Goal: Transaction & Acquisition: Purchase product/service

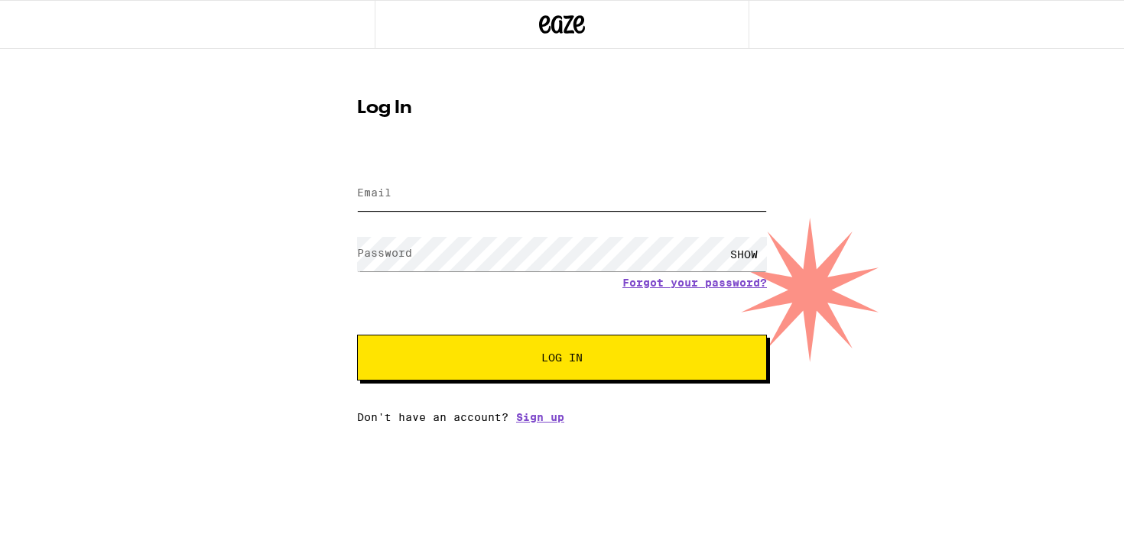
click at [557, 199] on input "Email" at bounding box center [562, 194] width 410 height 34
type input "[EMAIL_ADDRESS][DOMAIN_NAME]"
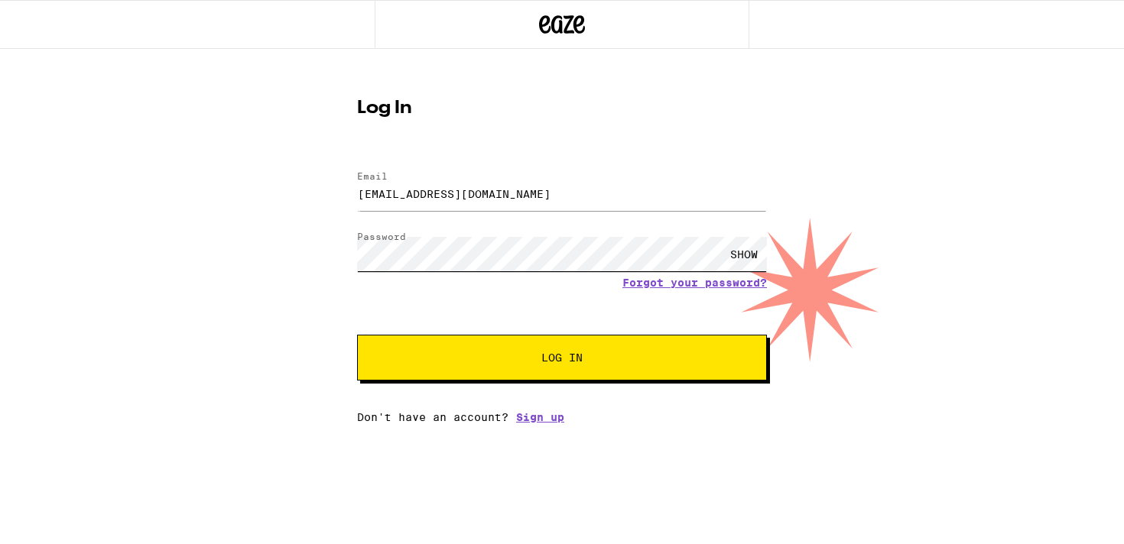
click at [357, 335] on button "Log In" at bounding box center [562, 358] width 410 height 46
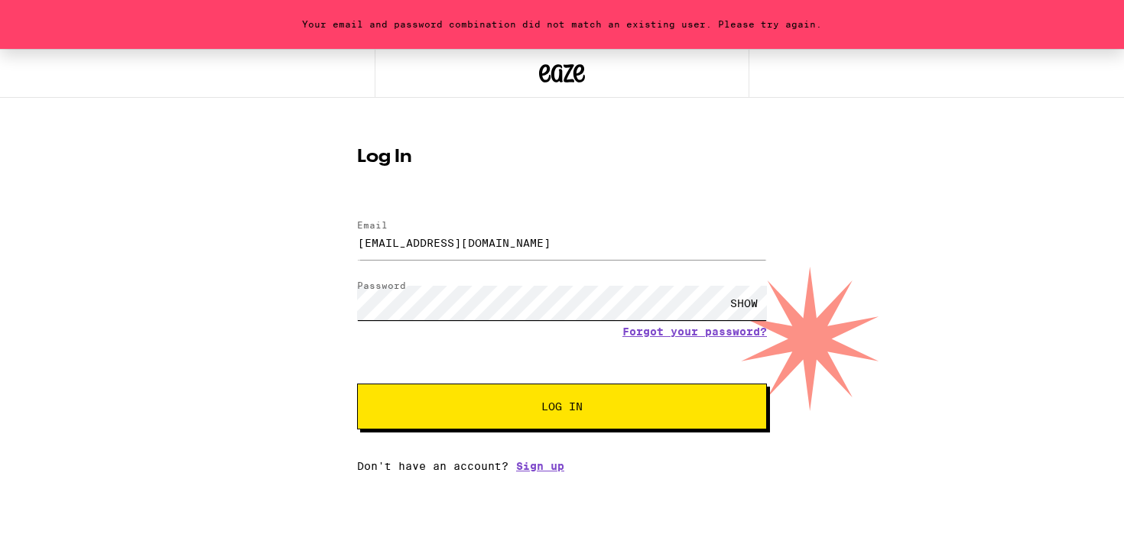
click at [357, 384] on button "Log In" at bounding box center [562, 407] width 410 height 46
click at [639, 325] on div "SHOW" at bounding box center [562, 303] width 410 height 45
click at [639, 329] on link "Forgot your password?" at bounding box center [694, 332] width 145 height 12
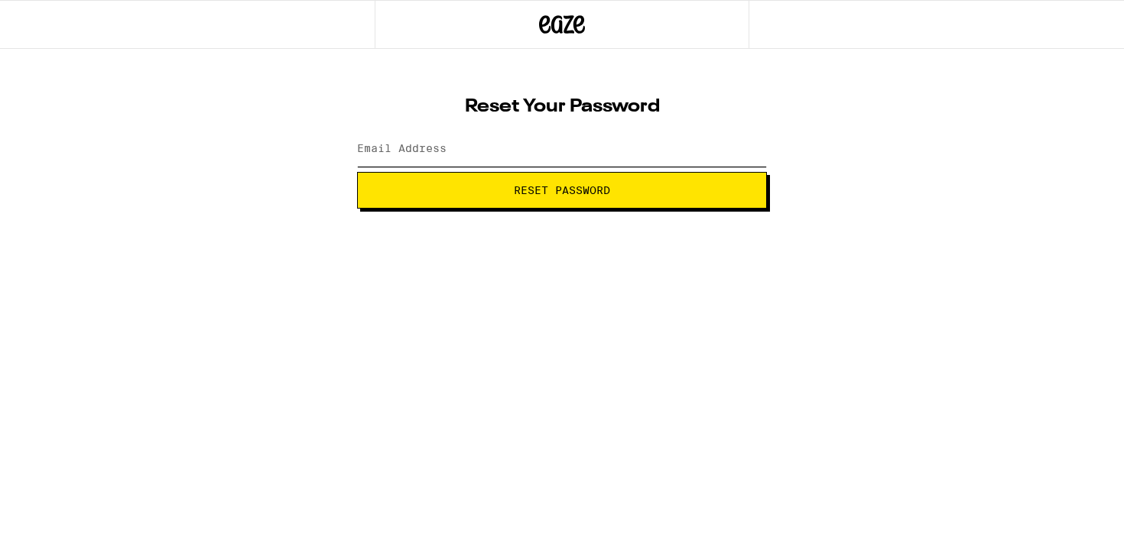
click at [558, 148] on input "Email Address" at bounding box center [562, 149] width 410 height 34
type input "aknaeve@gmail.com"
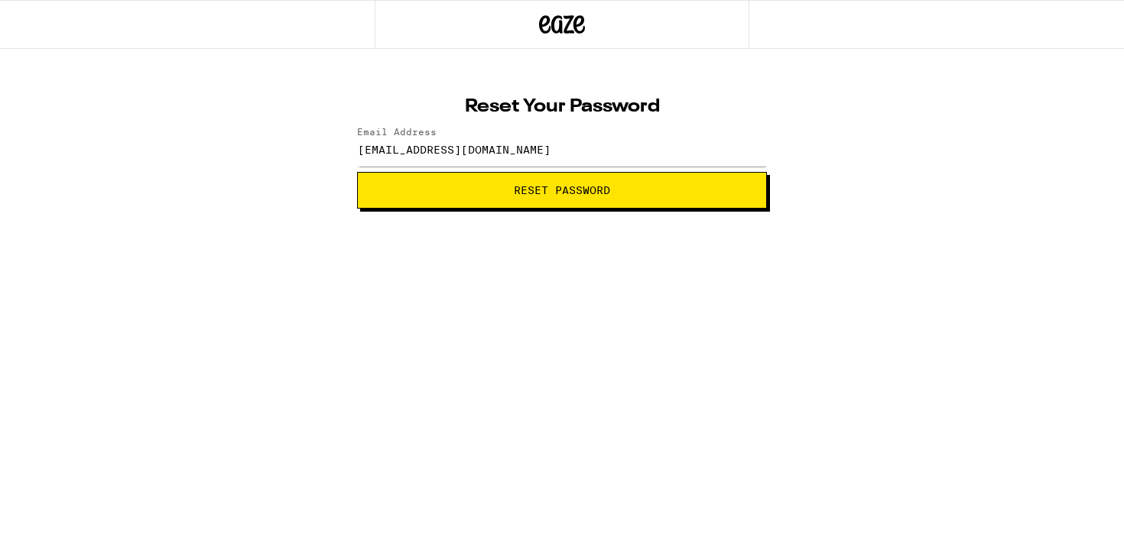
click at [531, 192] on span "Reset Password" at bounding box center [562, 190] width 96 height 11
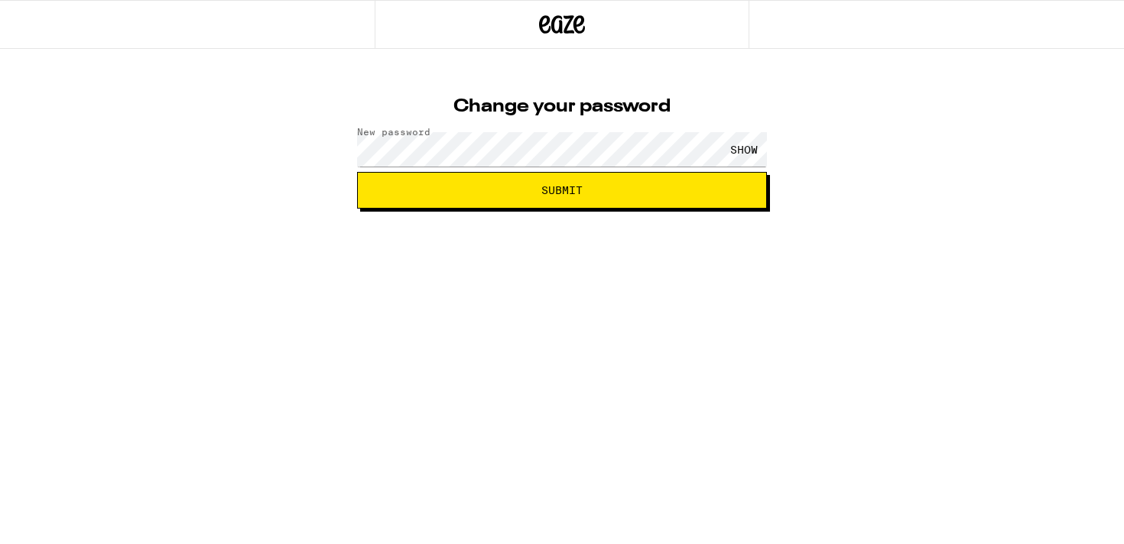
click at [579, 196] on span "Submit" at bounding box center [561, 190] width 41 height 11
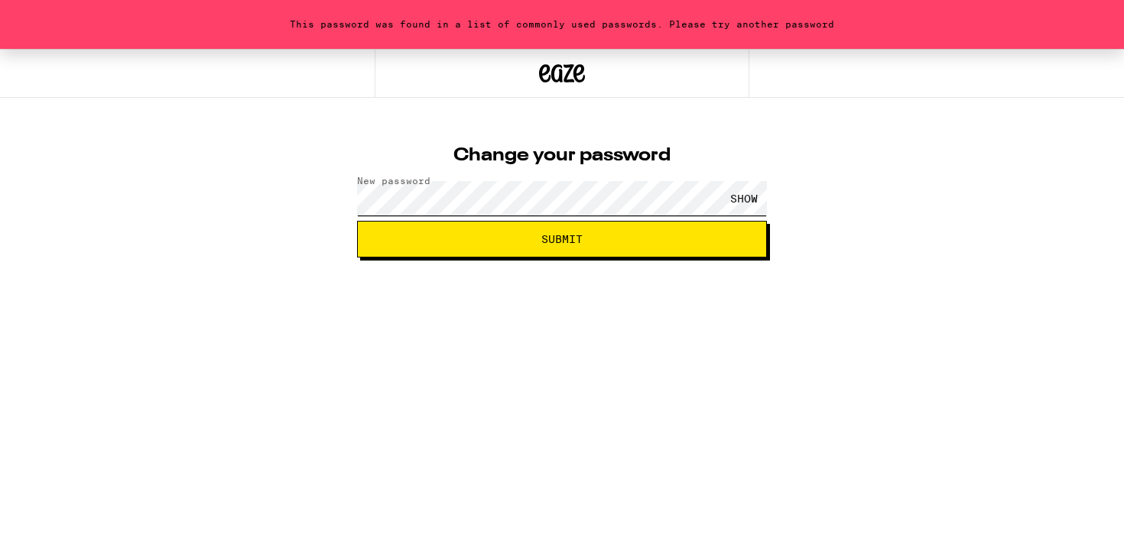
click at [357, 221] on button "Submit" at bounding box center [562, 239] width 410 height 37
click at [439, 236] on span "Submit" at bounding box center [562, 239] width 384 height 11
click at [444, 230] on button "Submit" at bounding box center [562, 239] width 410 height 37
click at [739, 192] on div "SHOW" at bounding box center [744, 198] width 46 height 34
click at [418, 249] on button "Submit" at bounding box center [562, 239] width 410 height 37
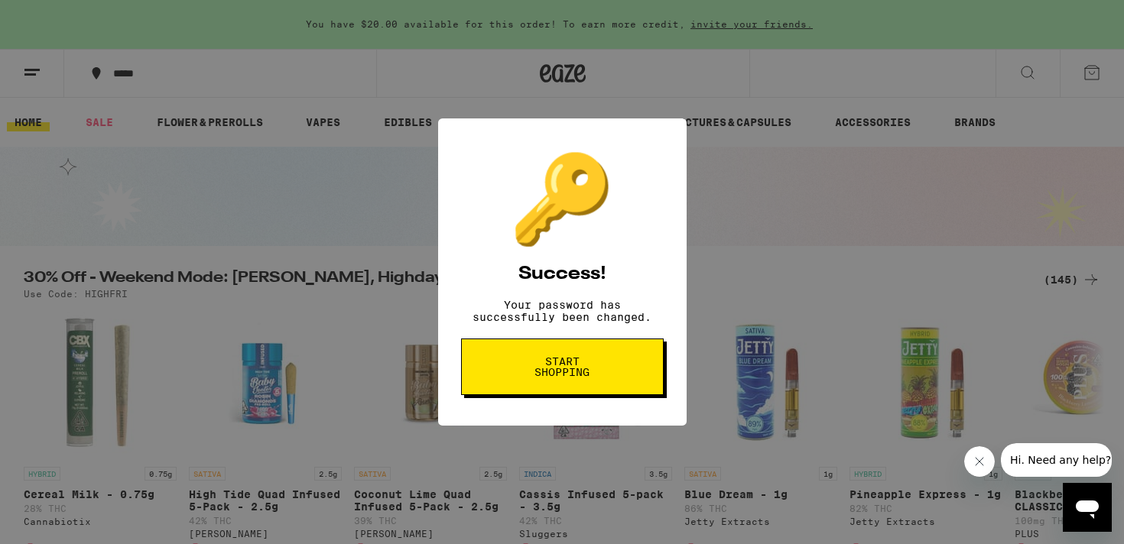
click at [362, 189] on div "🔑 Success! Your password has successfully been changed. Start shopping" at bounding box center [562, 272] width 1124 height 544
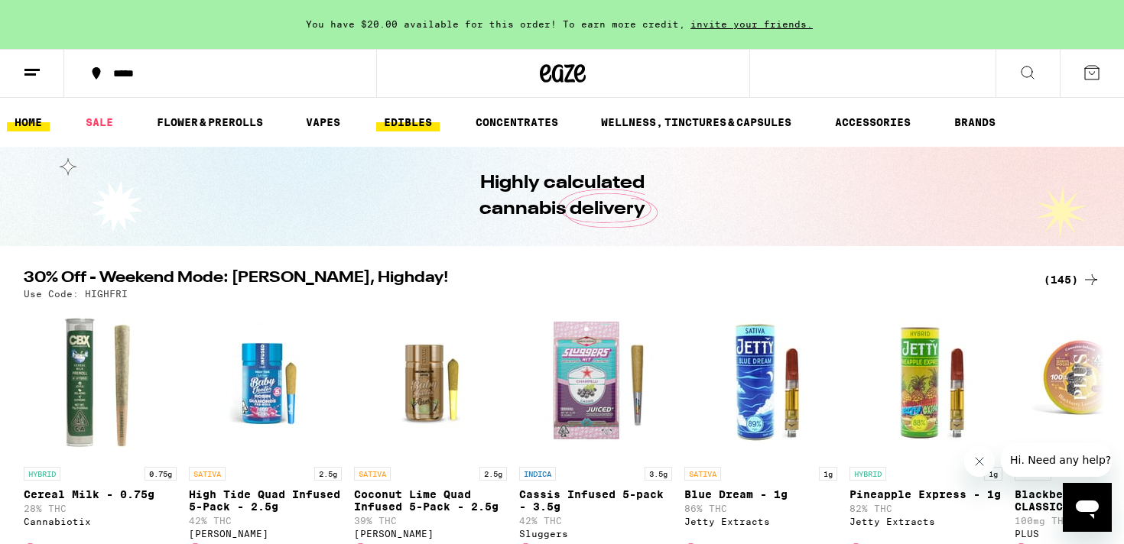
click at [408, 128] on link "EDIBLES" at bounding box center [407, 122] width 63 height 18
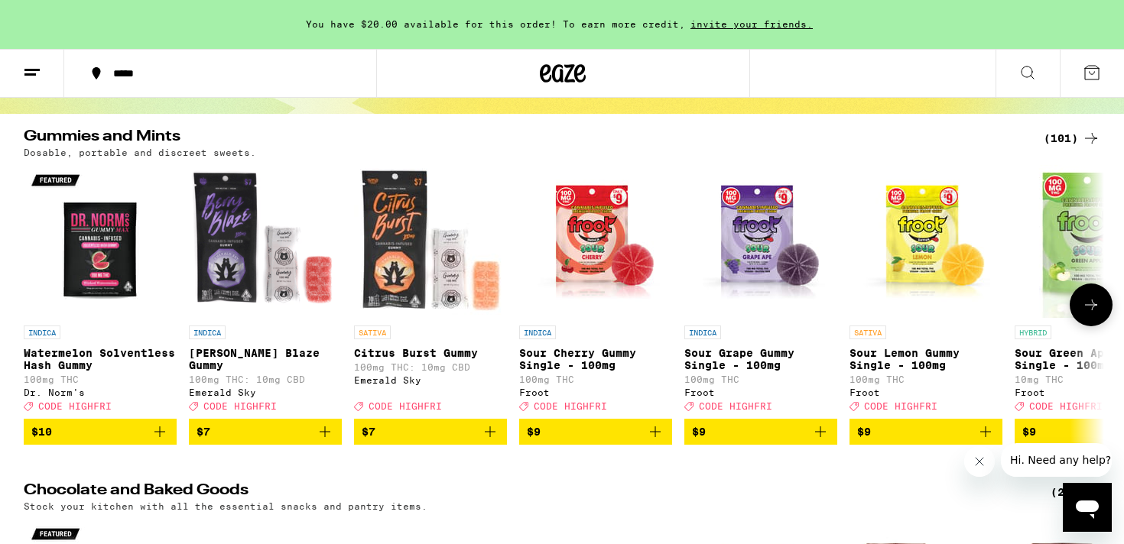
scroll to position [135, 0]
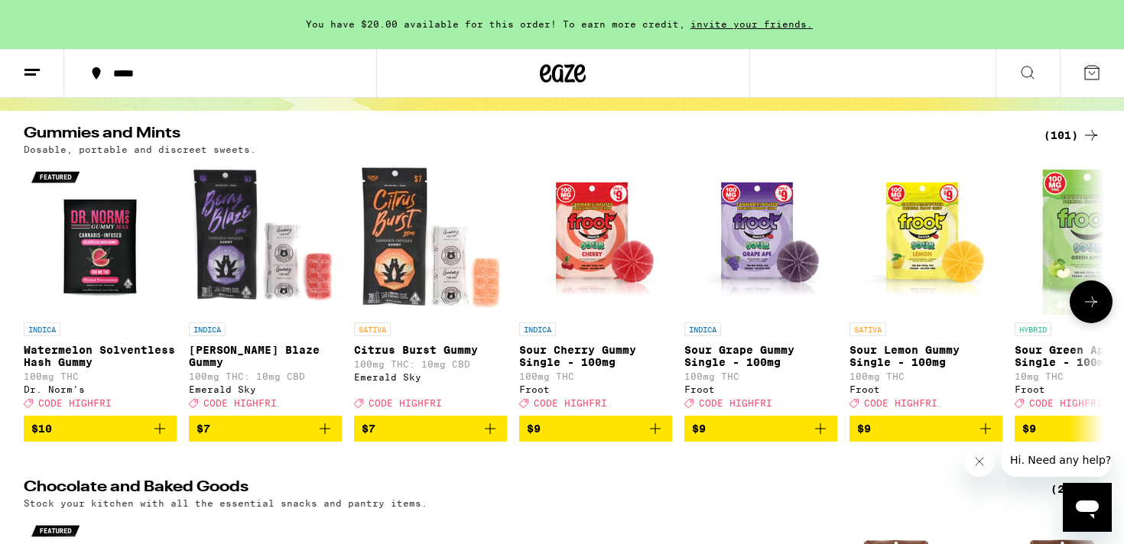
click at [1091, 307] on icon at bounding box center [1091, 302] width 12 height 11
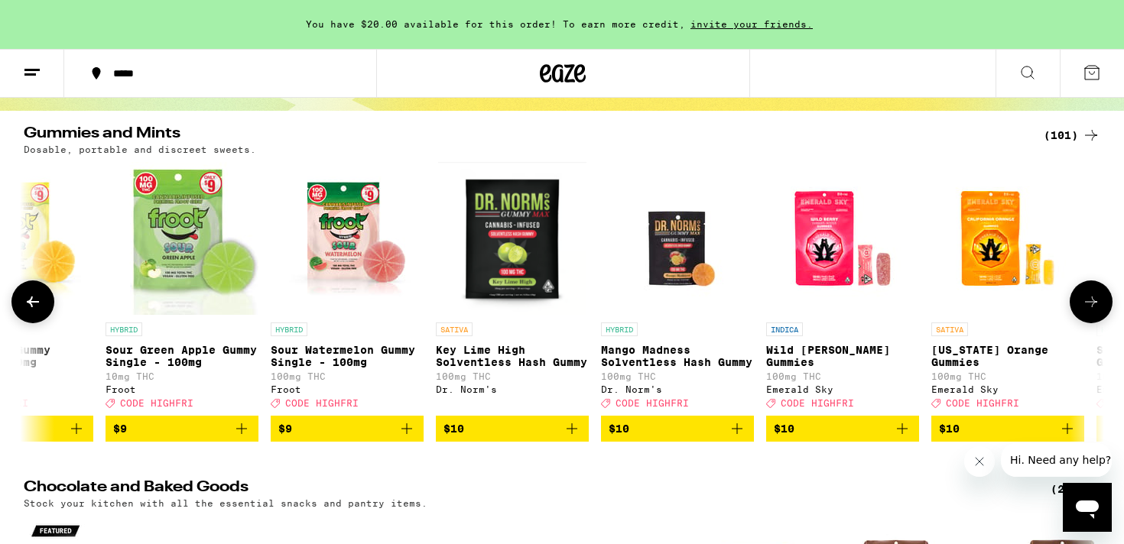
scroll to position [0, 910]
click at [902, 434] on icon "Add to bag" at bounding box center [901, 429] width 18 height 18
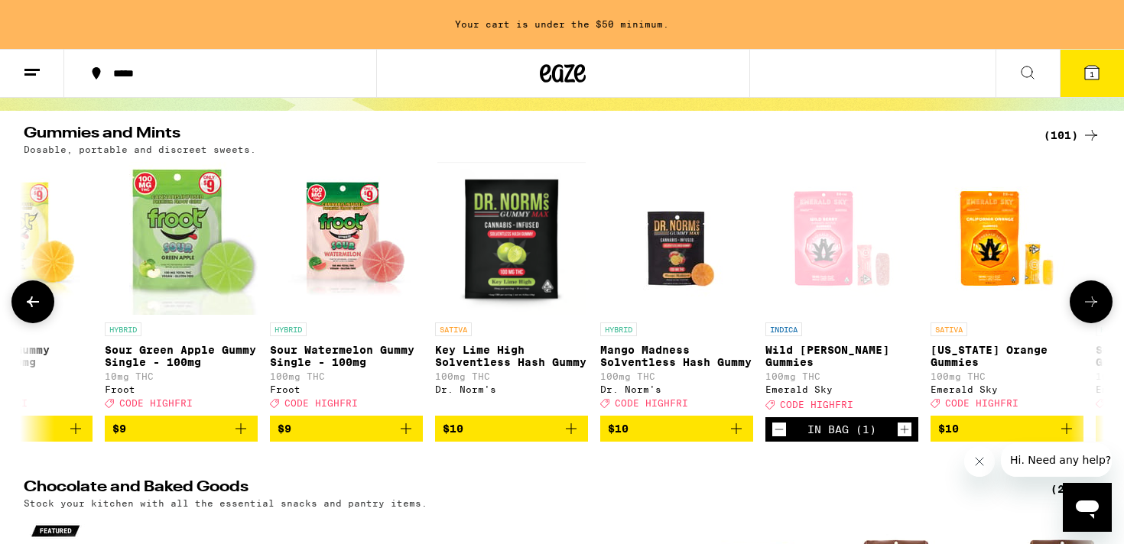
click at [902, 434] on icon "Increment" at bounding box center [905, 430] width 14 height 18
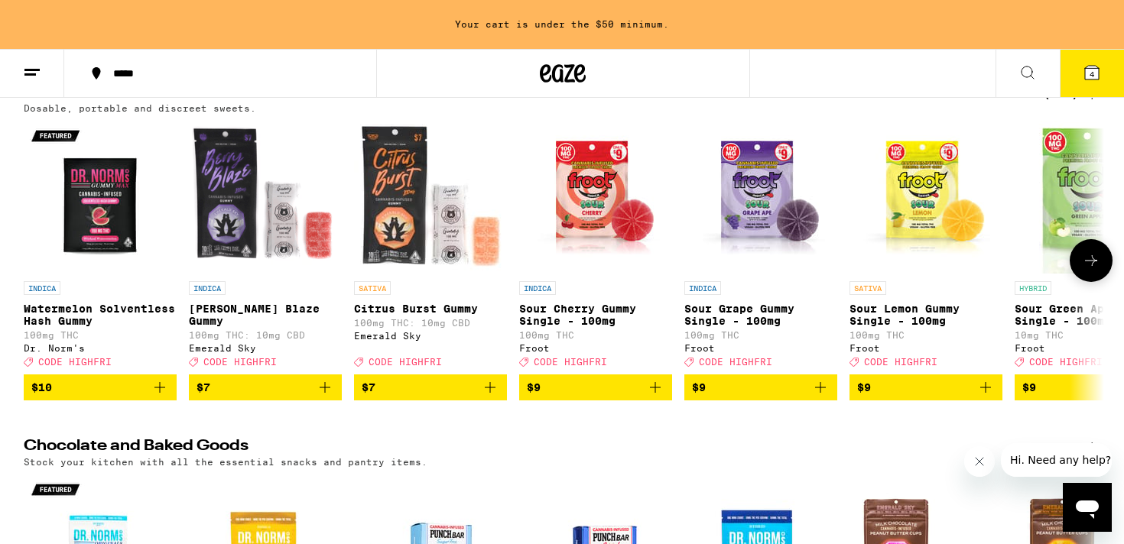
scroll to position [176, 0]
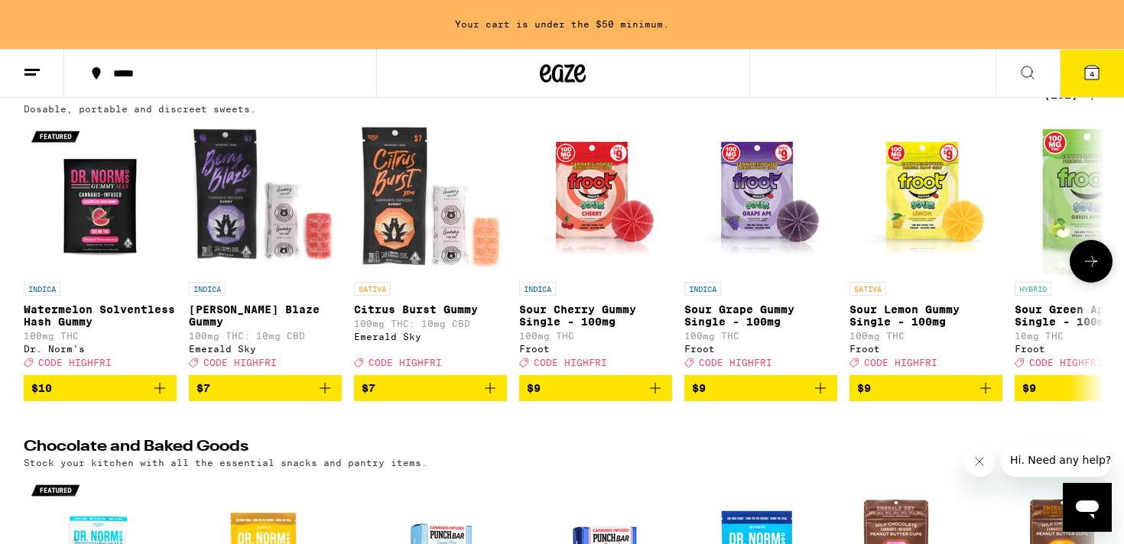
click at [490, 394] on icon "Add to bag" at bounding box center [490, 388] width 11 height 11
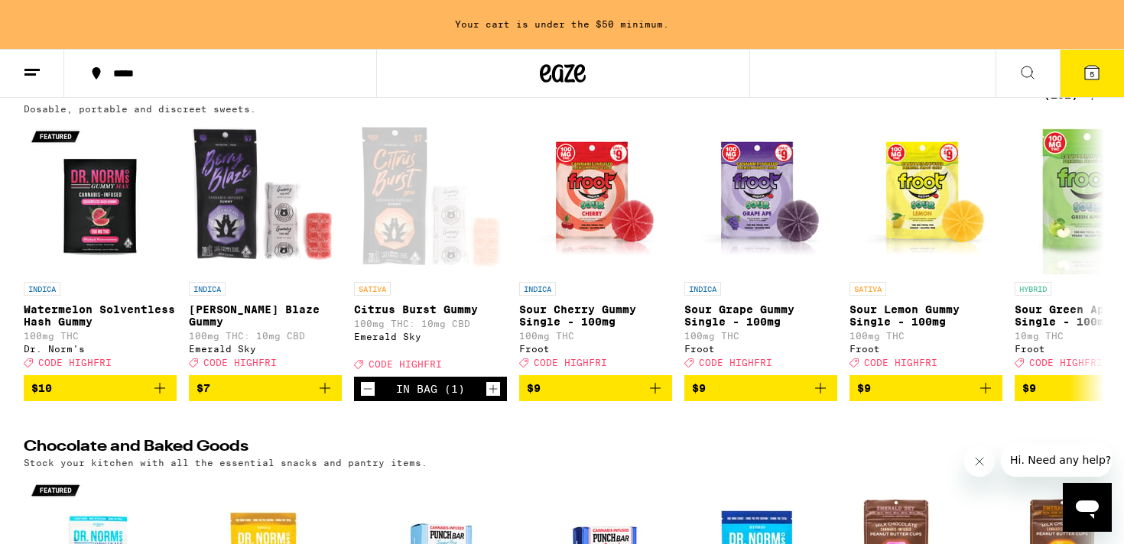
click at [1094, 67] on icon at bounding box center [1092, 73] width 14 height 14
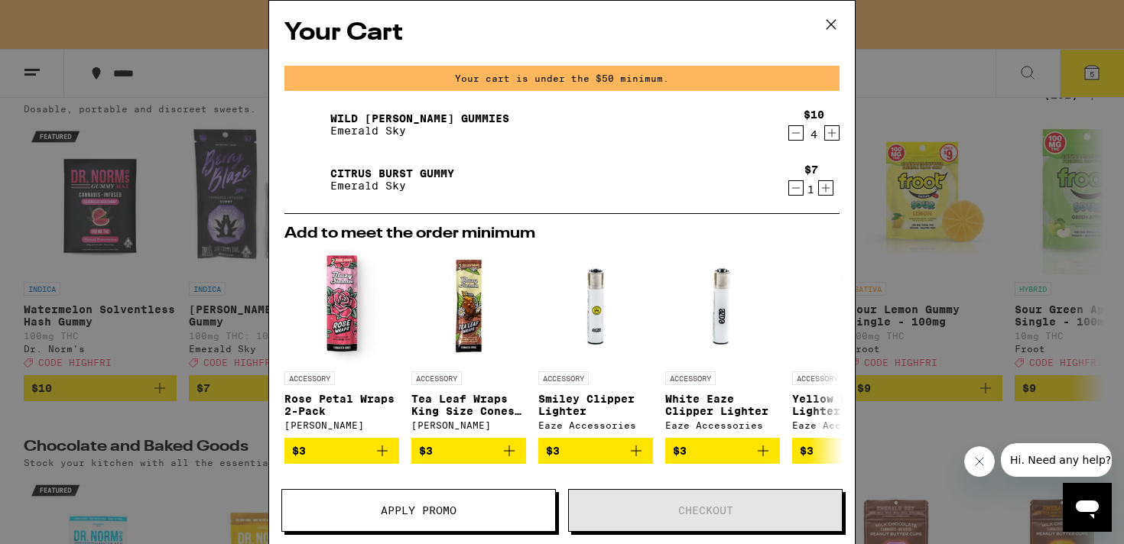
click at [828, 132] on icon "Increment" at bounding box center [832, 133] width 14 height 18
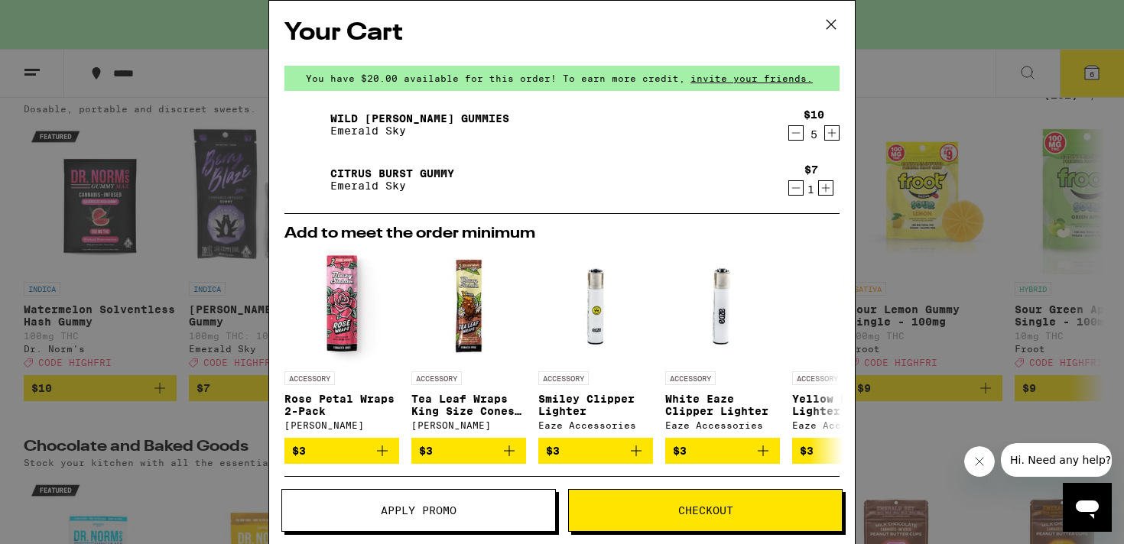
click at [662, 515] on span "Checkout" at bounding box center [705, 510] width 273 height 11
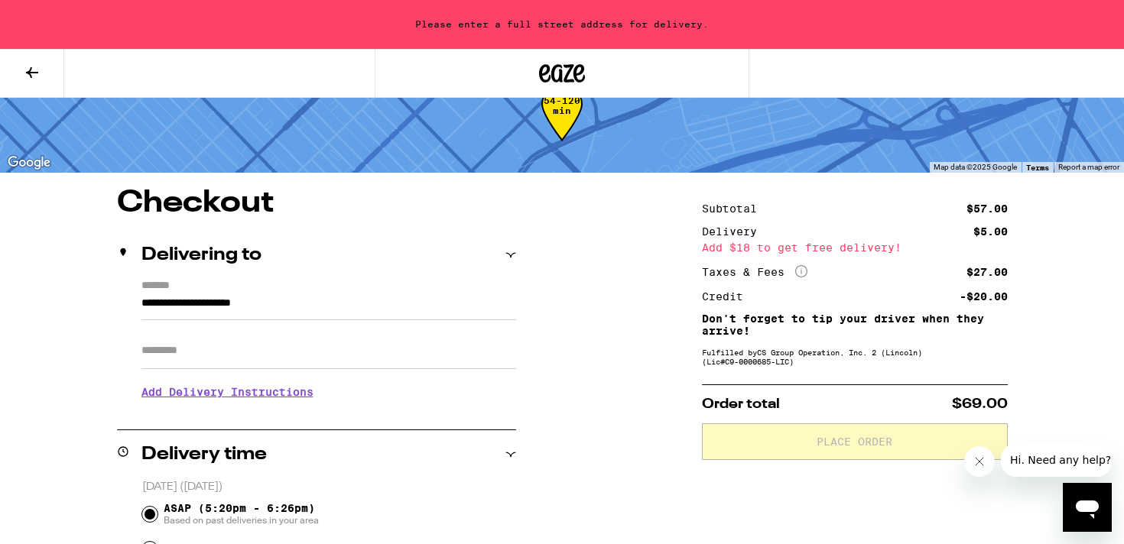
scroll to position [54, 0]
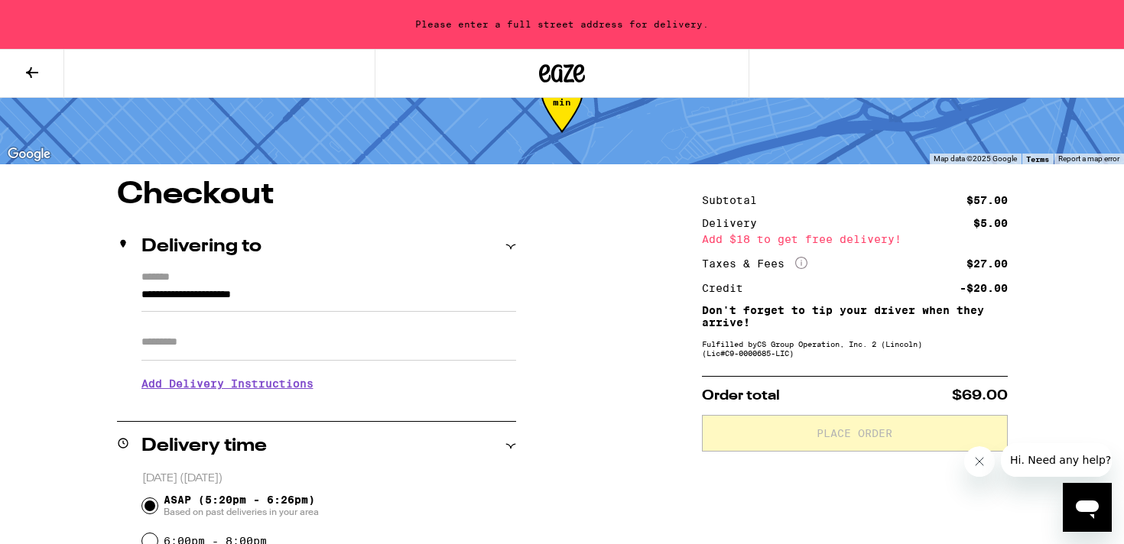
click at [489, 280] on label "*******" at bounding box center [328, 278] width 375 height 15
click at [489, 286] on input "**********" at bounding box center [328, 299] width 375 height 26
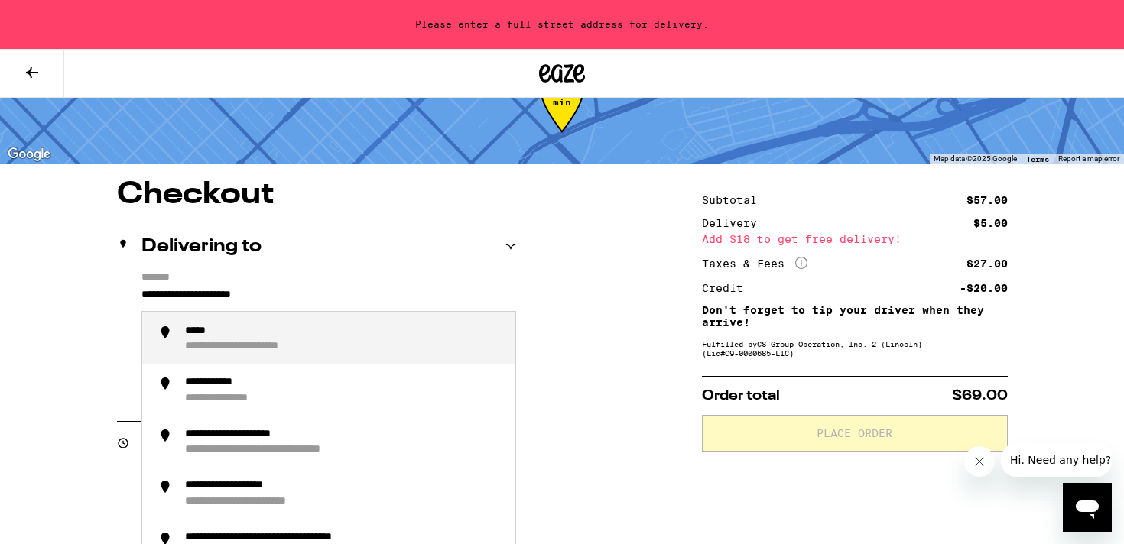
click at [476, 297] on input "**********" at bounding box center [328, 299] width 375 height 26
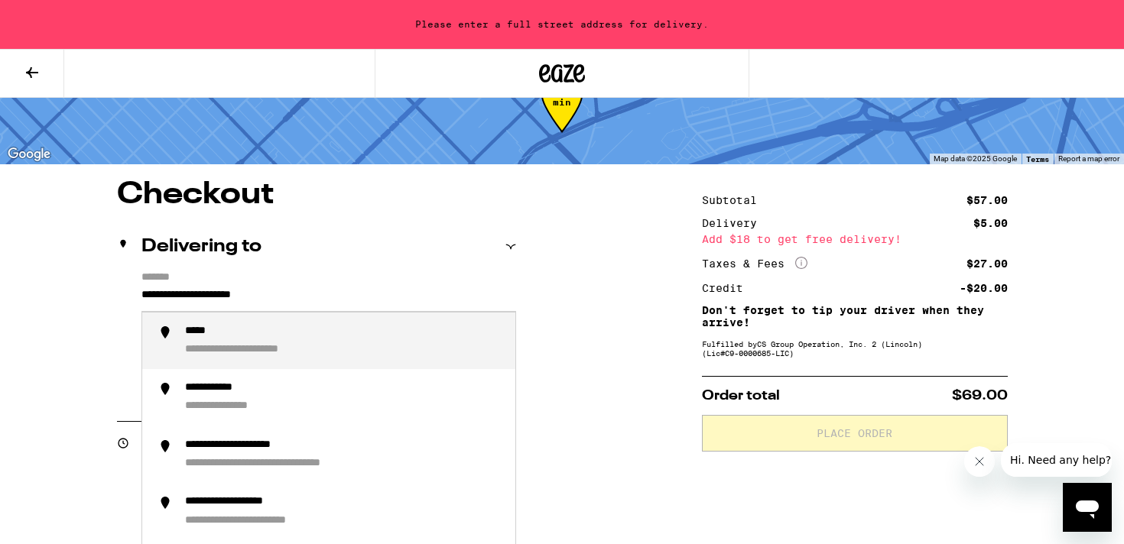
click at [476, 297] on input "**********" at bounding box center [328, 299] width 375 height 26
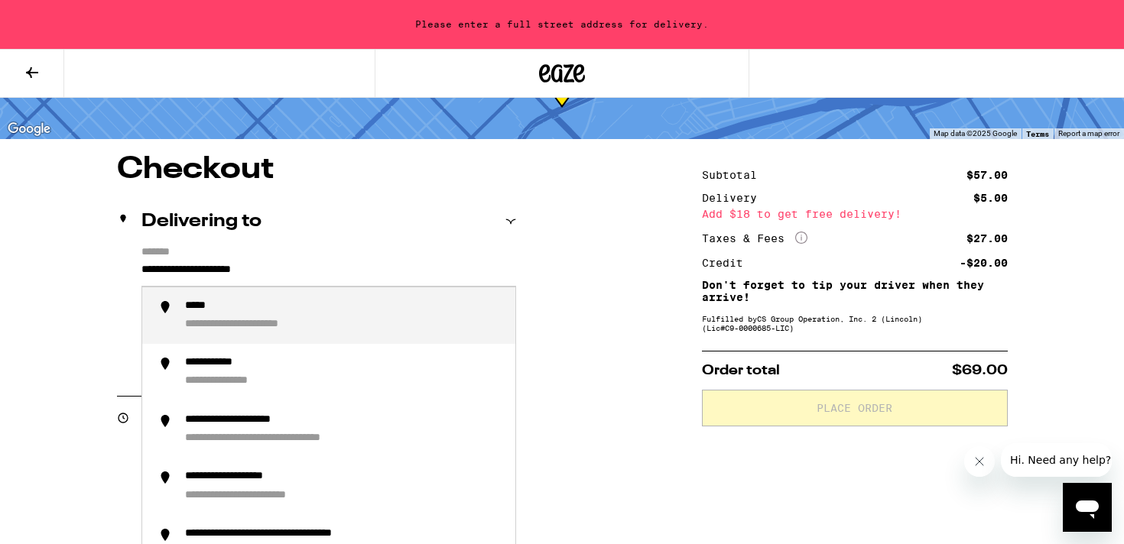
scroll to position [79, 0]
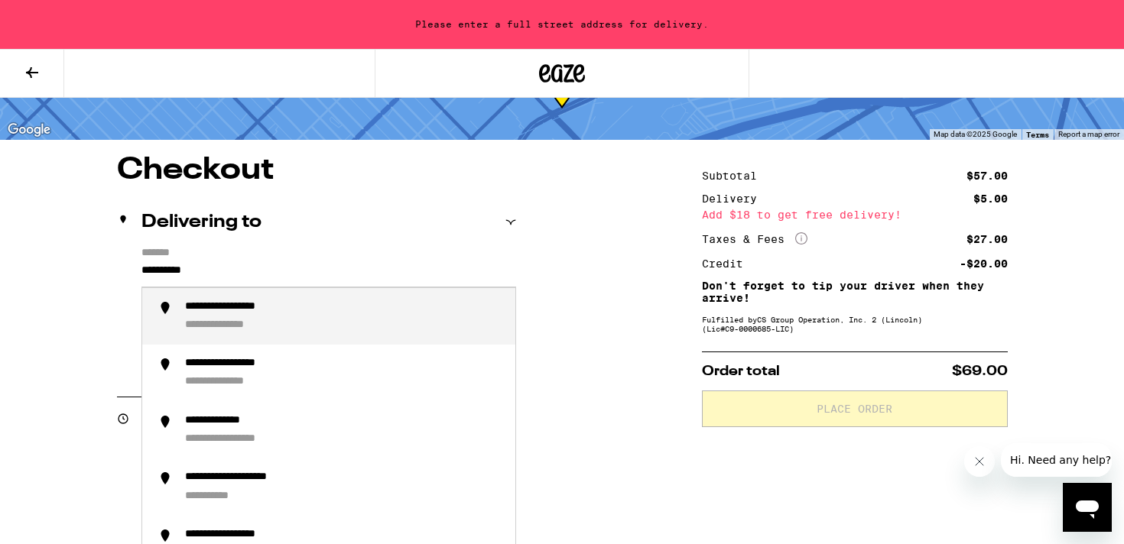
click at [395, 307] on div "**********" at bounding box center [344, 317] width 318 height 33
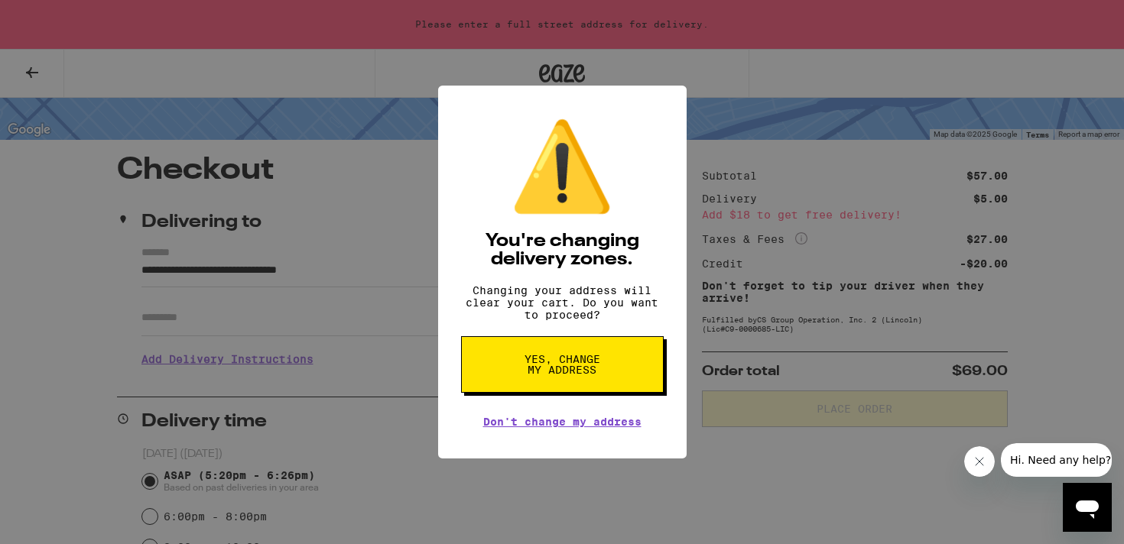
scroll to position [0, 0]
click at [500, 362] on button "Yes, change my address" at bounding box center [562, 364] width 203 height 57
type input "**********"
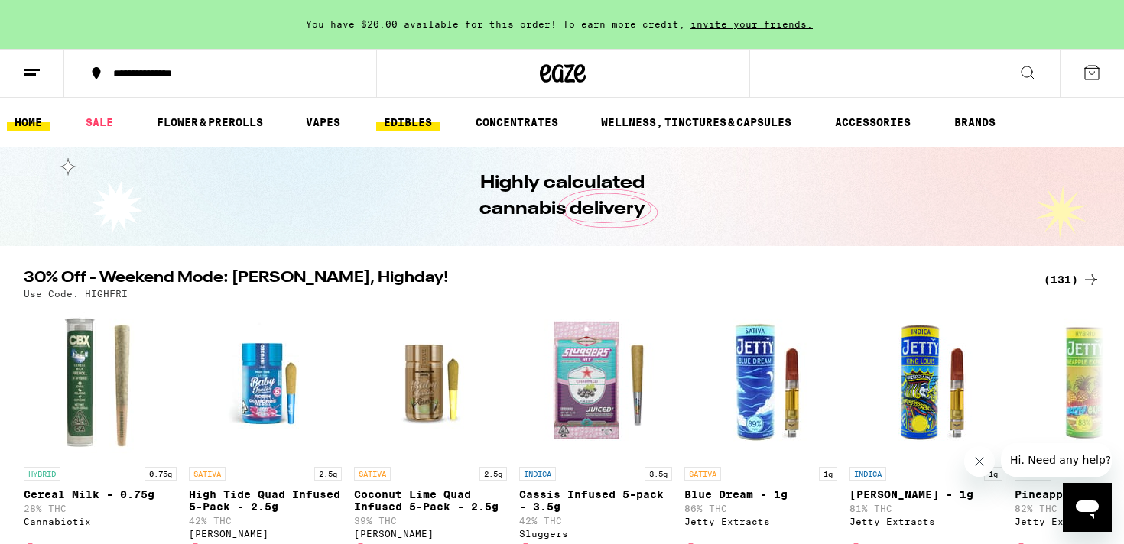
click at [418, 116] on link "EDIBLES" at bounding box center [407, 122] width 63 height 18
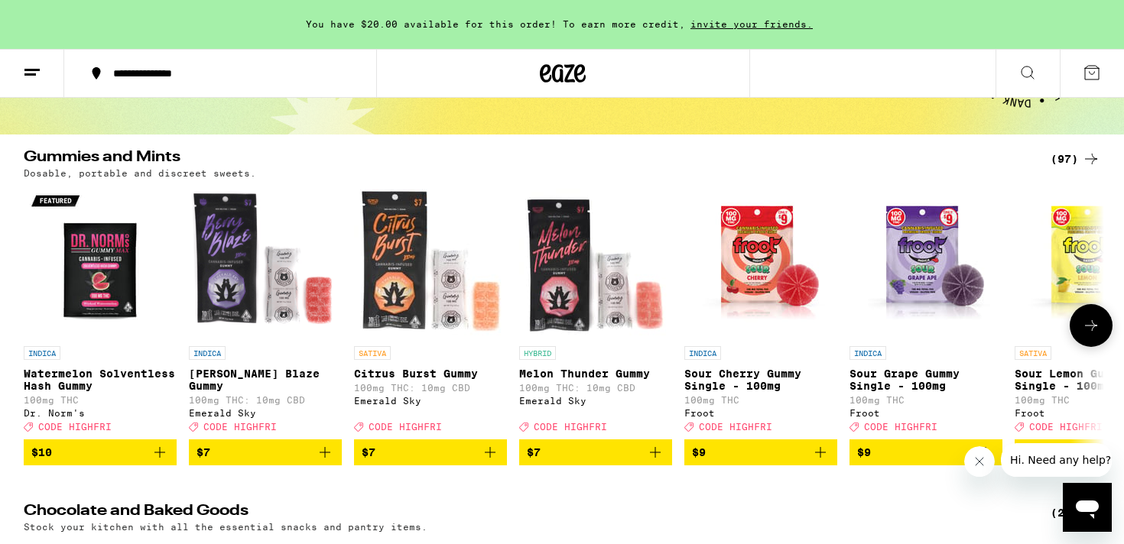
scroll to position [120, 0]
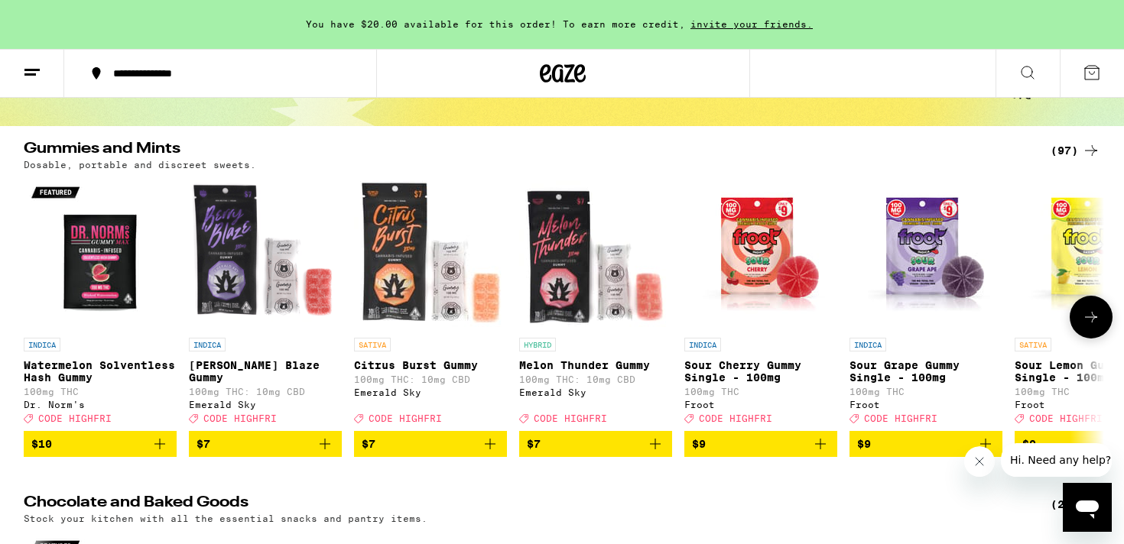
click at [1095, 327] on icon at bounding box center [1091, 317] width 18 height 18
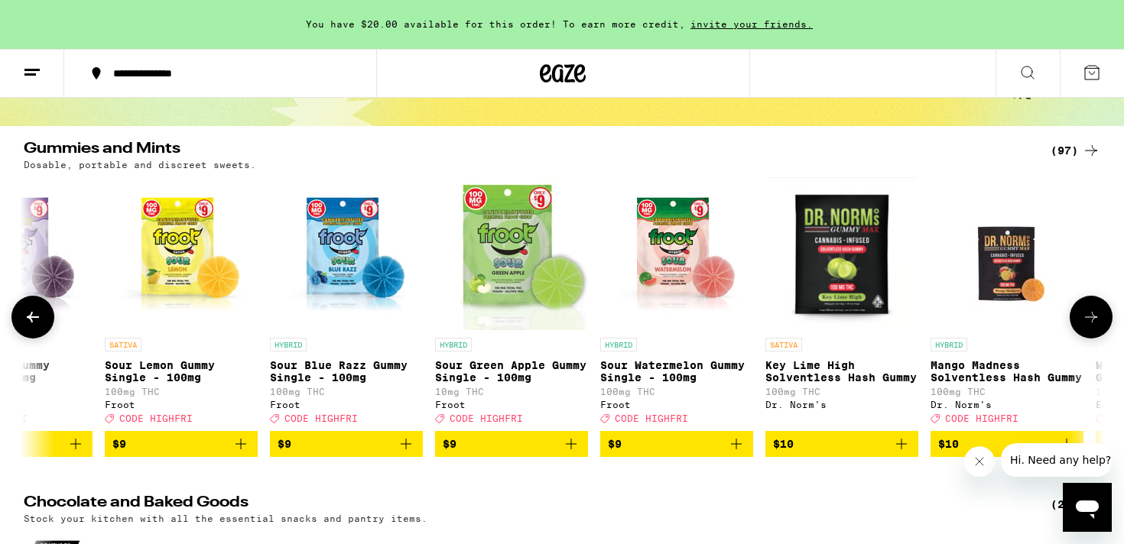
click at [1095, 327] on icon at bounding box center [1091, 317] width 18 height 18
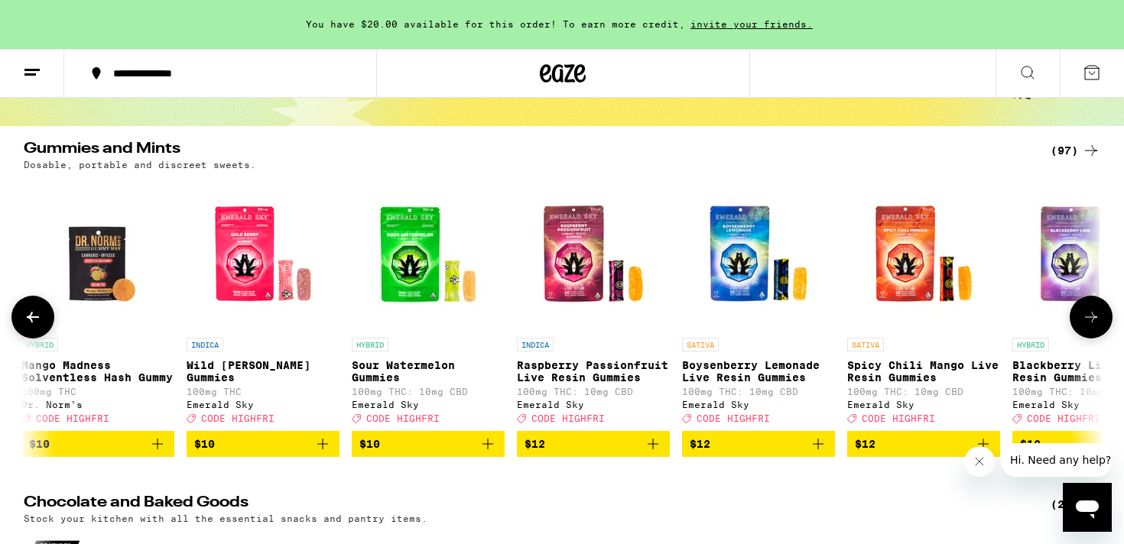
scroll to position [0, 1820]
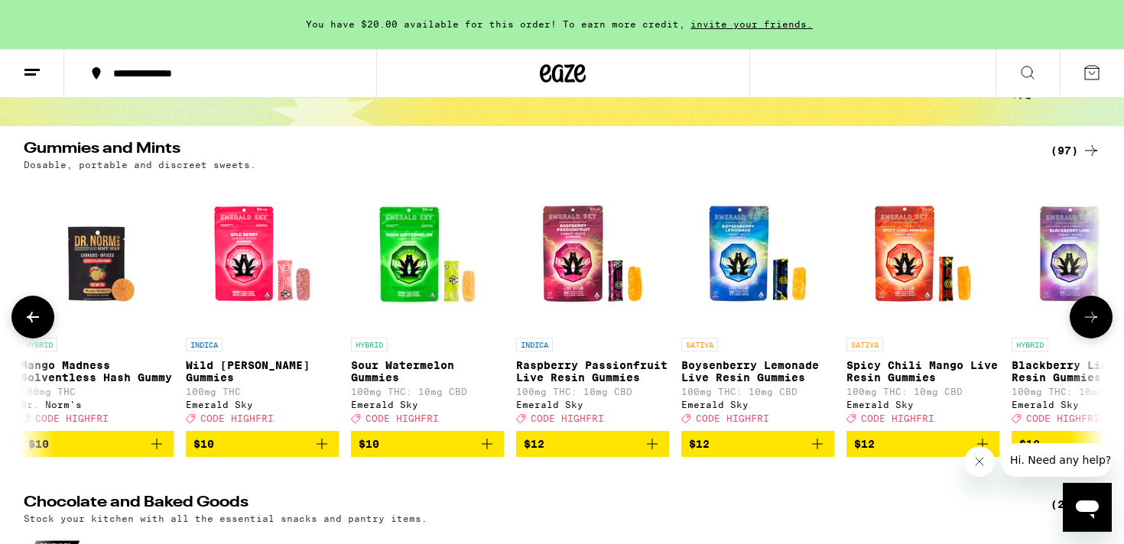
click at [324, 453] on icon "Add to bag" at bounding box center [322, 444] width 18 height 18
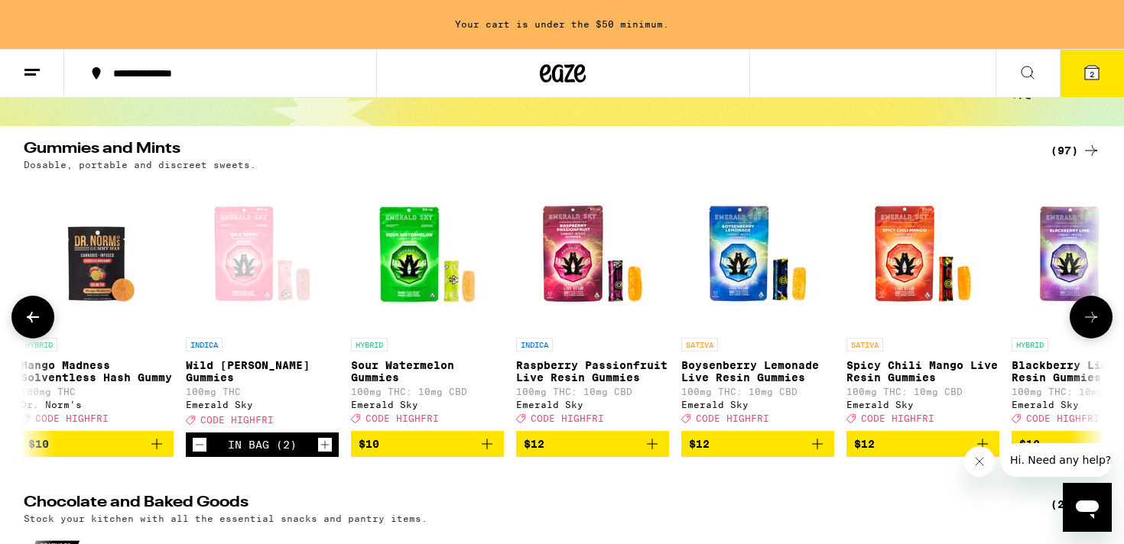
click at [324, 454] on icon "Increment" at bounding box center [325, 445] width 14 height 18
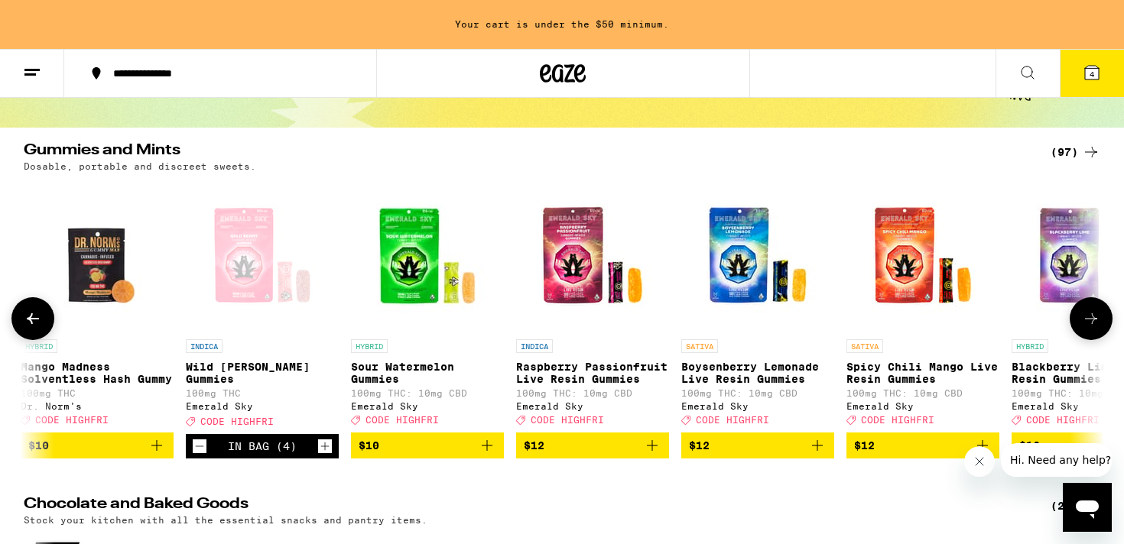
click at [34, 323] on icon at bounding box center [33, 319] width 18 height 18
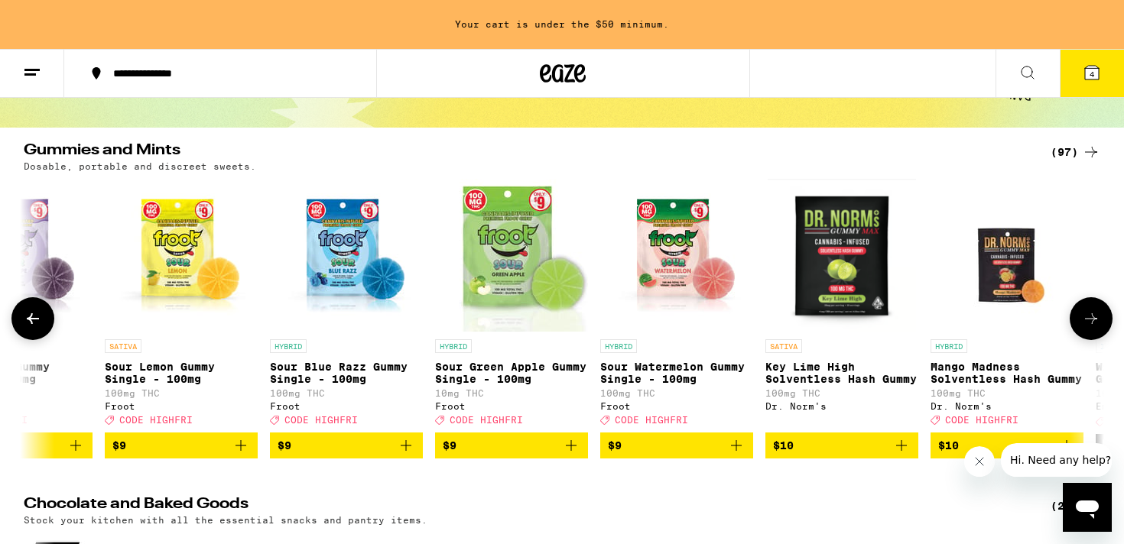
click at [34, 323] on icon at bounding box center [33, 319] width 18 height 18
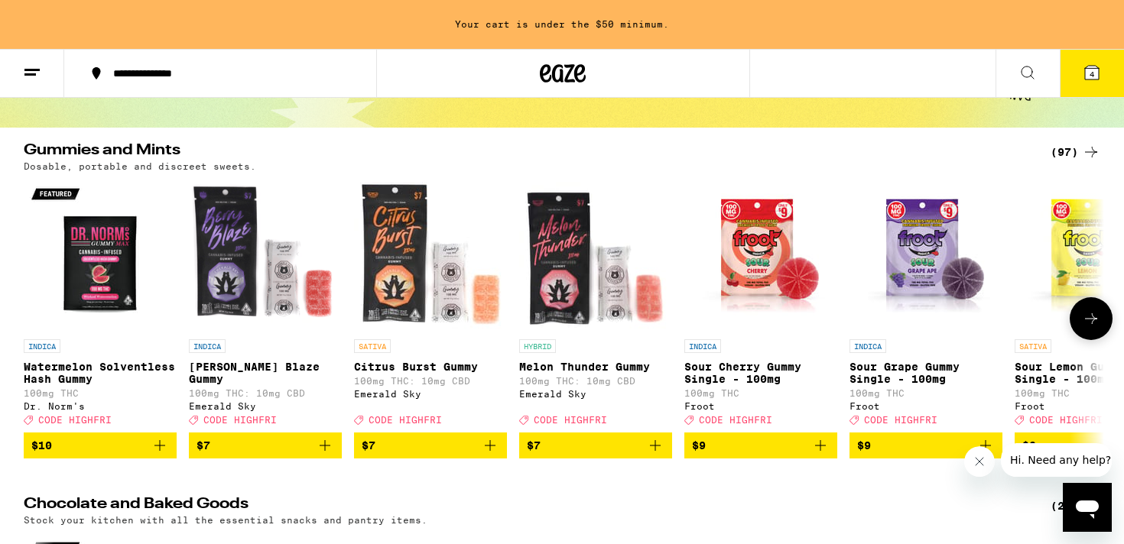
scroll to position [0, 0]
click at [489, 455] on icon "Add to bag" at bounding box center [490, 446] width 18 height 18
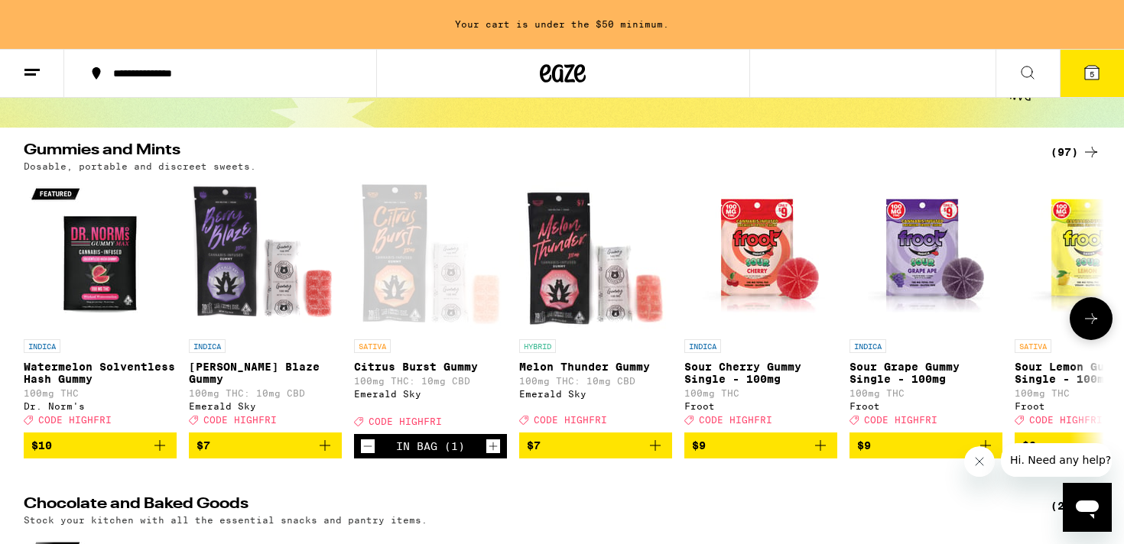
click at [1084, 314] on button at bounding box center [1091, 318] width 43 height 43
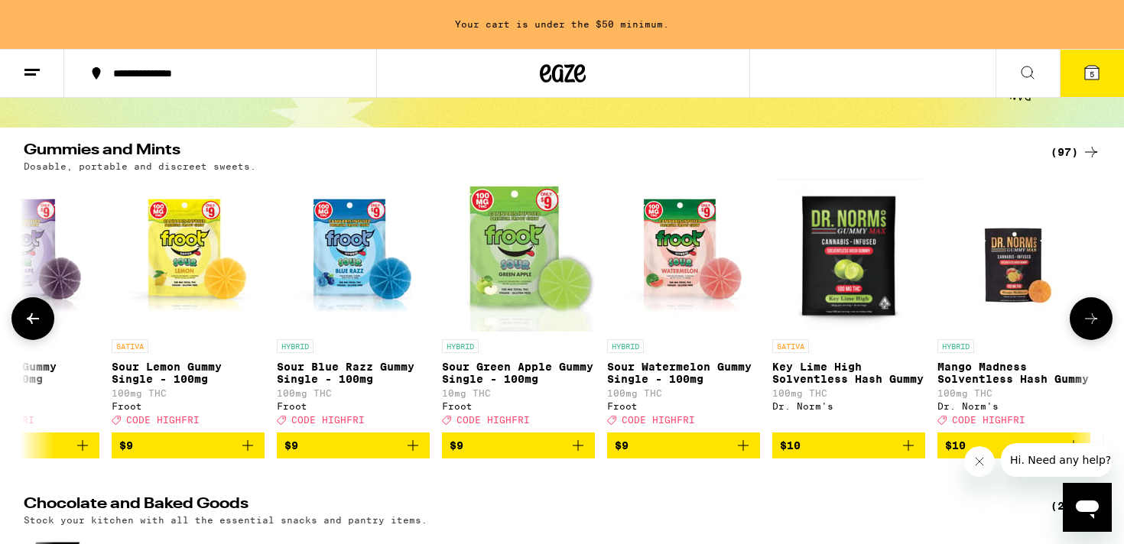
scroll to position [0, 910]
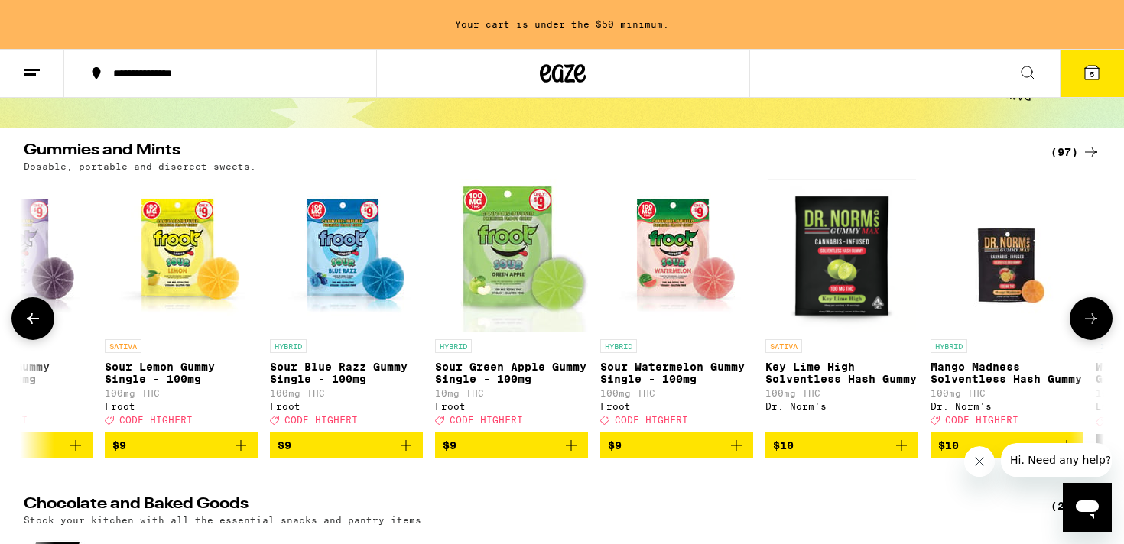
click at [1084, 314] on button at bounding box center [1091, 318] width 43 height 43
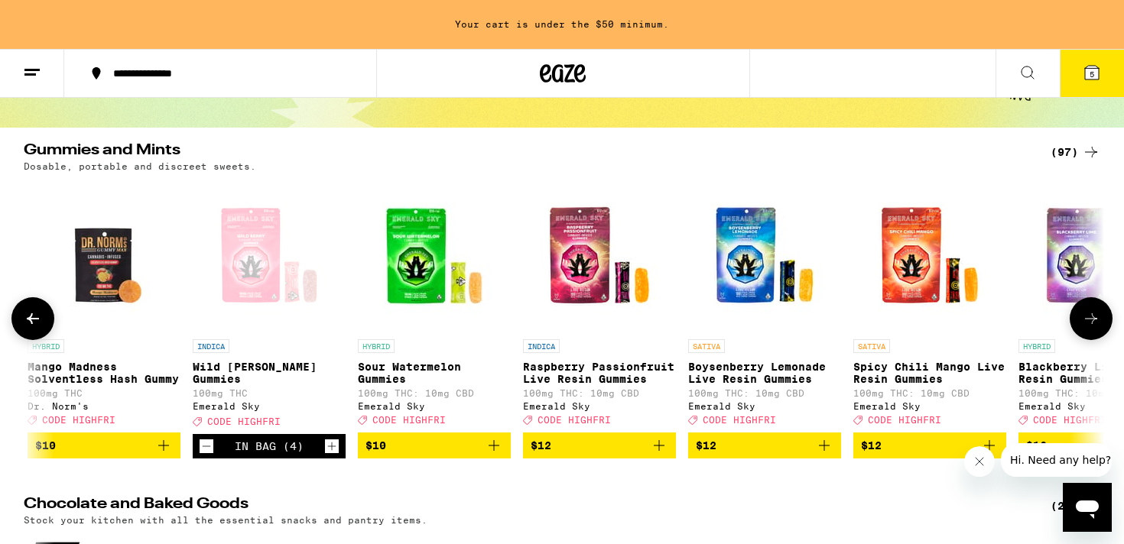
scroll to position [0, 1820]
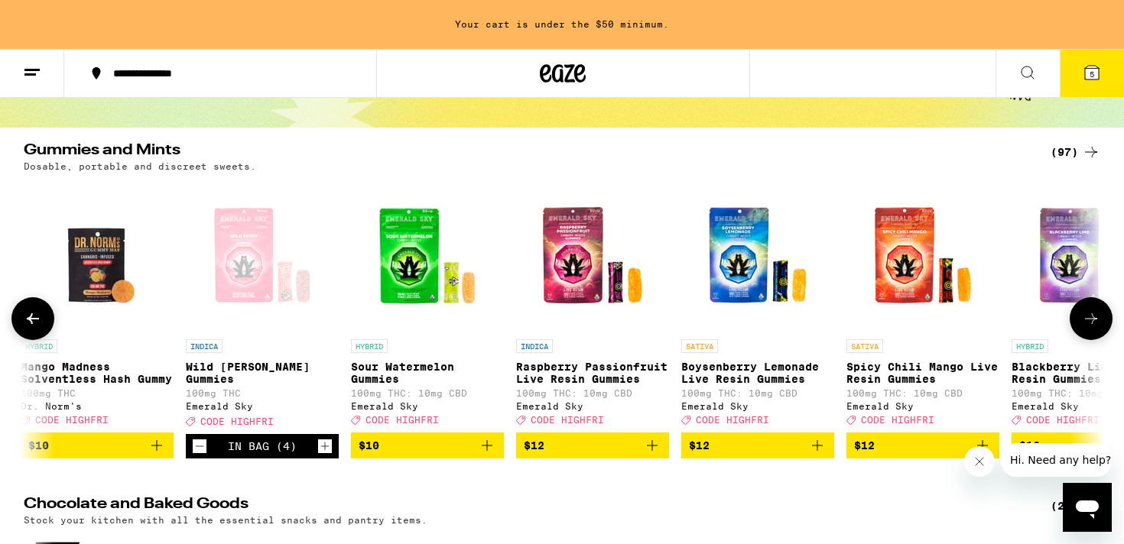
click at [41, 323] on icon at bounding box center [33, 319] width 18 height 18
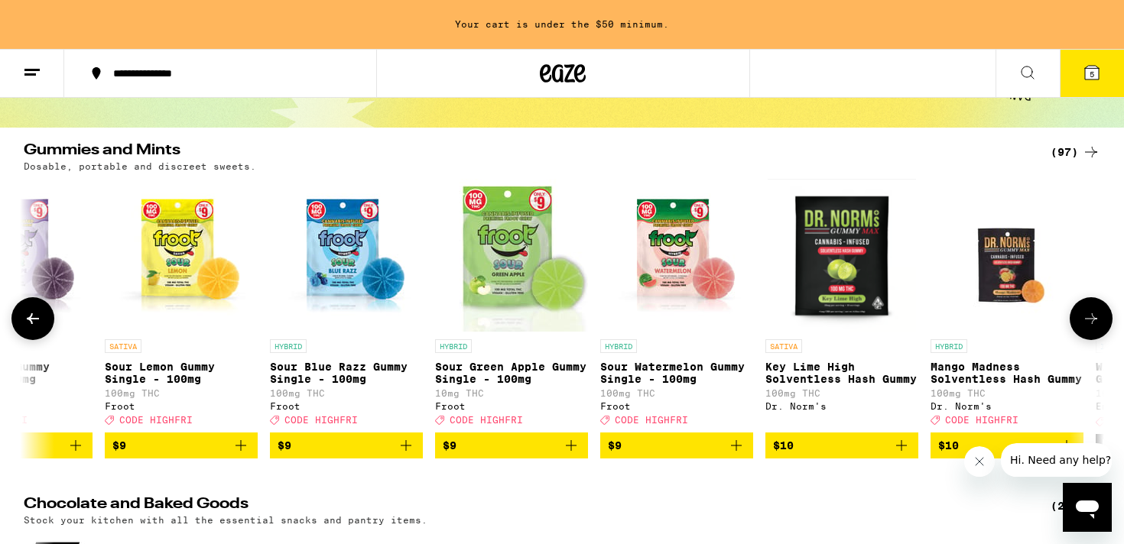
click at [41, 323] on icon at bounding box center [33, 319] width 18 height 18
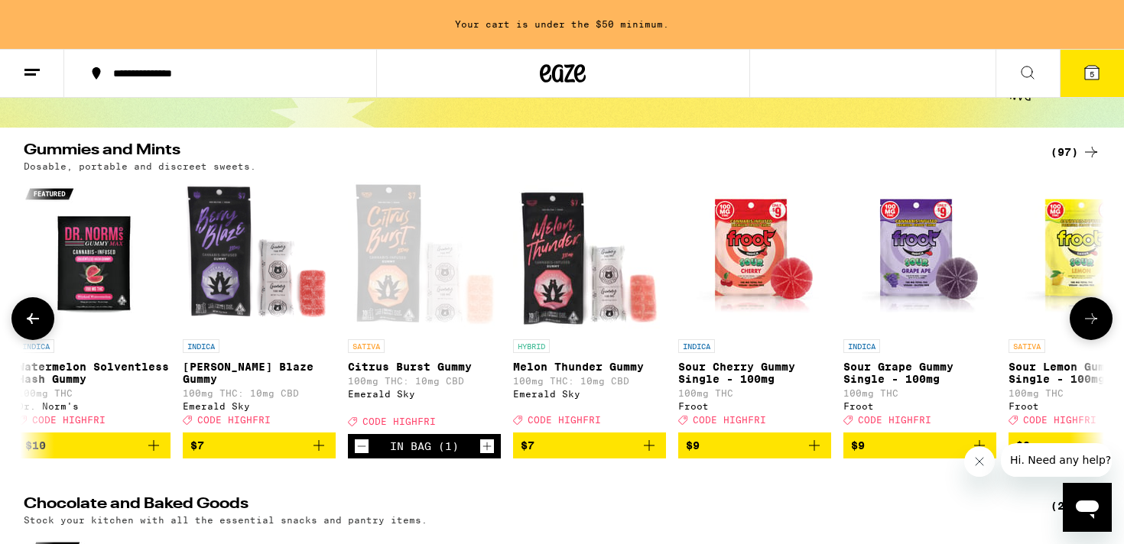
scroll to position [0, 0]
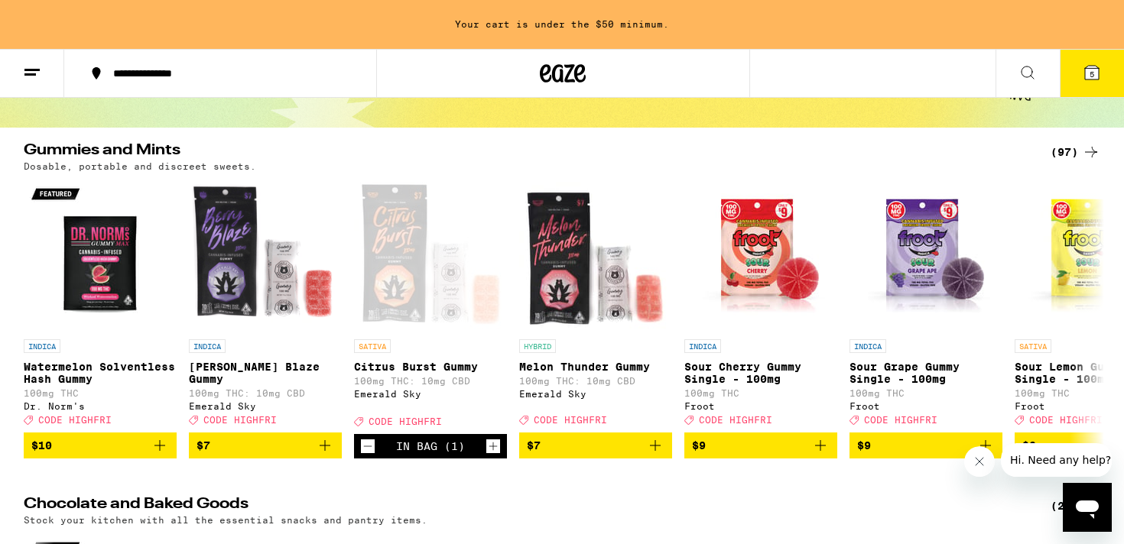
click at [1017, 68] on button at bounding box center [1028, 74] width 64 height 48
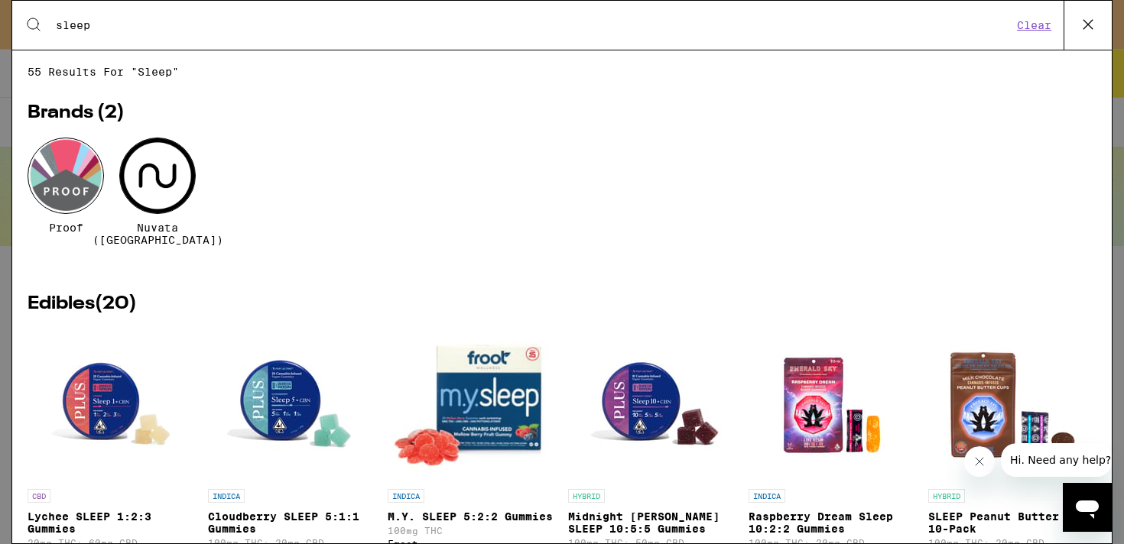
type input "sleep"
click at [1091, 21] on icon at bounding box center [1088, 24] width 23 height 23
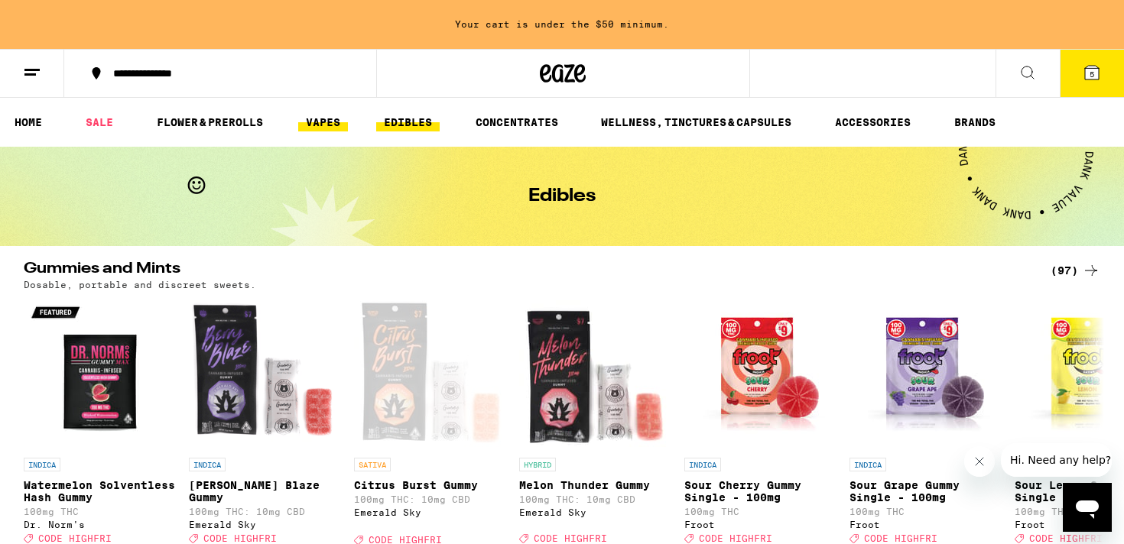
click at [336, 121] on link "VAPES" at bounding box center [323, 122] width 50 height 18
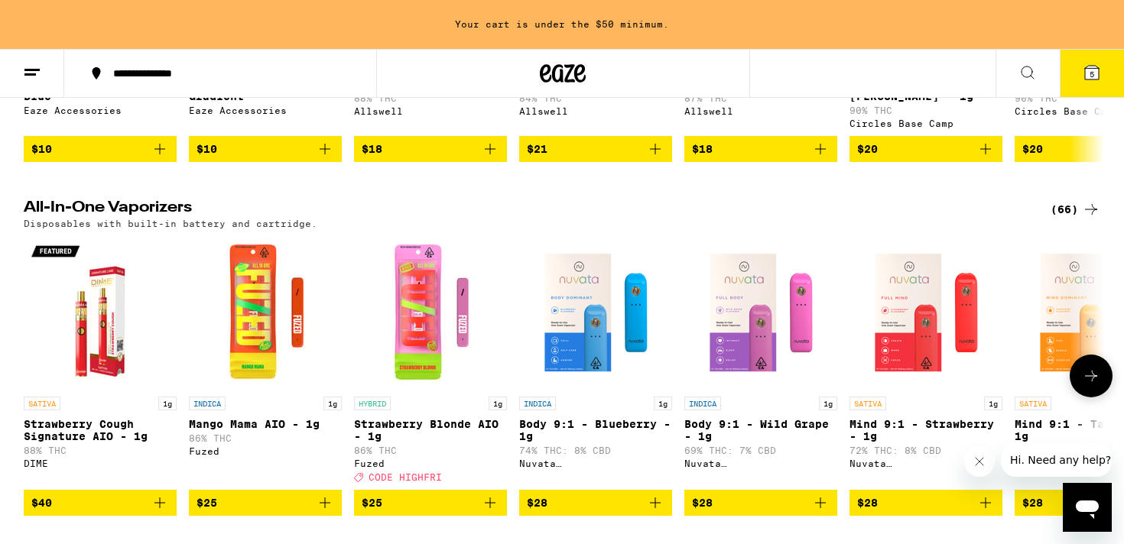
scroll to position [483, 0]
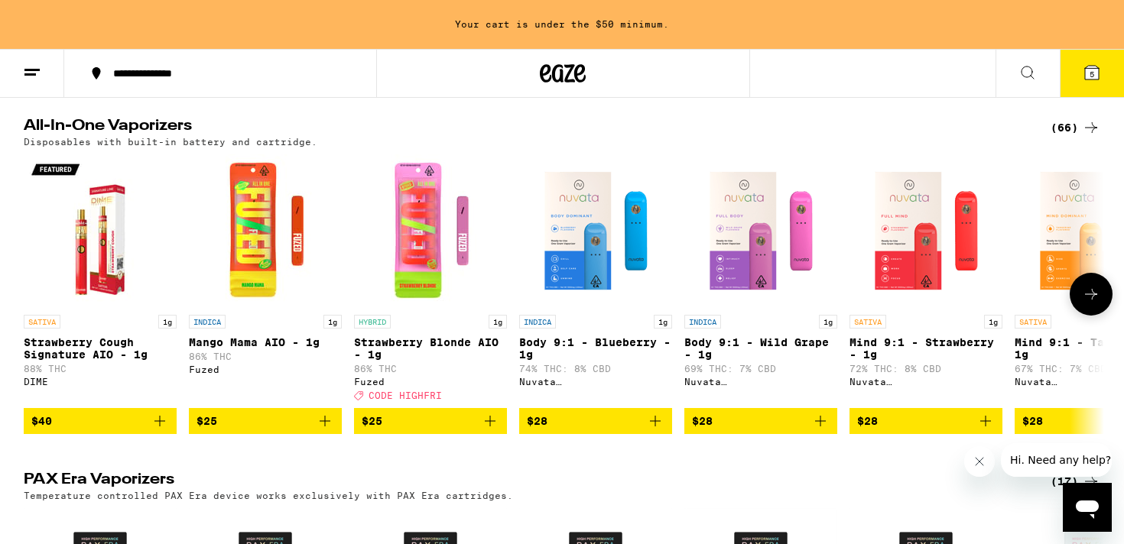
click at [1099, 291] on icon at bounding box center [1091, 294] width 18 height 18
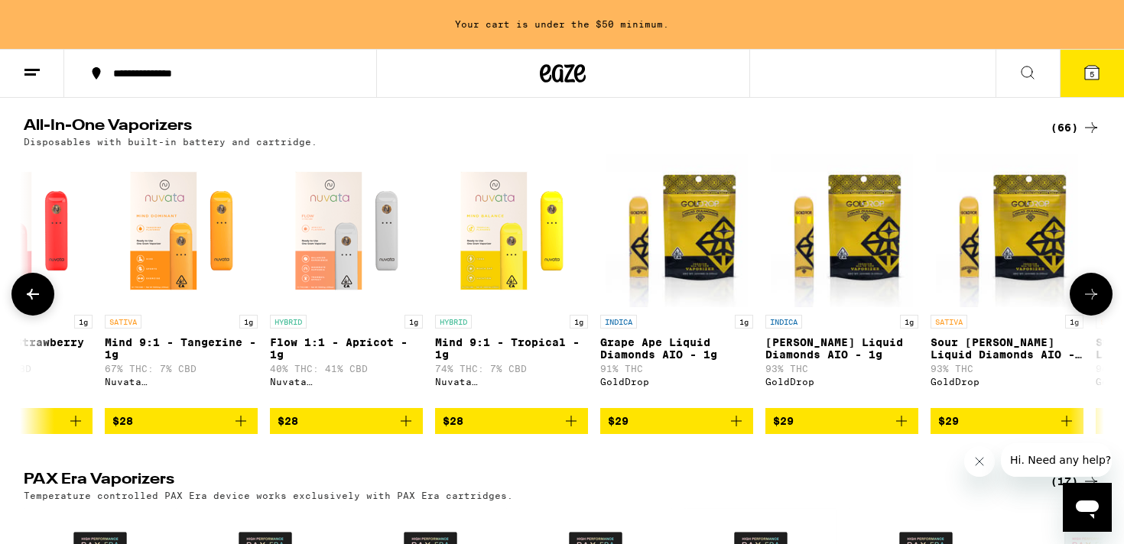
click at [1099, 291] on icon at bounding box center [1091, 294] width 18 height 18
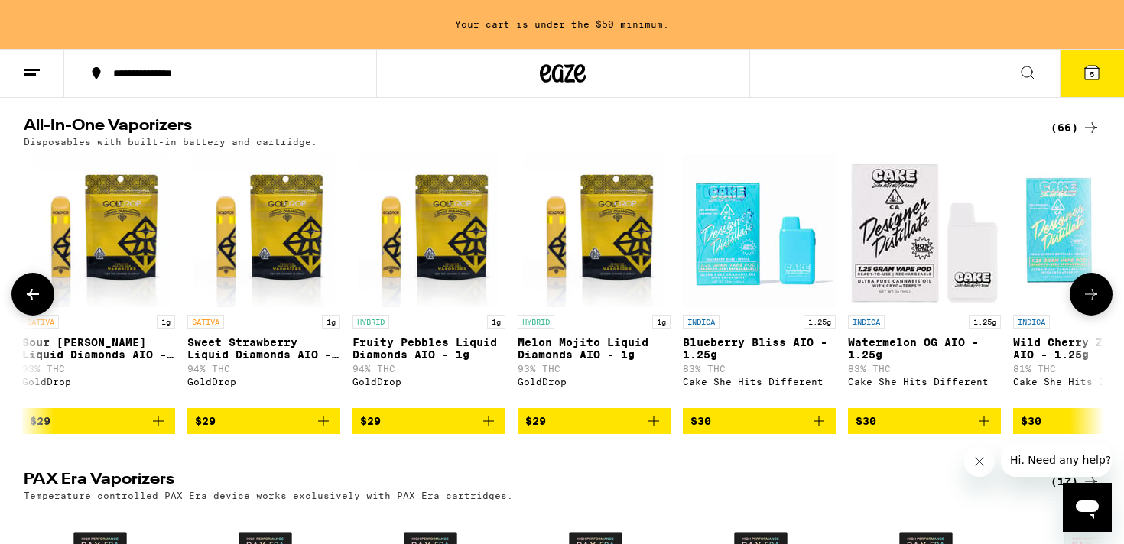
scroll to position [0, 1820]
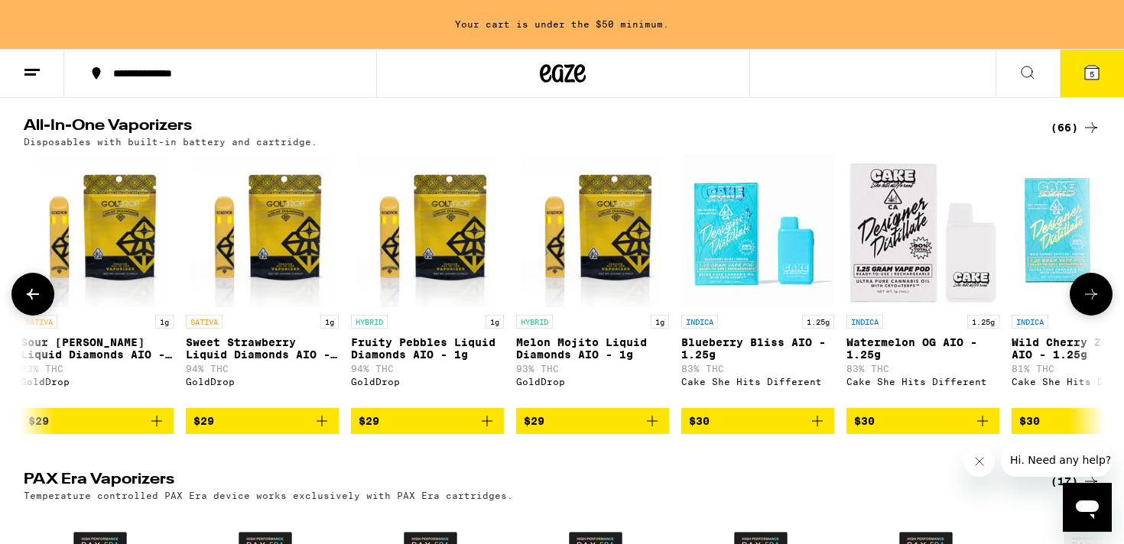
click at [1099, 291] on icon at bounding box center [1091, 294] width 18 height 18
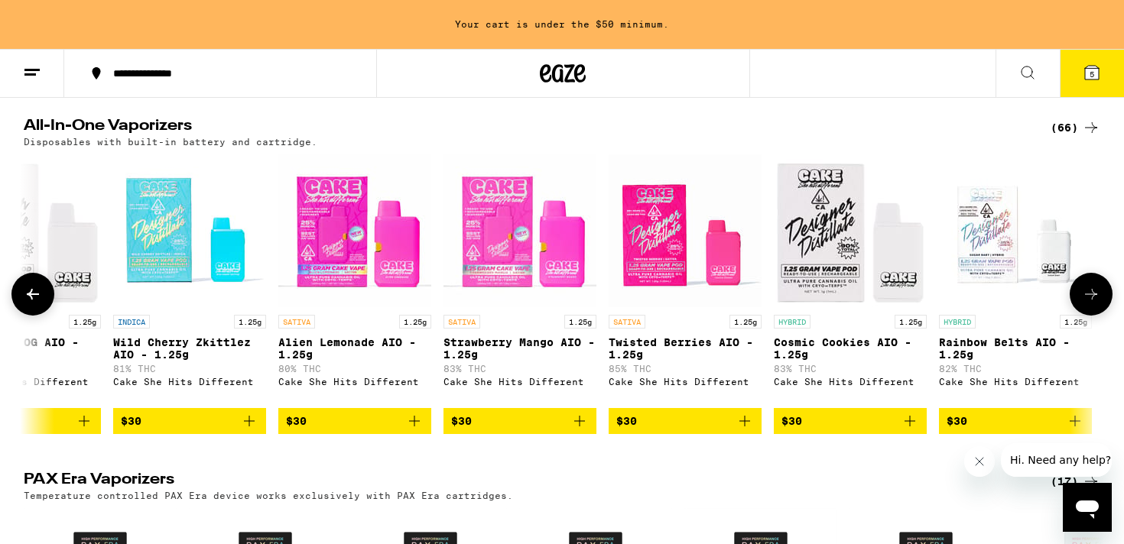
scroll to position [0, 2730]
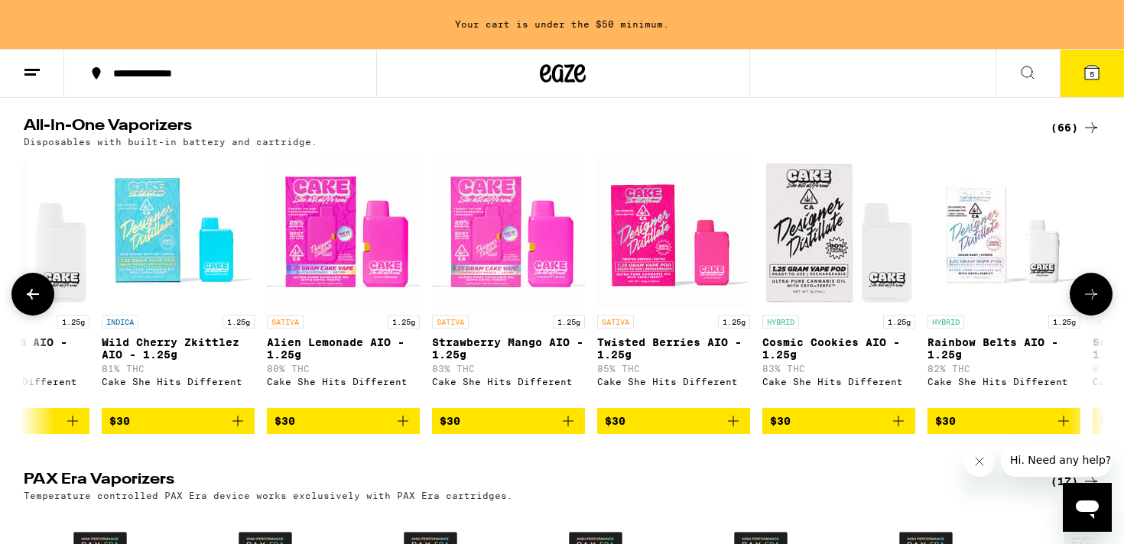
click at [1099, 291] on icon at bounding box center [1091, 294] width 18 height 18
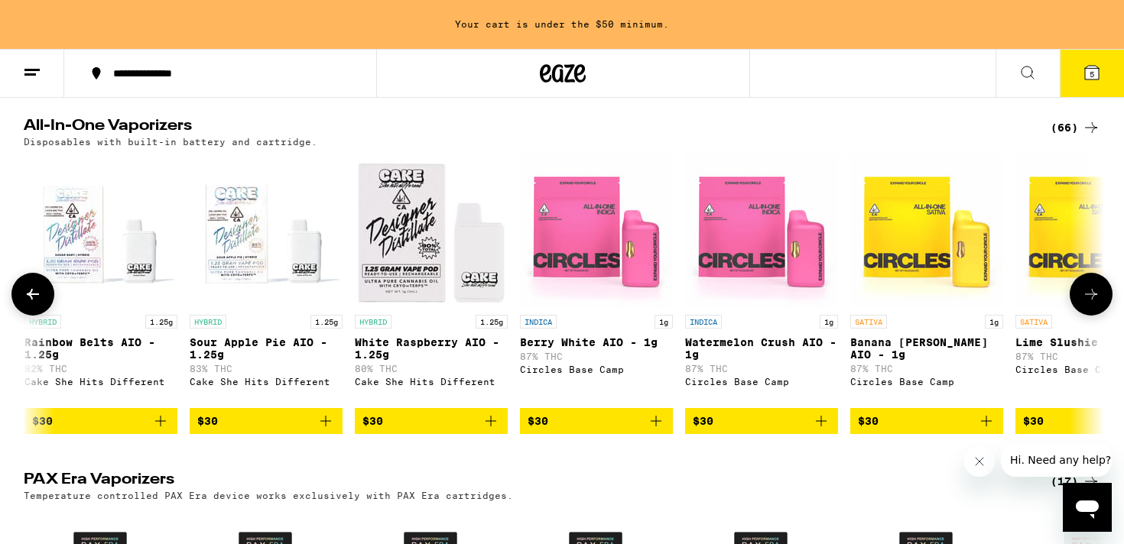
scroll to position [0, 3640]
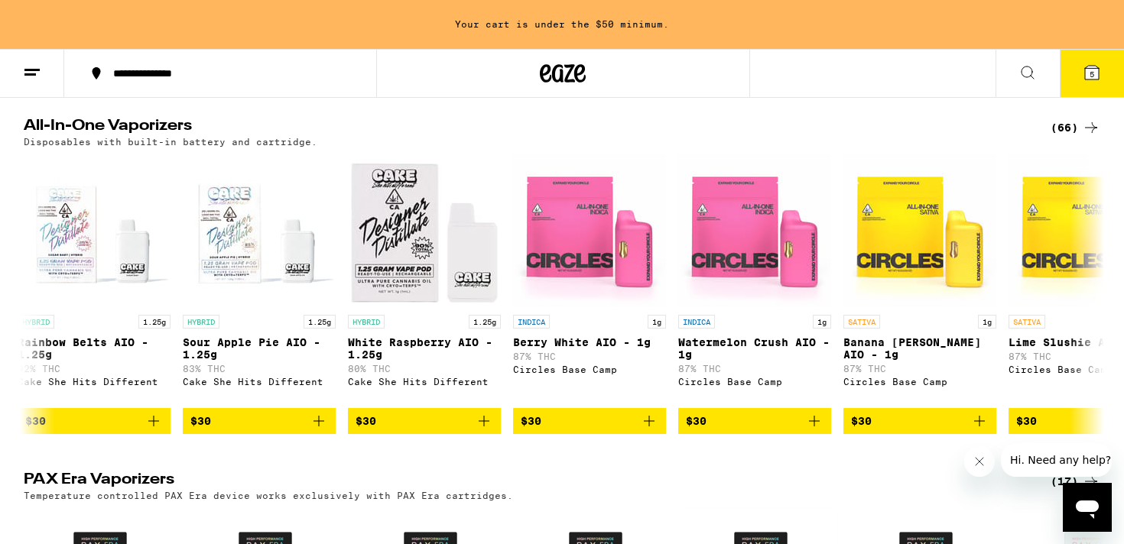
click at [1094, 68] on icon at bounding box center [1092, 73] width 14 height 14
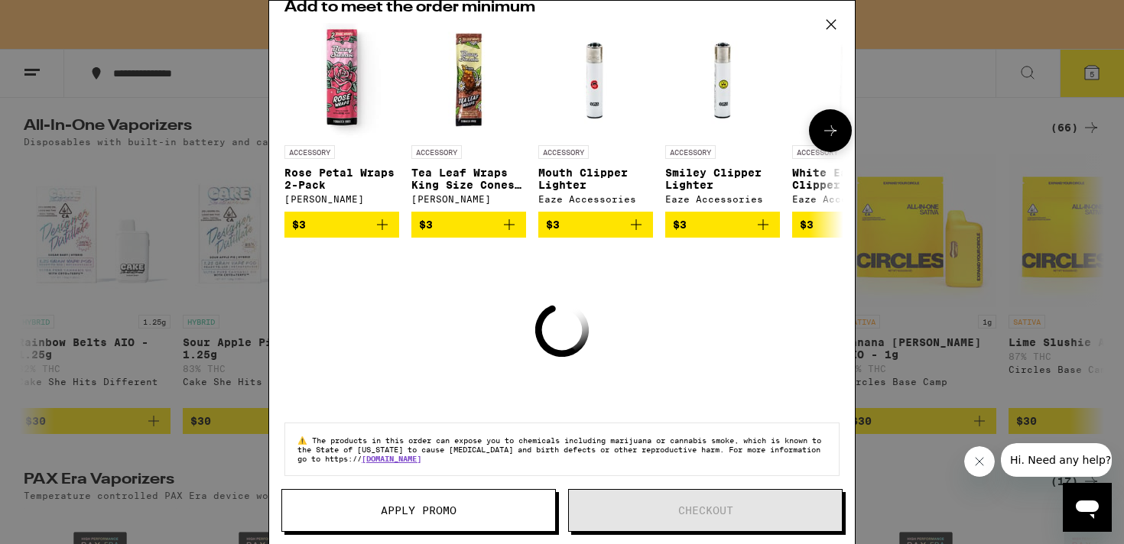
scroll to position [240, 0]
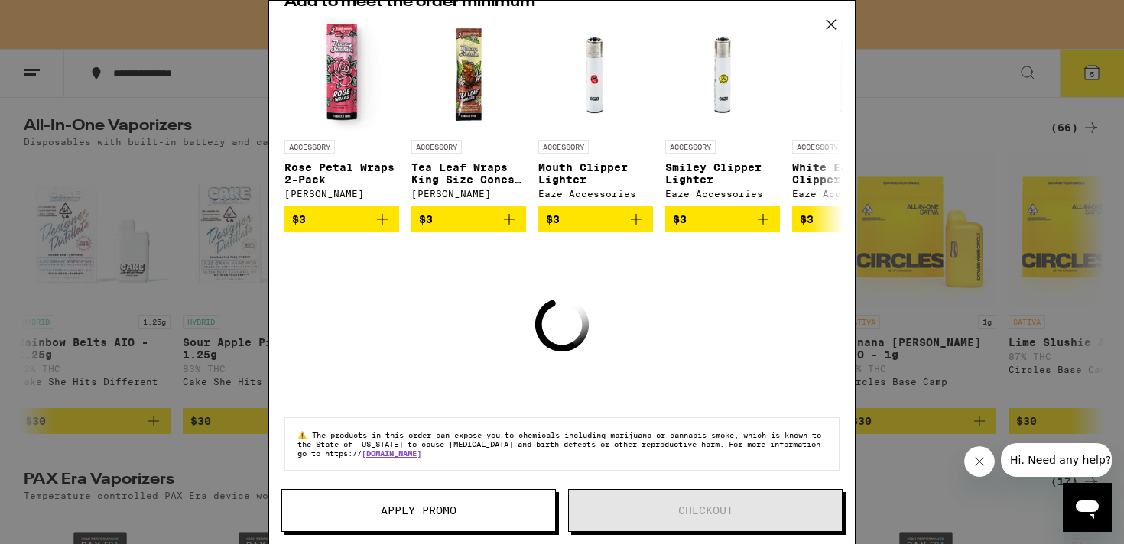
click at [522, 512] on span "Apply Promo" at bounding box center [418, 510] width 273 height 11
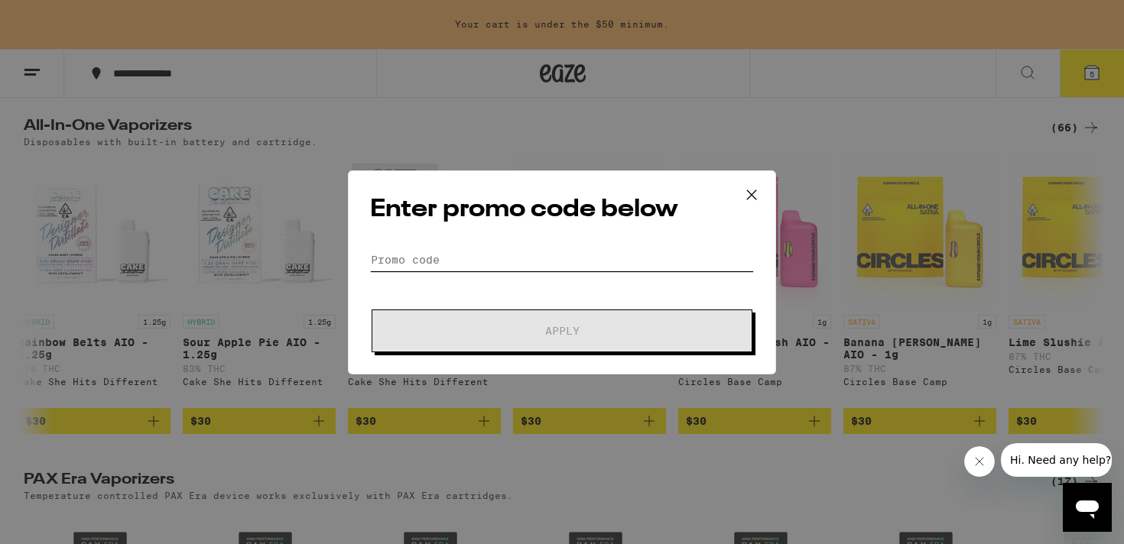
click at [562, 252] on input "Promo Code" at bounding box center [562, 260] width 384 height 23
paste input "Do0dle14"
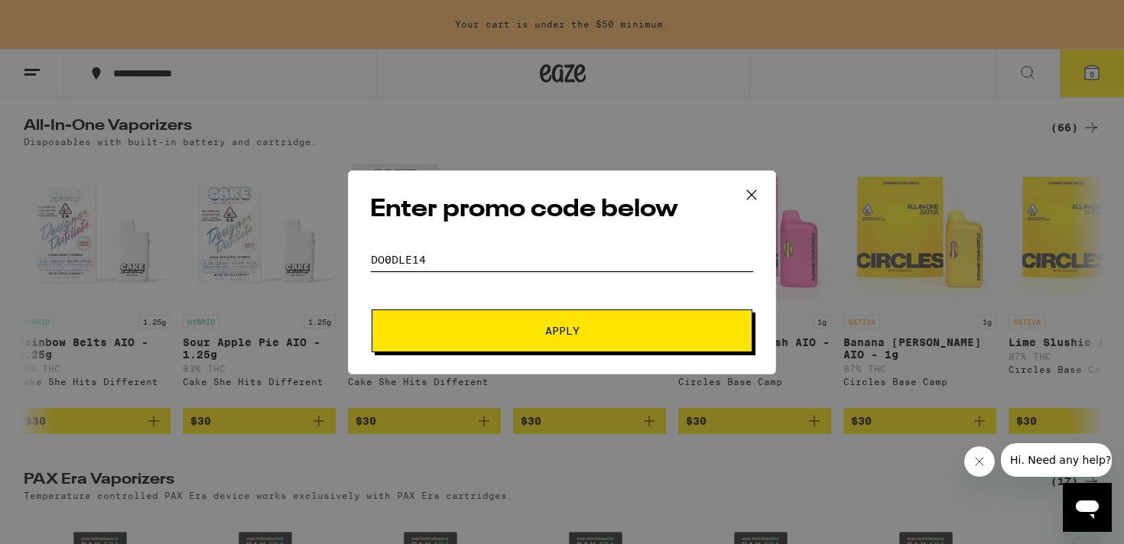
click at [538, 258] on input "Do0dle14" at bounding box center [562, 260] width 384 height 23
type input "Do0dle14"
click at [751, 197] on icon at bounding box center [751, 195] width 23 height 23
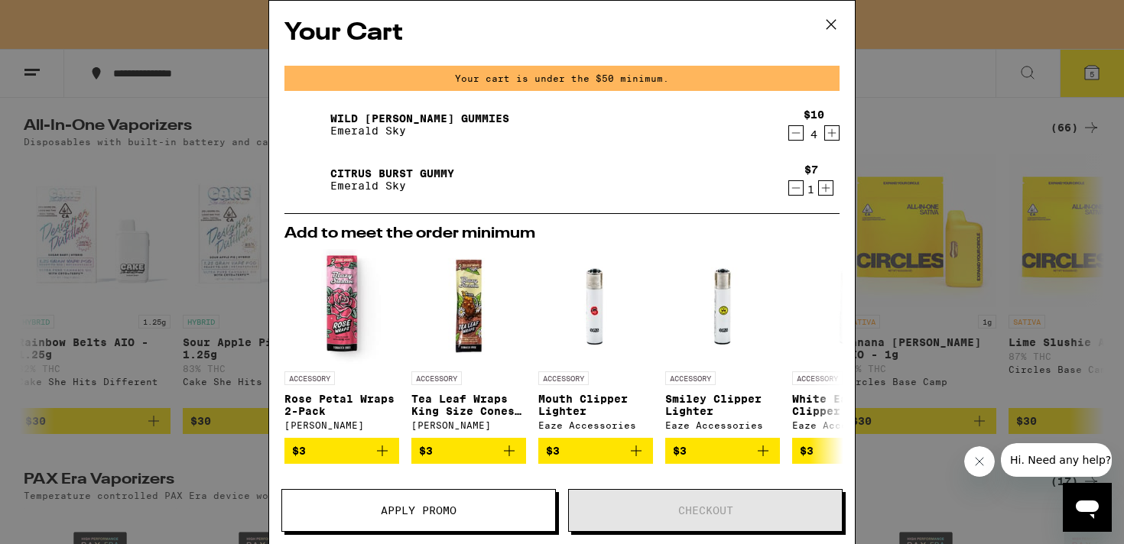
click at [416, 112] on link "Wild [PERSON_NAME] Gummies" at bounding box center [419, 118] width 179 height 12
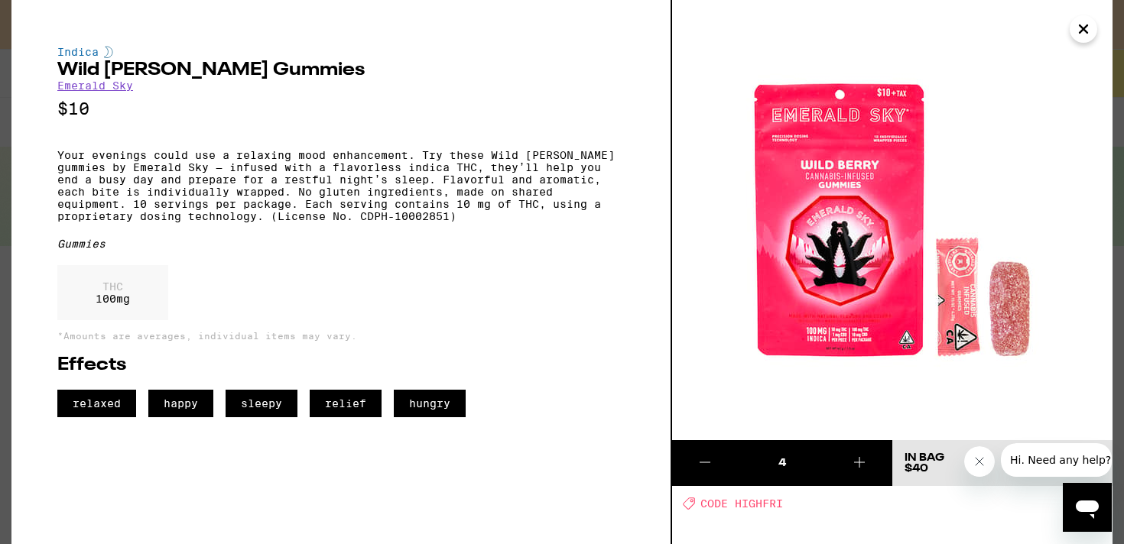
click at [860, 457] on icon at bounding box center [859, 462] width 18 height 18
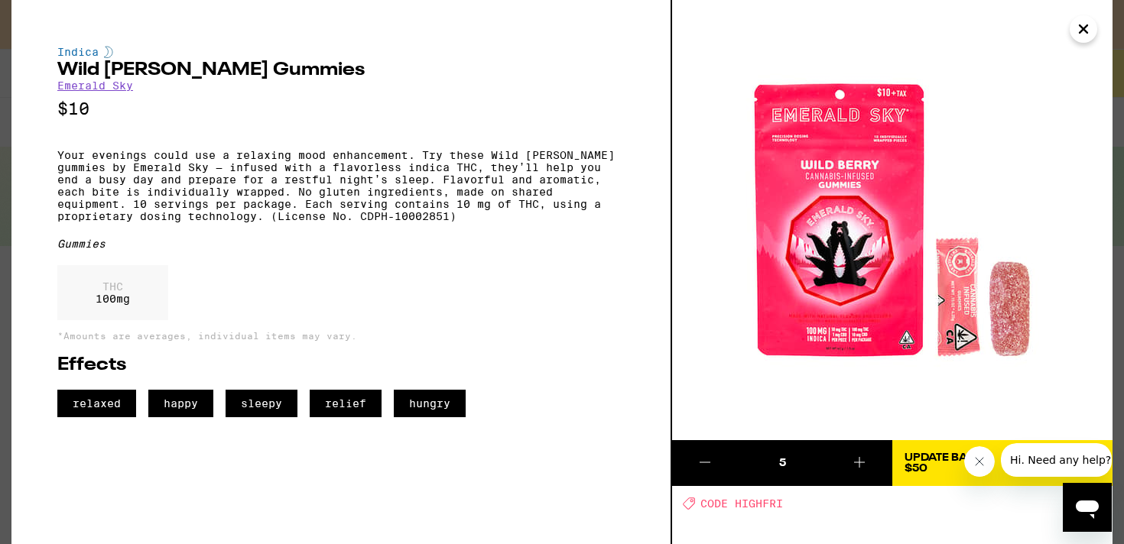
click at [762, 506] on span "CODE HIGHFRI" at bounding box center [741, 504] width 83 height 12
copy span "HIGHFRI"
click at [1081, 32] on icon "Close" at bounding box center [1083, 29] width 18 height 23
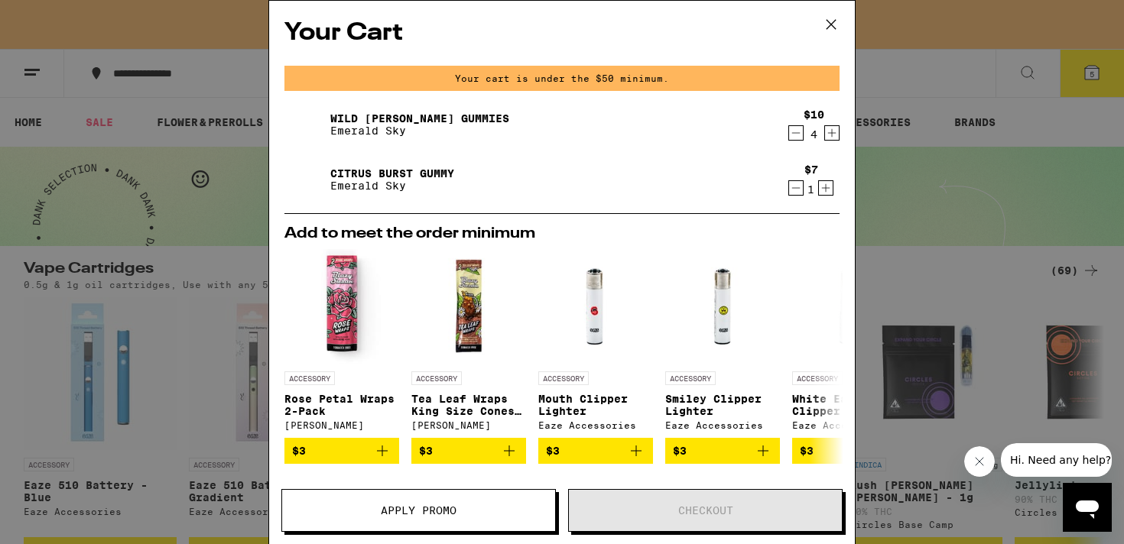
click at [795, 185] on icon "Decrement" at bounding box center [796, 188] width 14 height 18
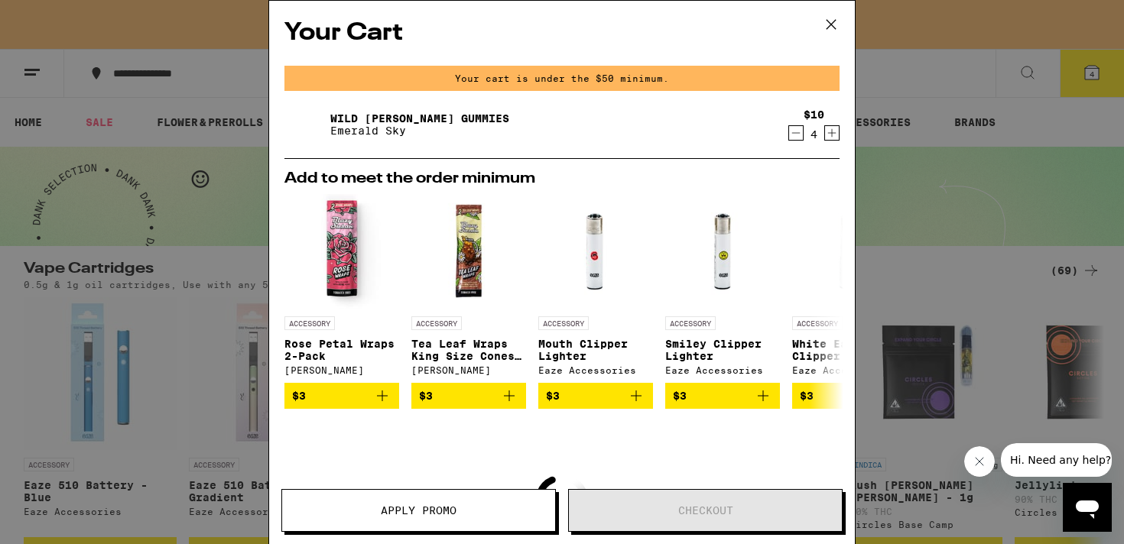
click at [835, 135] on icon "Increment" at bounding box center [832, 133] width 14 height 18
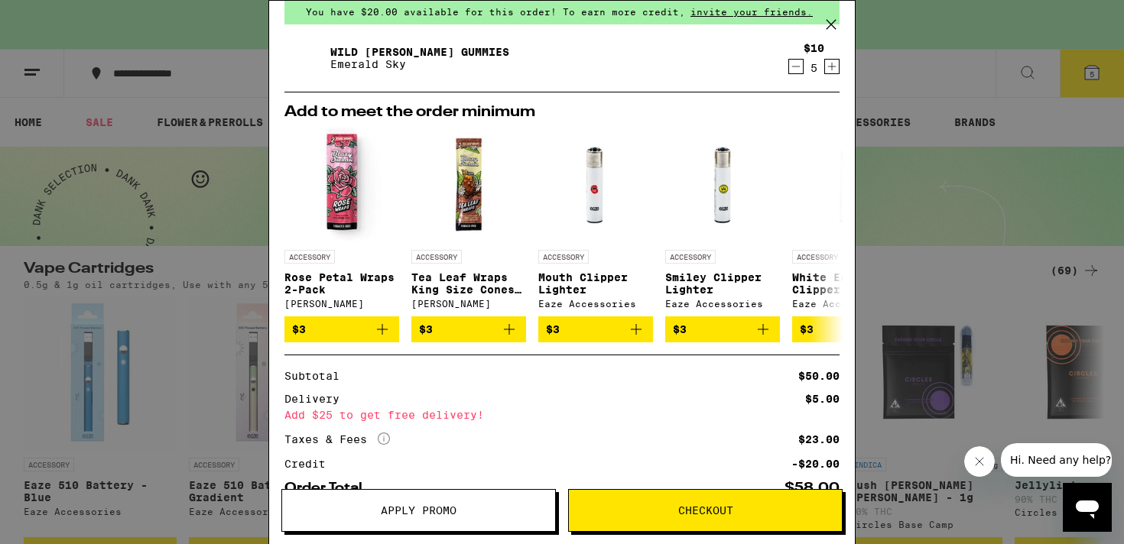
scroll to position [67, 0]
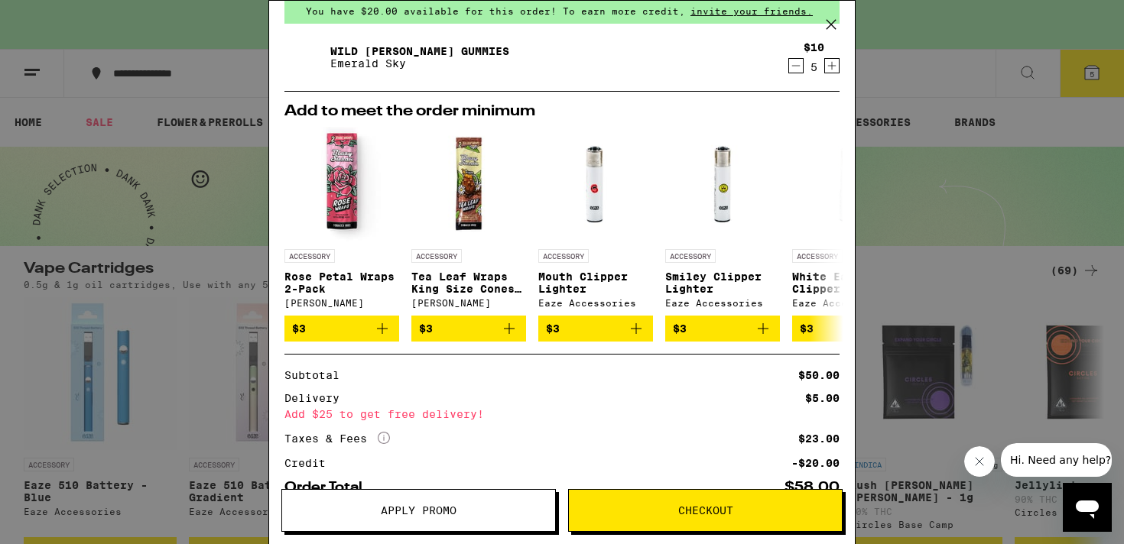
click at [494, 506] on span "Apply Promo" at bounding box center [418, 510] width 273 height 11
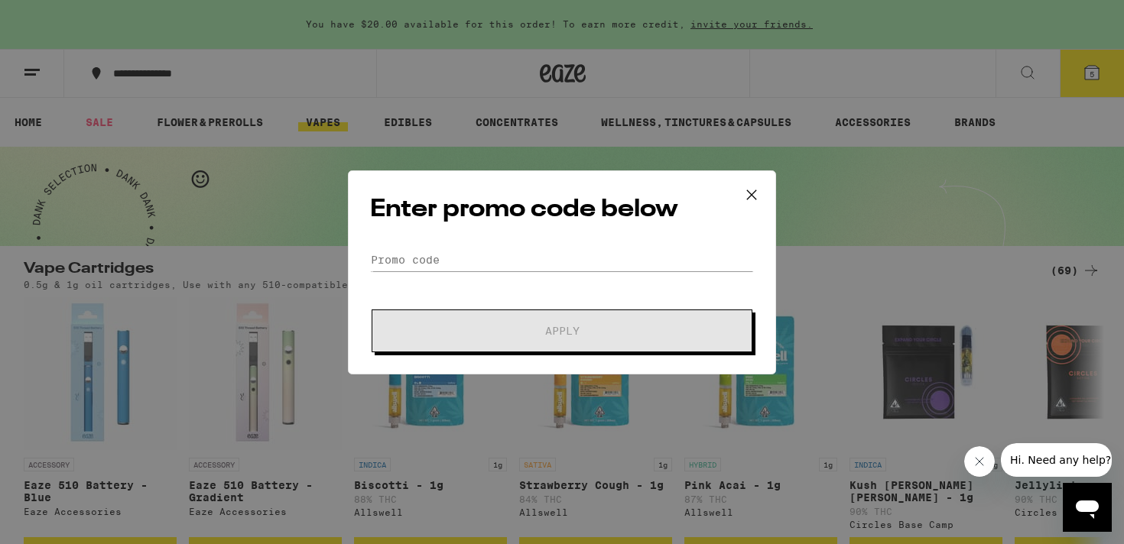
click at [541, 246] on div "Enter promo code below Promo Code Apply" at bounding box center [562, 273] width 428 height 204
click at [537, 263] on input "Promo Code" at bounding box center [562, 260] width 384 height 23
paste input "HIGHFRI"
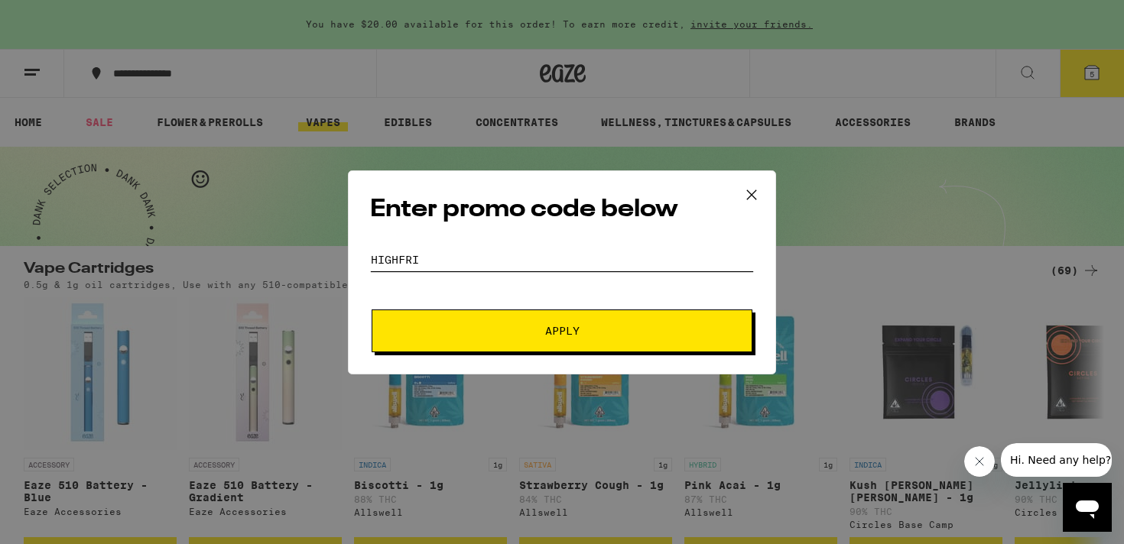
type input "HIGHFRI"
click at [535, 310] on button "Apply" at bounding box center [562, 331] width 381 height 43
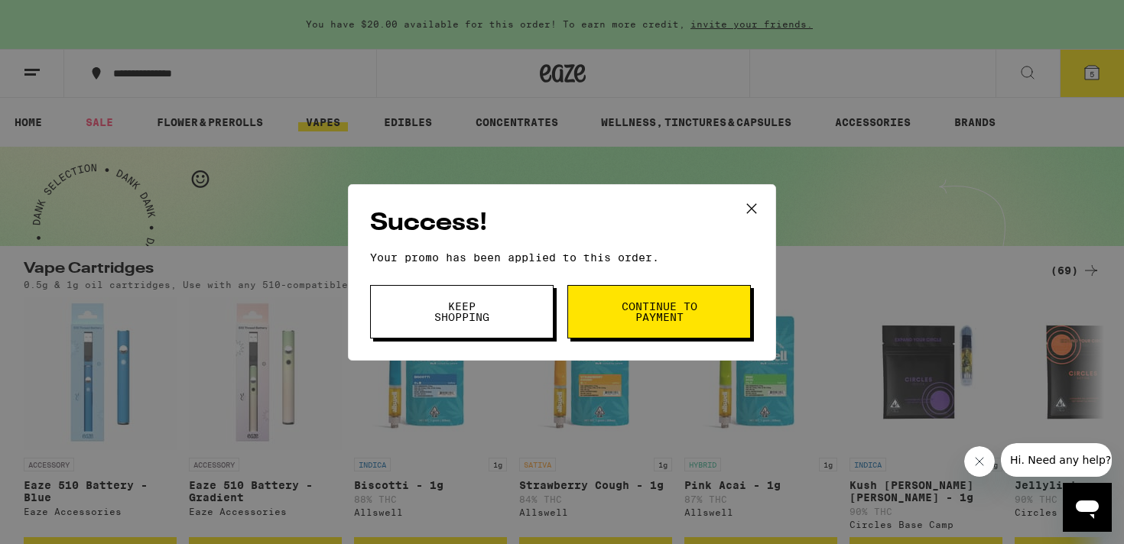
click at [622, 307] on span "Continue to payment" at bounding box center [659, 311] width 78 height 21
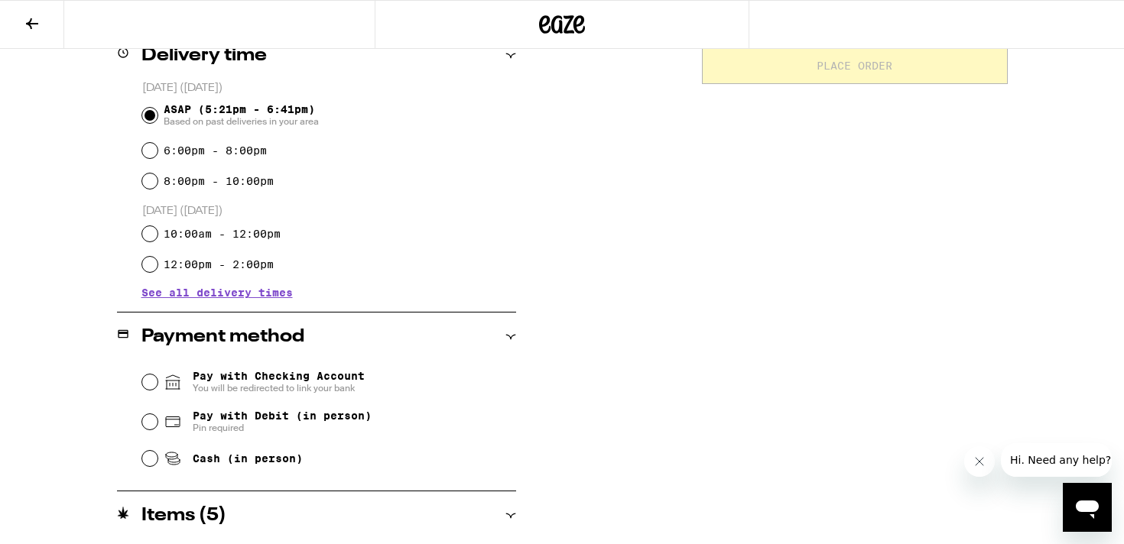
scroll to position [397, 0]
click at [144, 421] on input "Pay with Debit (in person) Pin required" at bounding box center [149, 421] width 15 height 15
radio input "true"
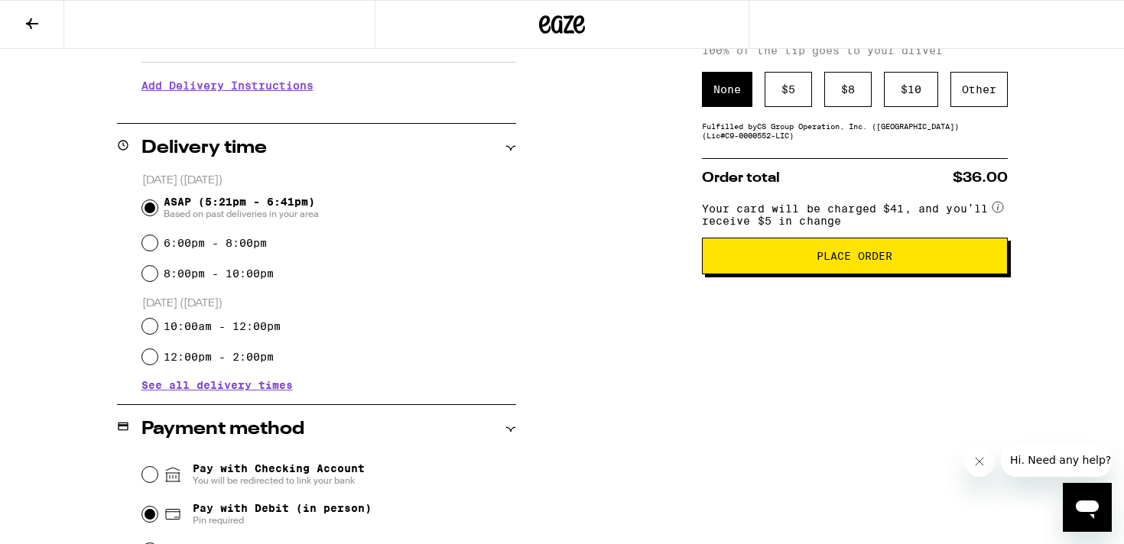
scroll to position [0, 0]
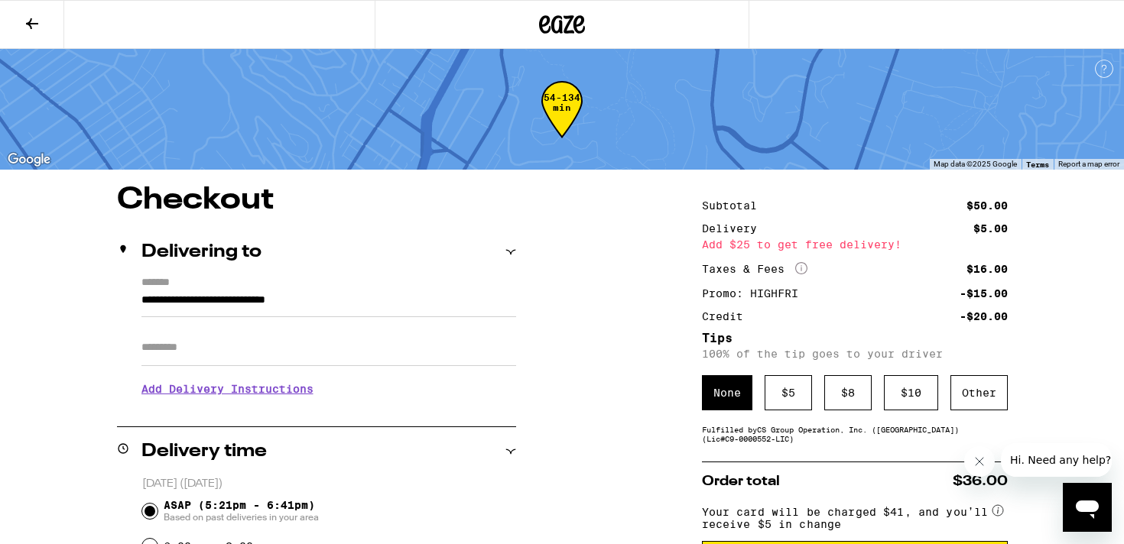
click at [570, 1] on div at bounding box center [562, 24] width 375 height 49
click at [567, 18] on icon at bounding box center [562, 24] width 23 height 18
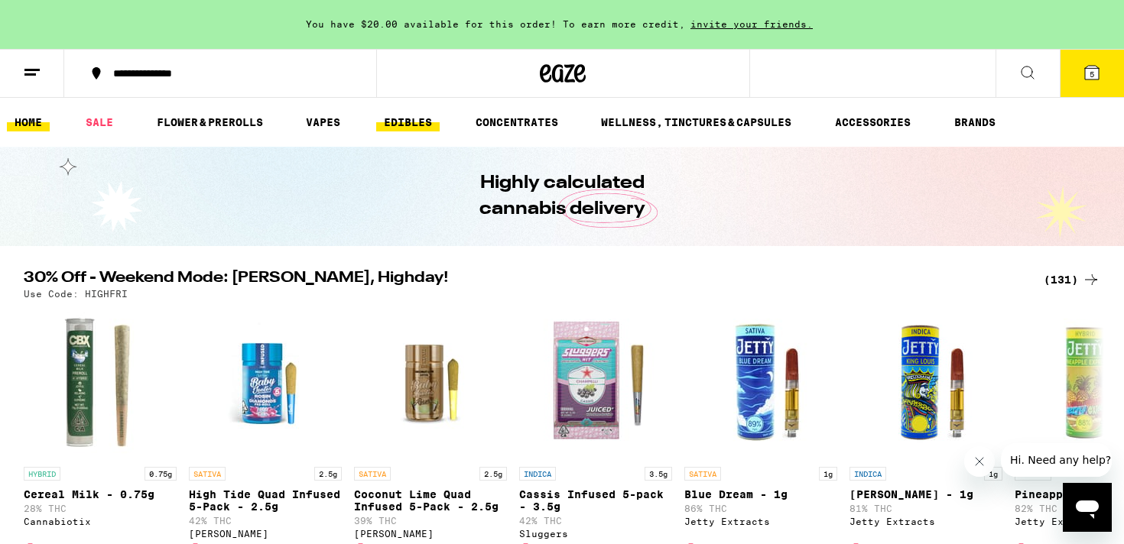
click at [404, 124] on link "EDIBLES" at bounding box center [407, 122] width 63 height 18
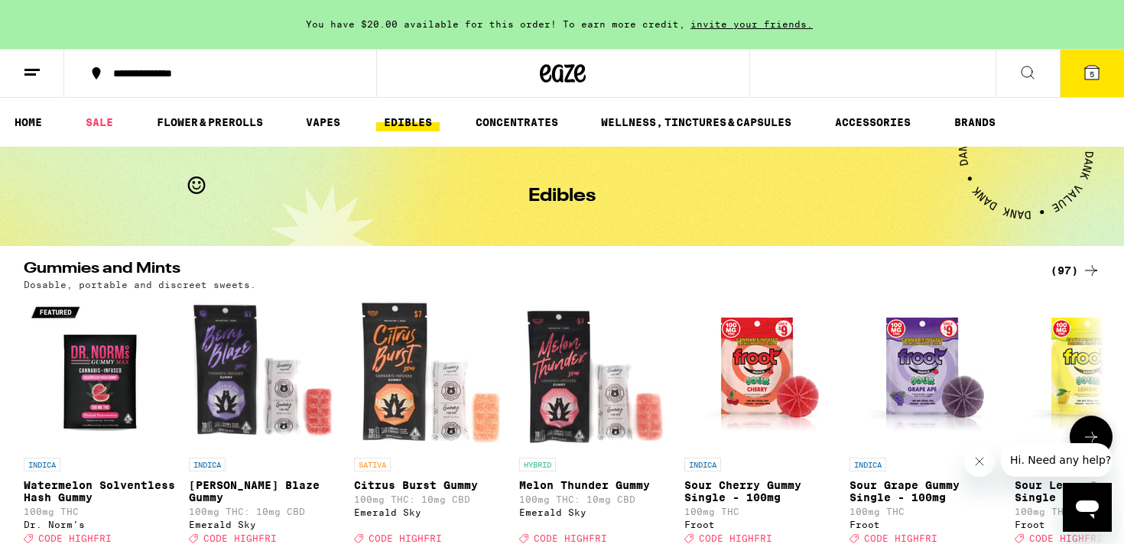
click at [1095, 434] on icon at bounding box center [1091, 437] width 18 height 18
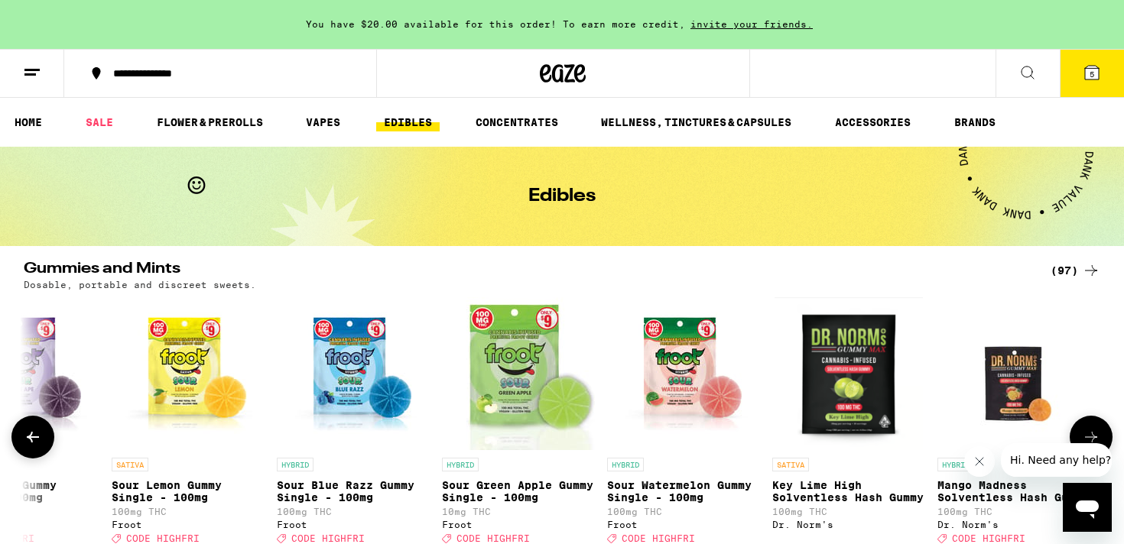
scroll to position [0, 910]
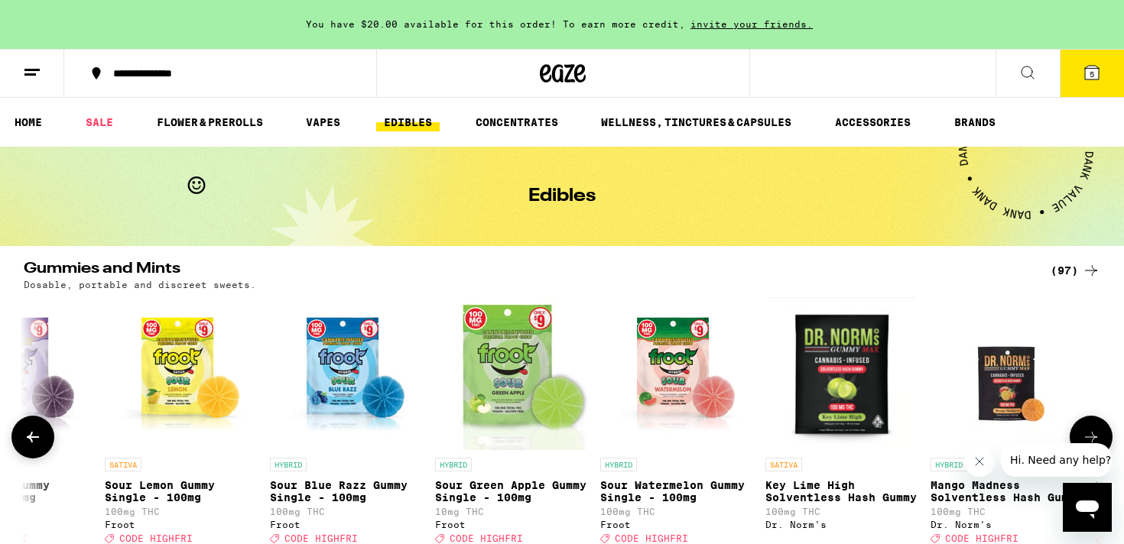
click at [1096, 435] on icon at bounding box center [1091, 437] width 18 height 18
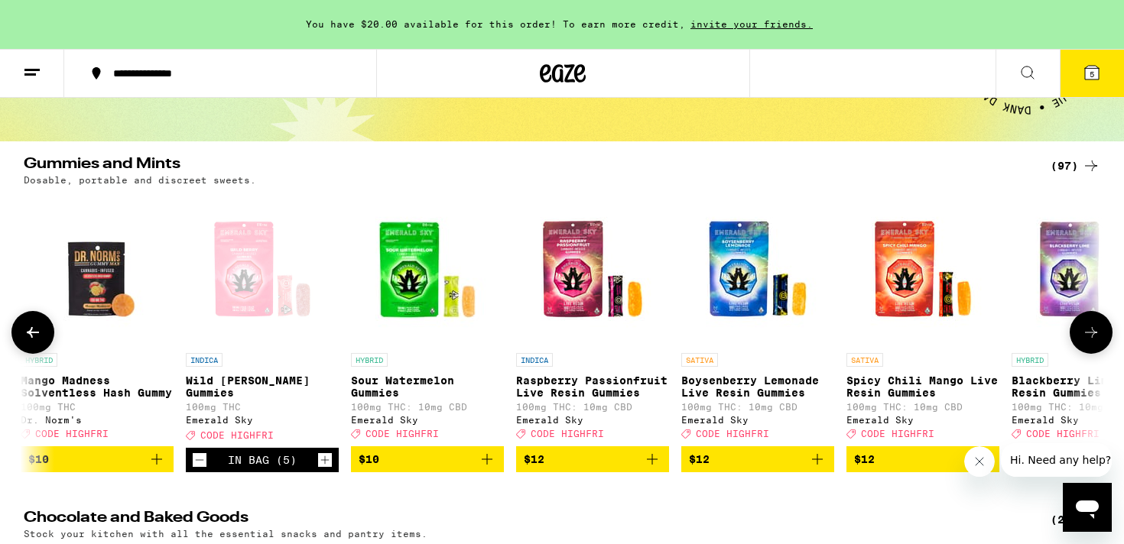
scroll to position [106, 0]
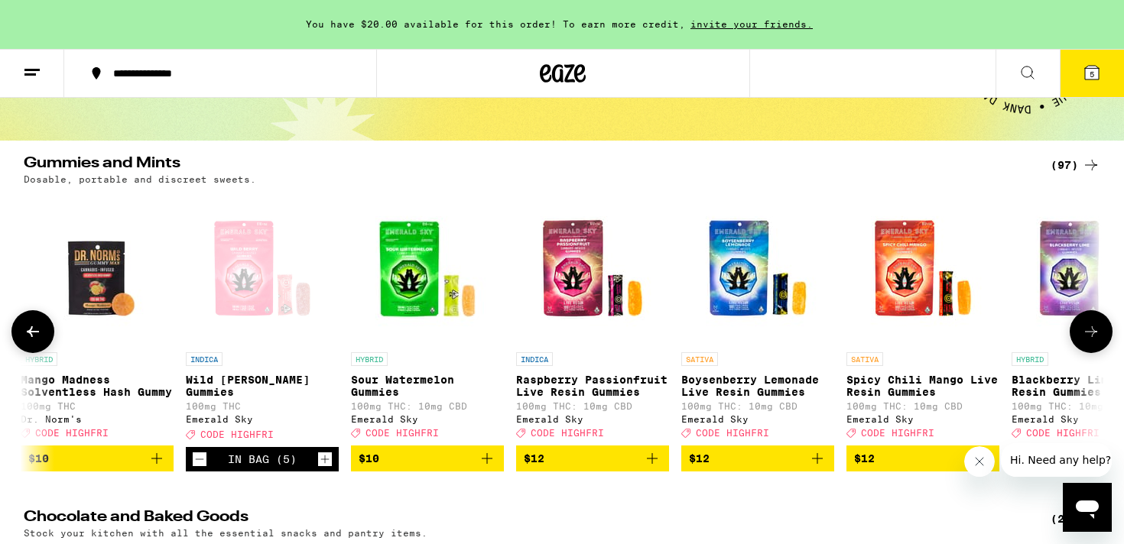
click at [488, 468] on icon "Add to bag" at bounding box center [487, 459] width 18 height 18
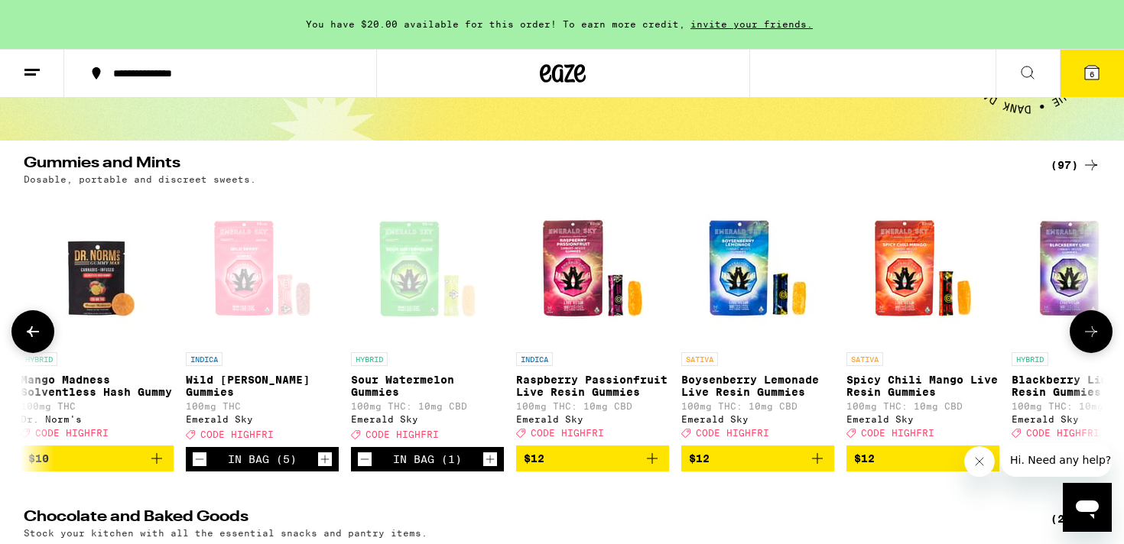
click at [203, 469] on icon "Decrement" at bounding box center [200, 459] width 14 height 18
click at [1094, 67] on icon at bounding box center [1092, 73] width 14 height 14
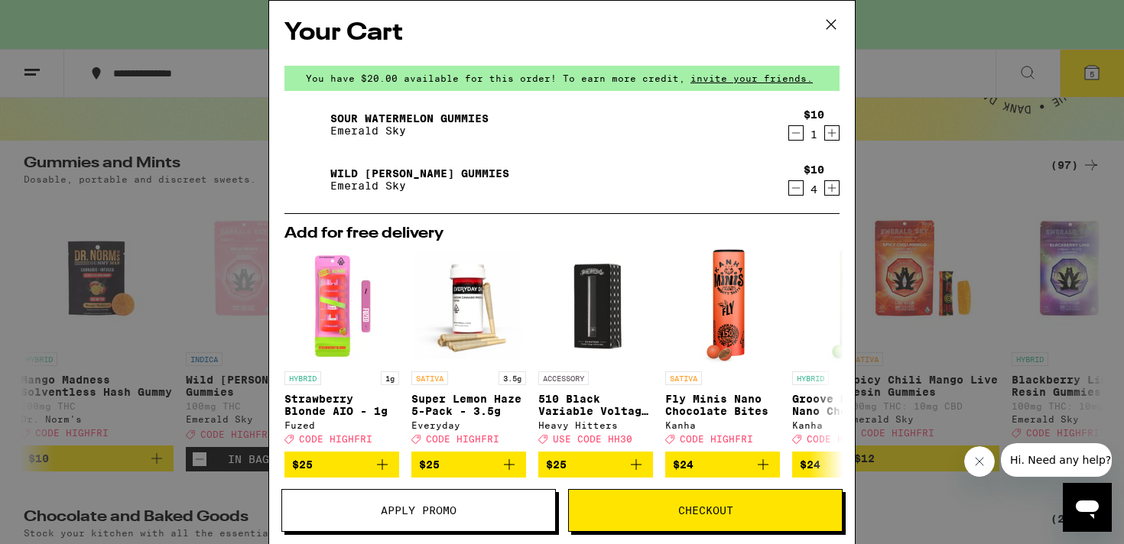
click at [828, 23] on icon at bounding box center [831, 24] width 23 height 23
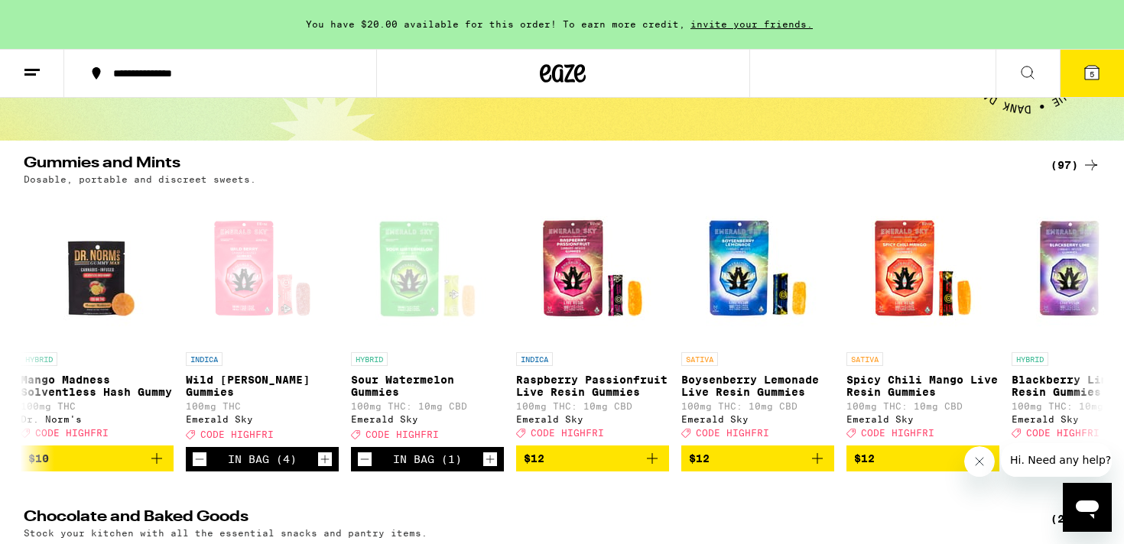
click at [1102, 73] on button "5" at bounding box center [1092, 73] width 64 height 47
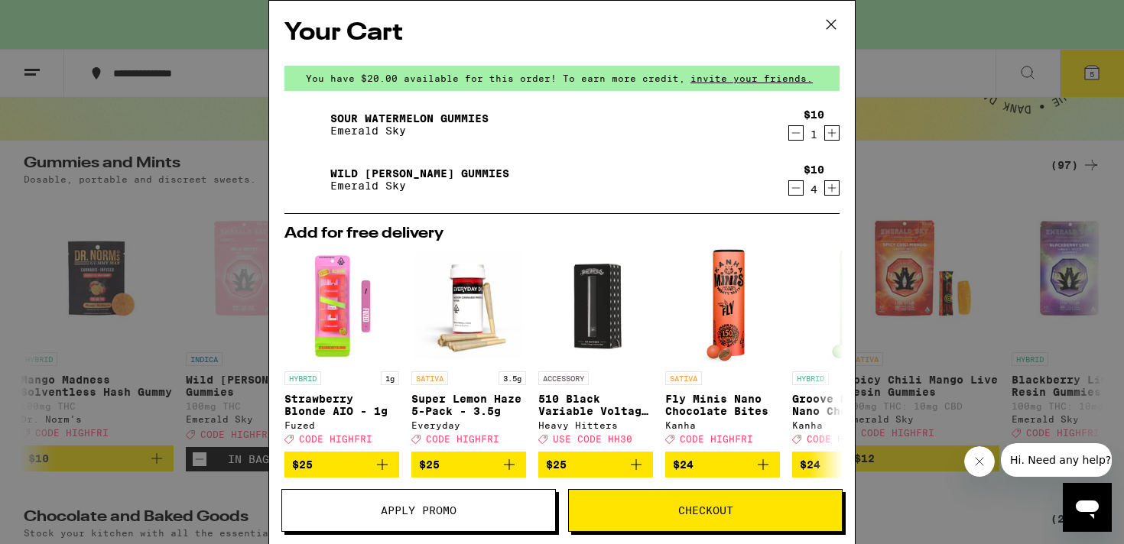
click at [840, 24] on icon at bounding box center [831, 24] width 23 height 23
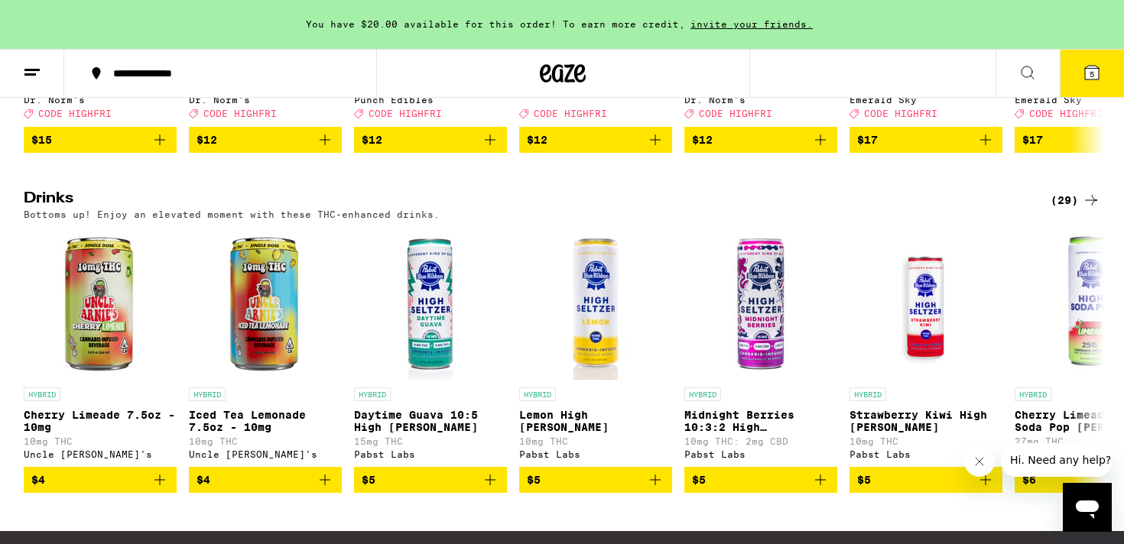
scroll to position [794, 0]
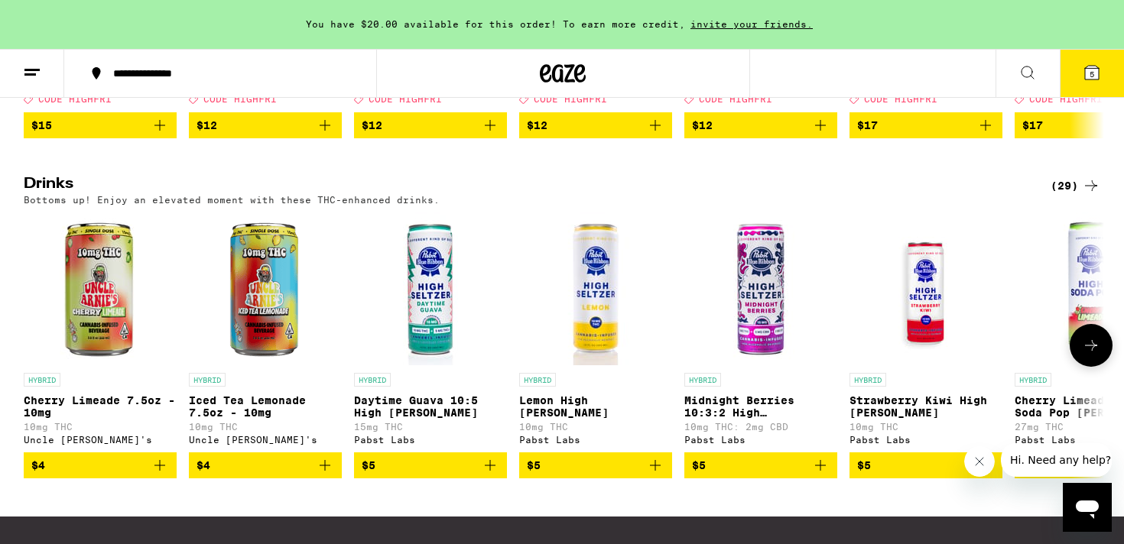
click at [1092, 351] on icon at bounding box center [1091, 345] width 12 height 11
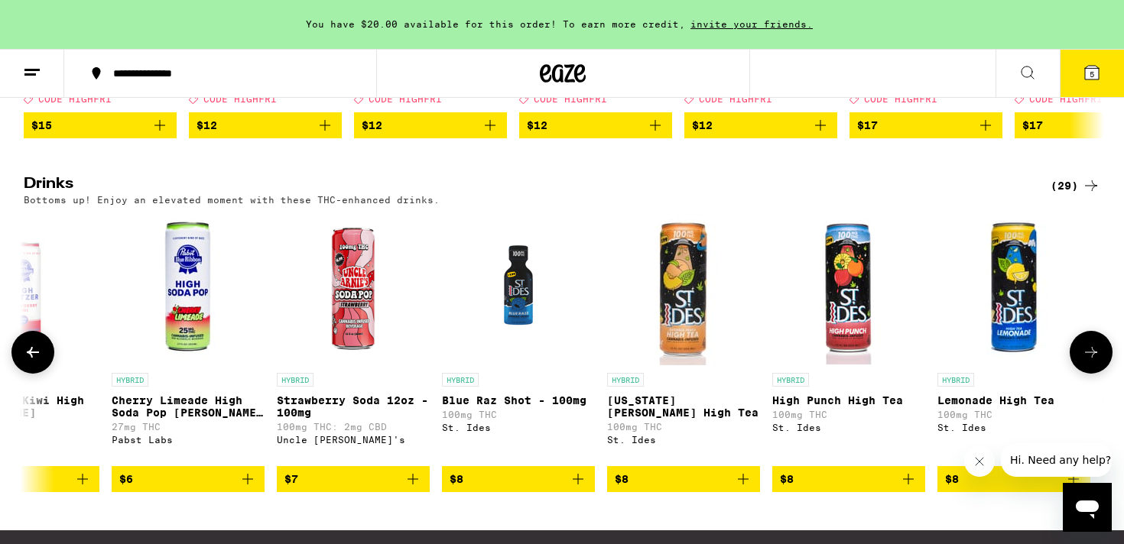
scroll to position [0, 910]
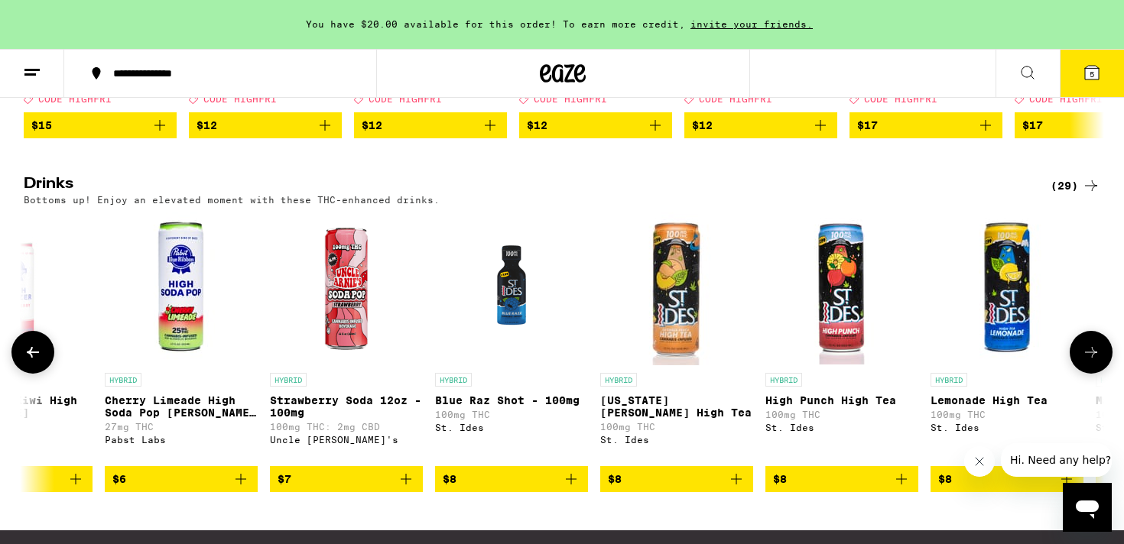
click at [1092, 362] on icon at bounding box center [1091, 352] width 18 height 18
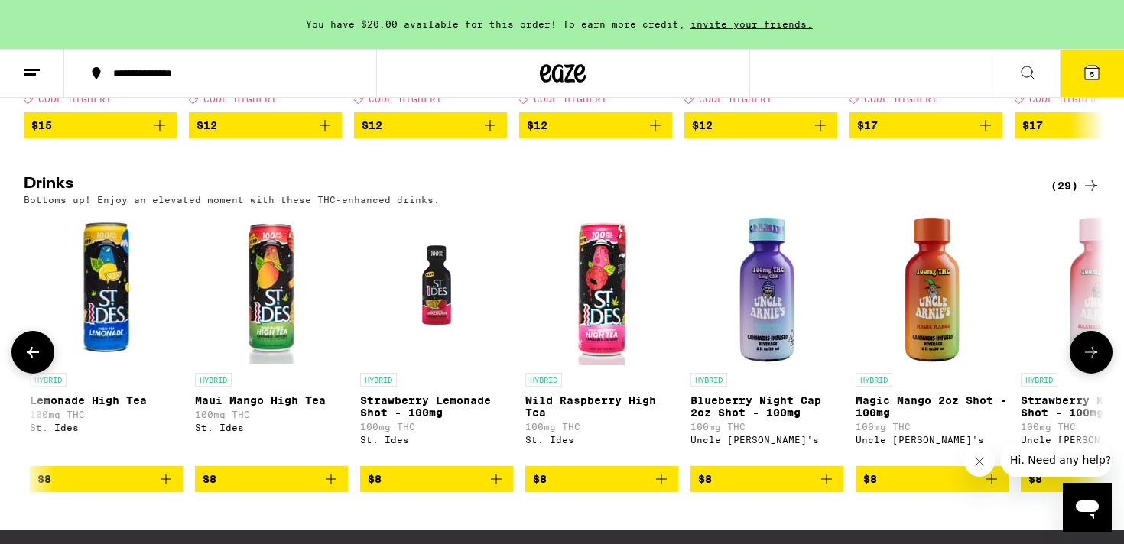
scroll to position [0, 1820]
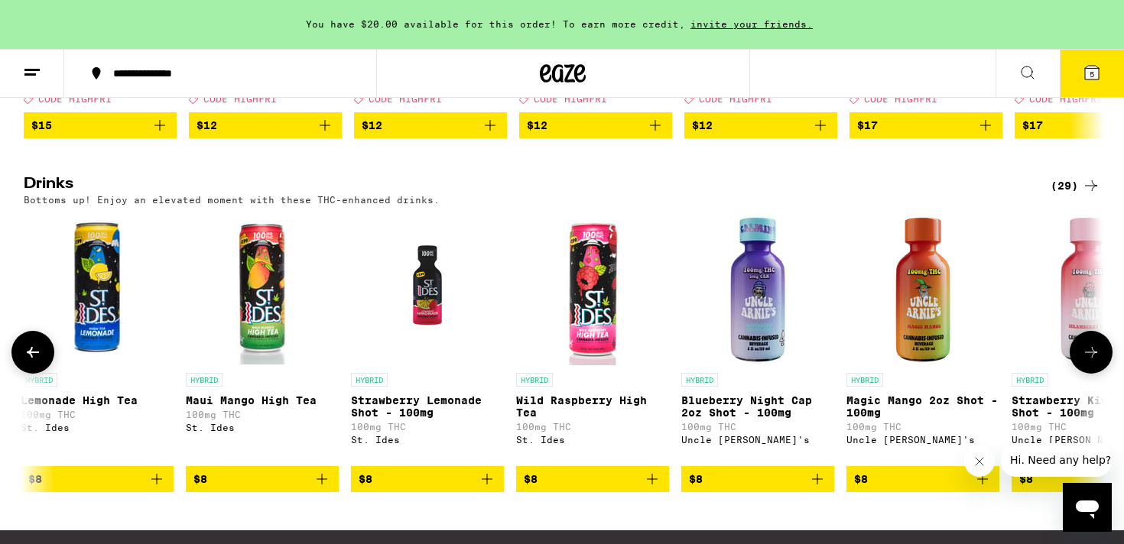
click at [1092, 362] on icon at bounding box center [1091, 352] width 18 height 18
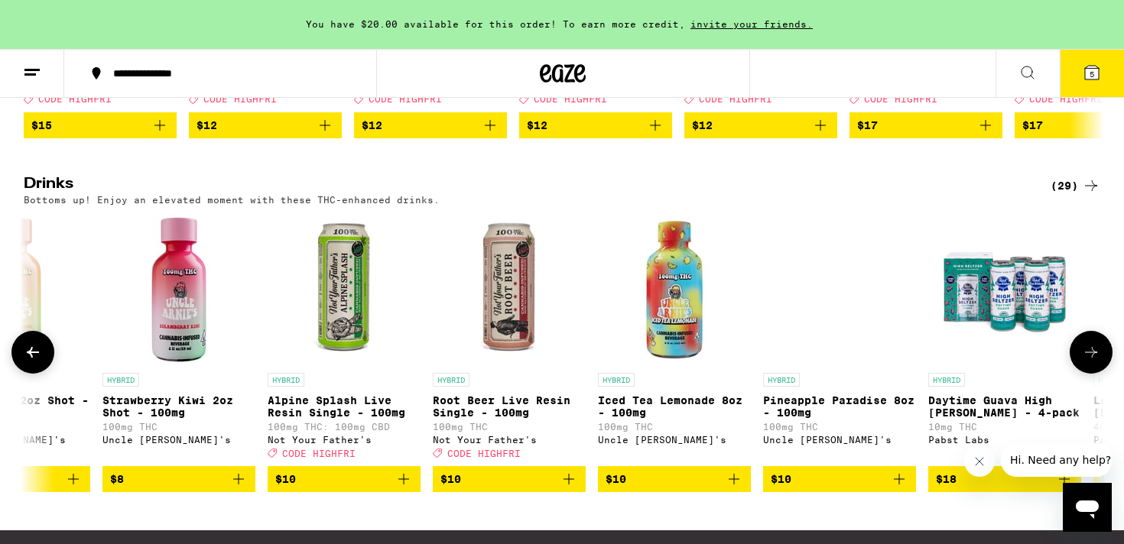
scroll to position [0, 2730]
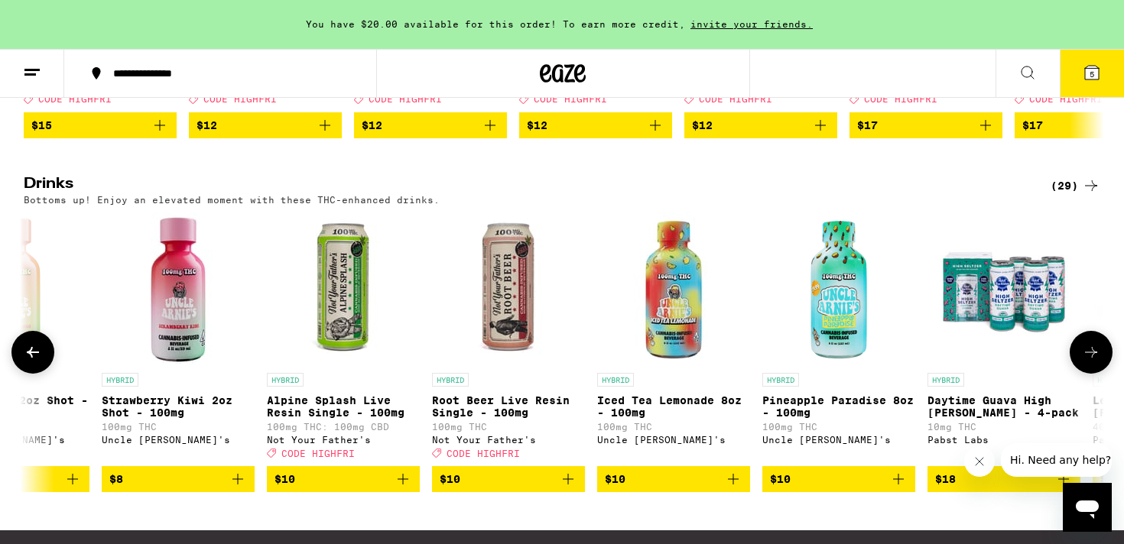
click at [1092, 362] on icon at bounding box center [1091, 352] width 18 height 18
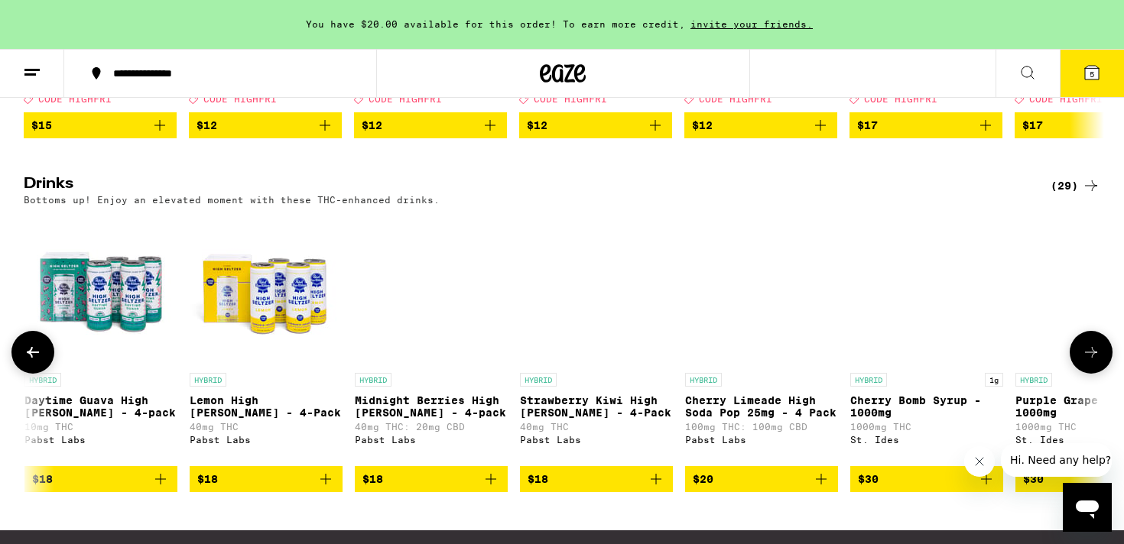
scroll to position [0, 3640]
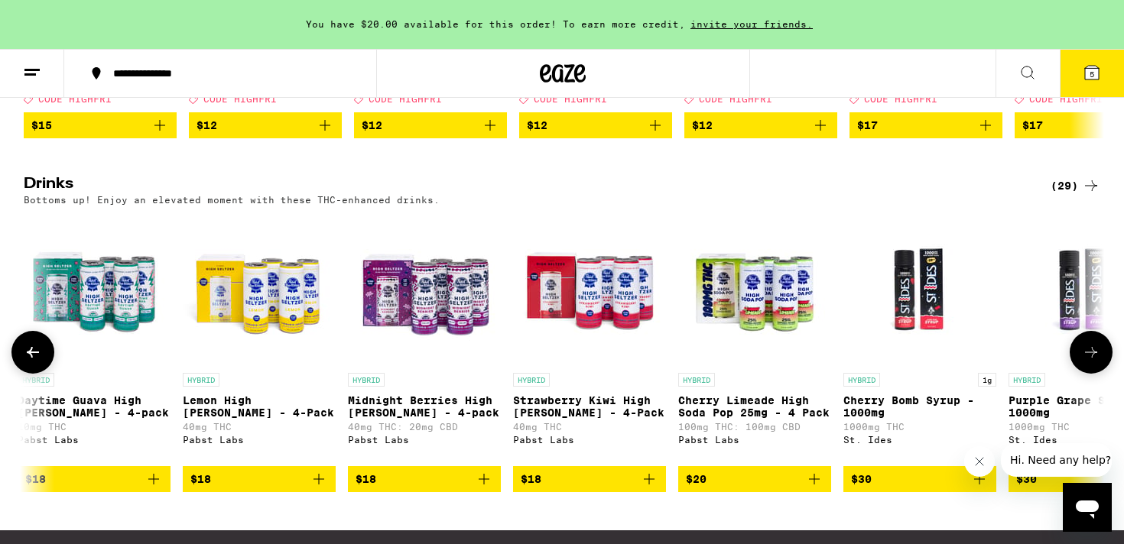
click at [1092, 362] on icon at bounding box center [1091, 352] width 18 height 18
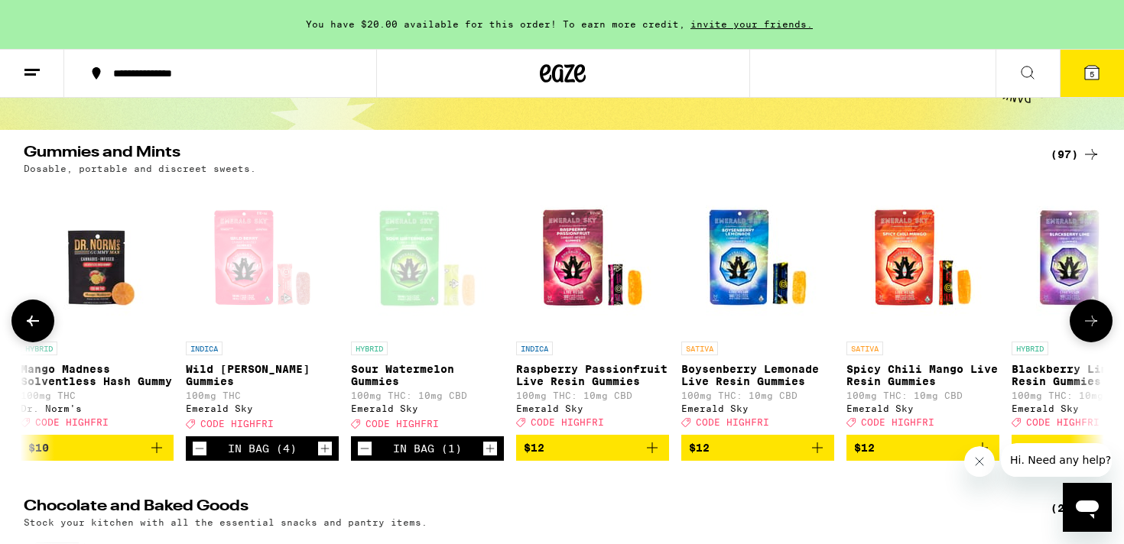
scroll to position [114, 0]
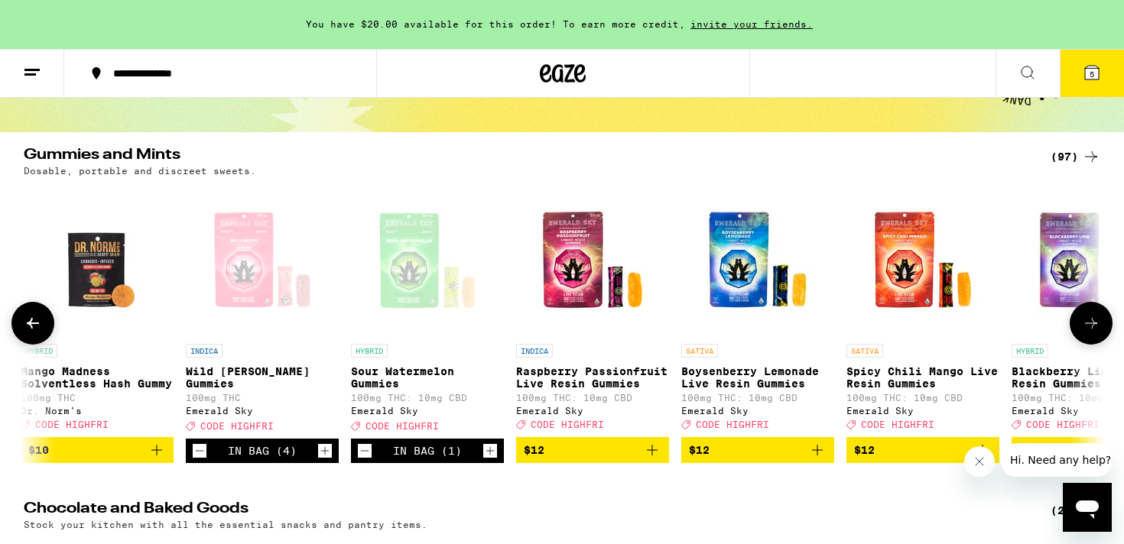
click at [366, 460] on icon "Decrement" at bounding box center [365, 451] width 14 height 18
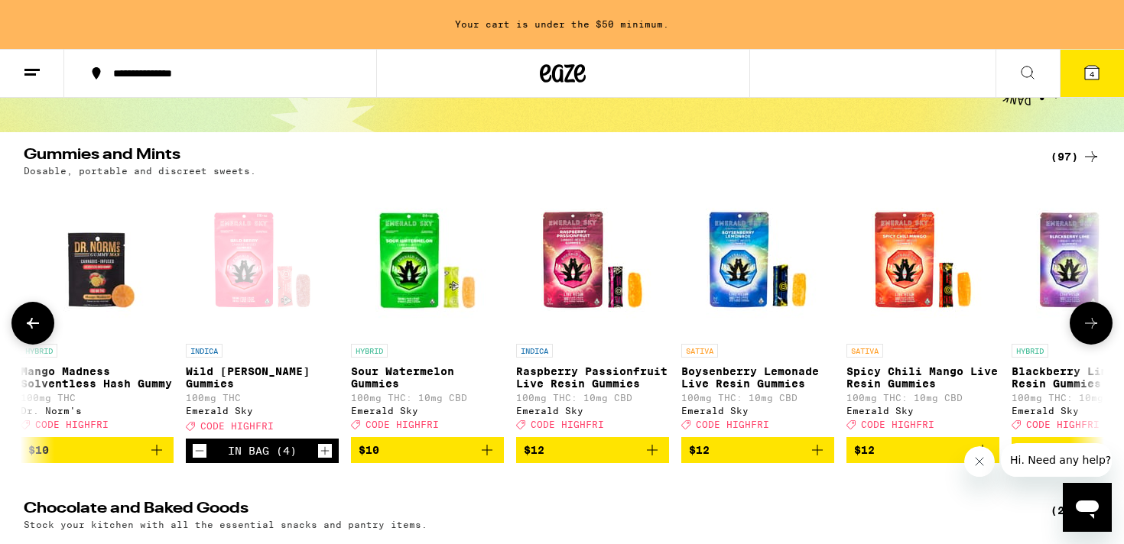
click at [327, 460] on icon "Increment" at bounding box center [325, 451] width 14 height 18
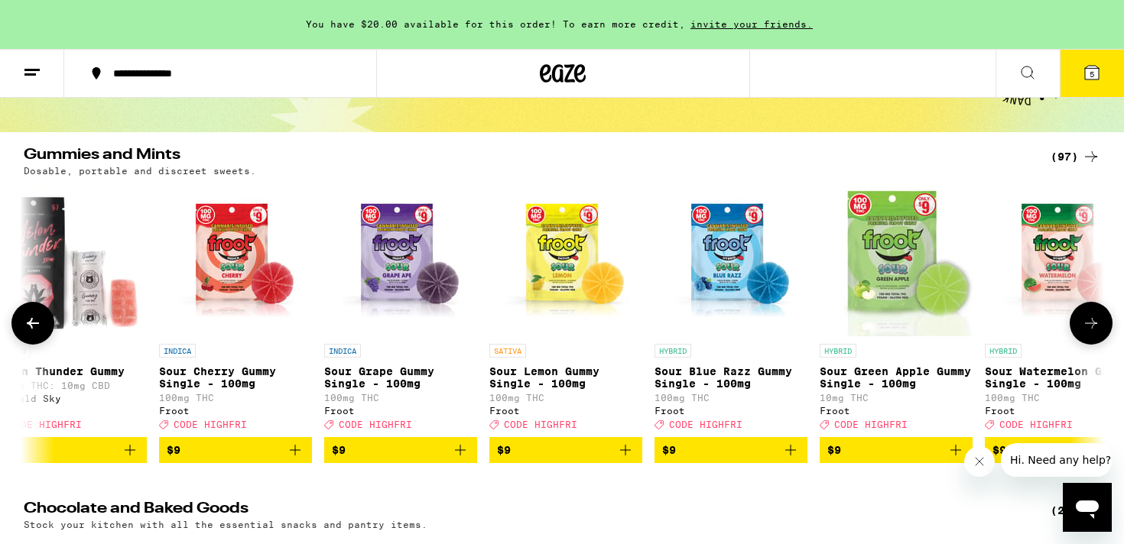
scroll to position [0, 0]
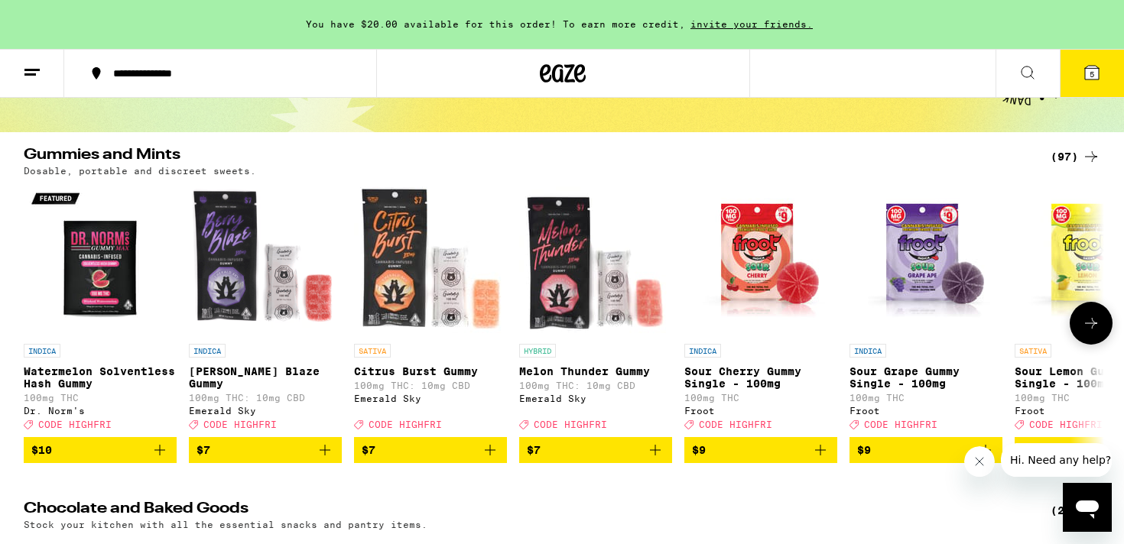
click at [660, 458] on icon "Add to bag" at bounding box center [655, 450] width 18 height 18
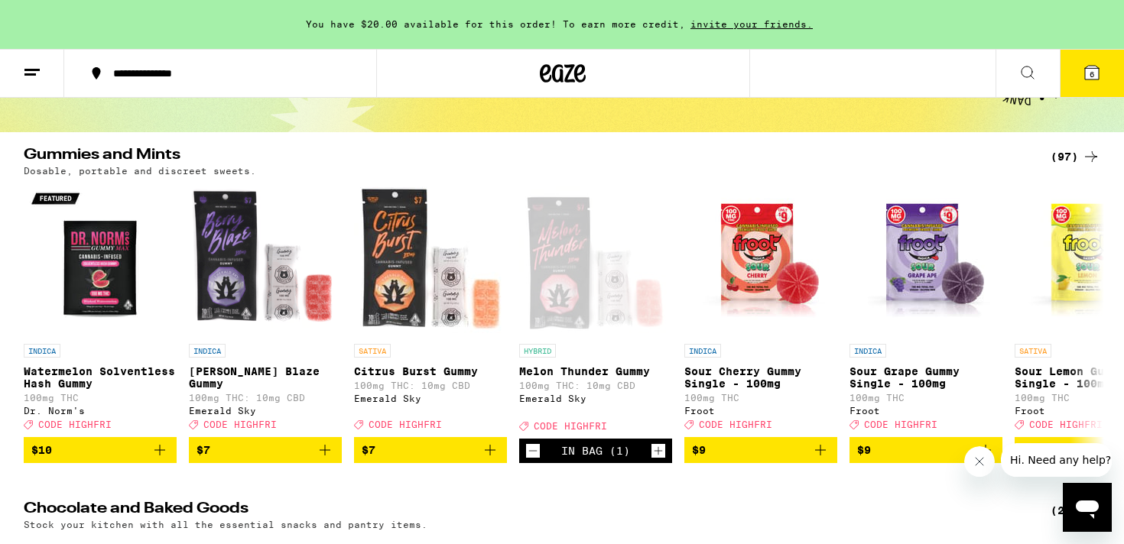
click at [1094, 64] on icon at bounding box center [1092, 72] width 18 height 18
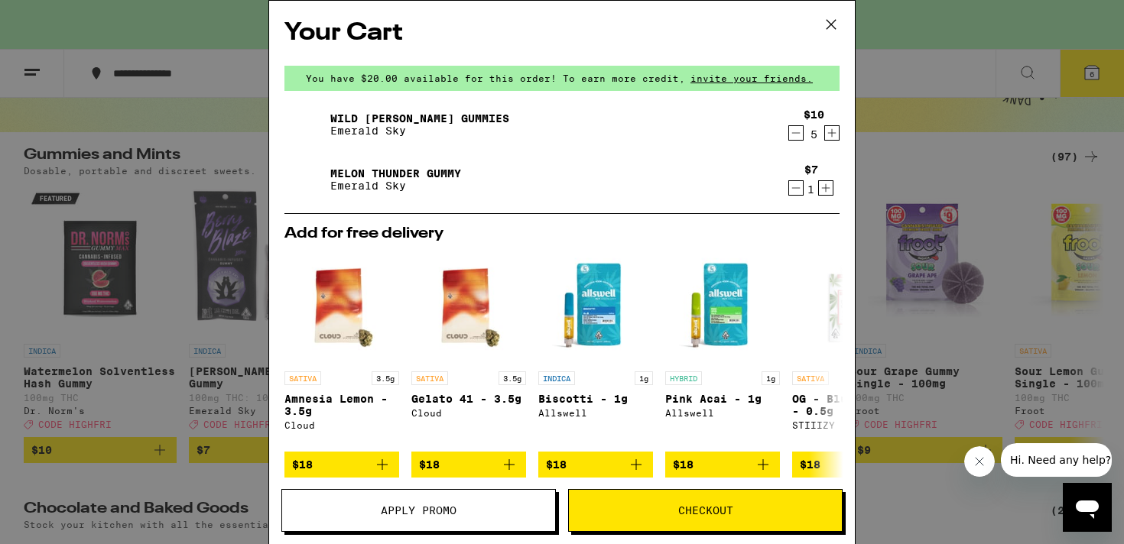
click at [682, 508] on span "Checkout" at bounding box center [705, 510] width 55 height 11
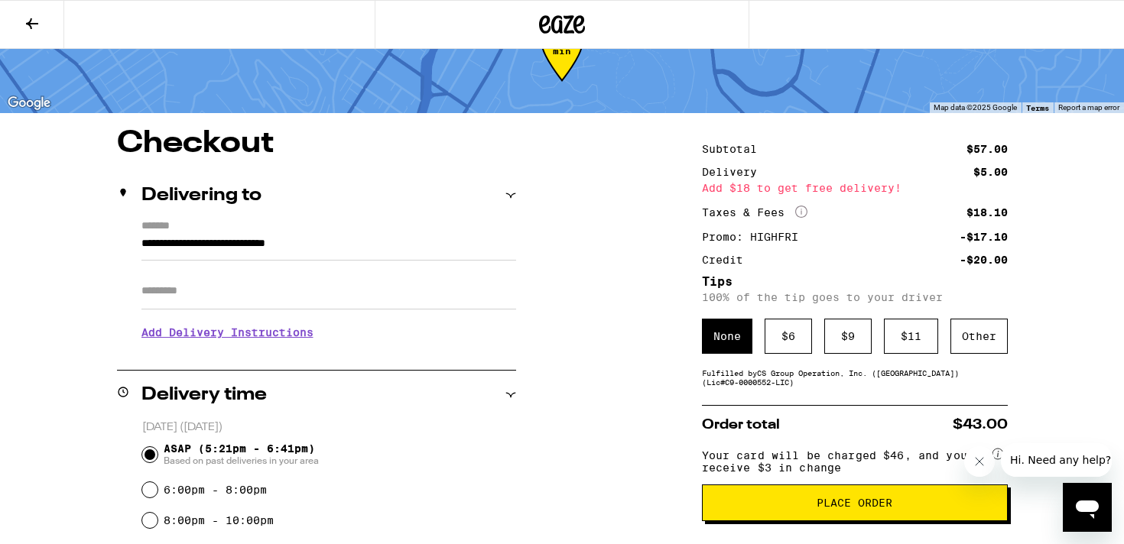
scroll to position [72, 0]
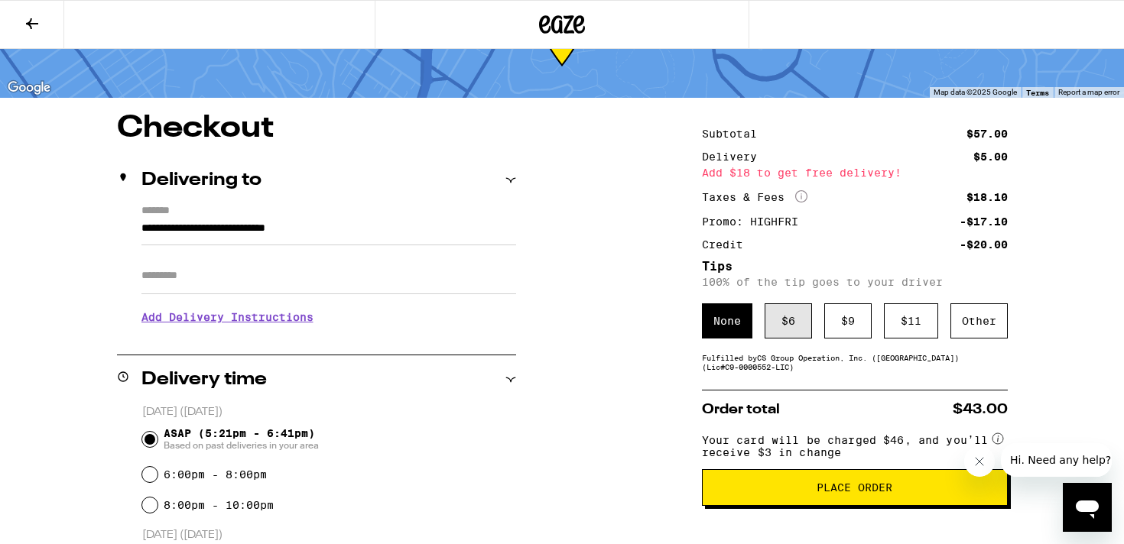
click at [795, 308] on div "$ 6" at bounding box center [788, 321] width 47 height 35
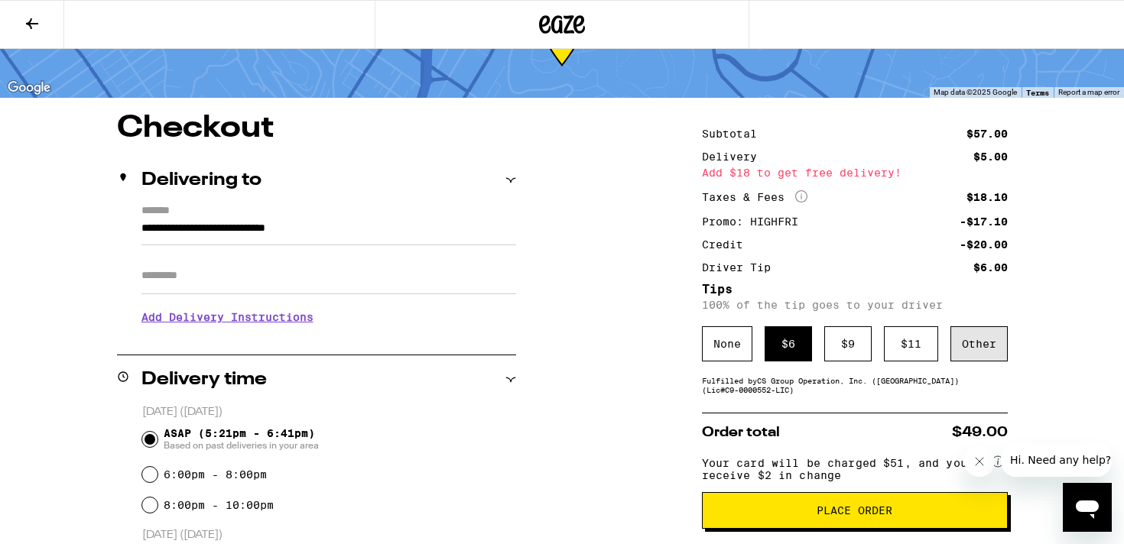
click at [983, 333] on div "Other" at bounding box center [979, 344] width 57 height 35
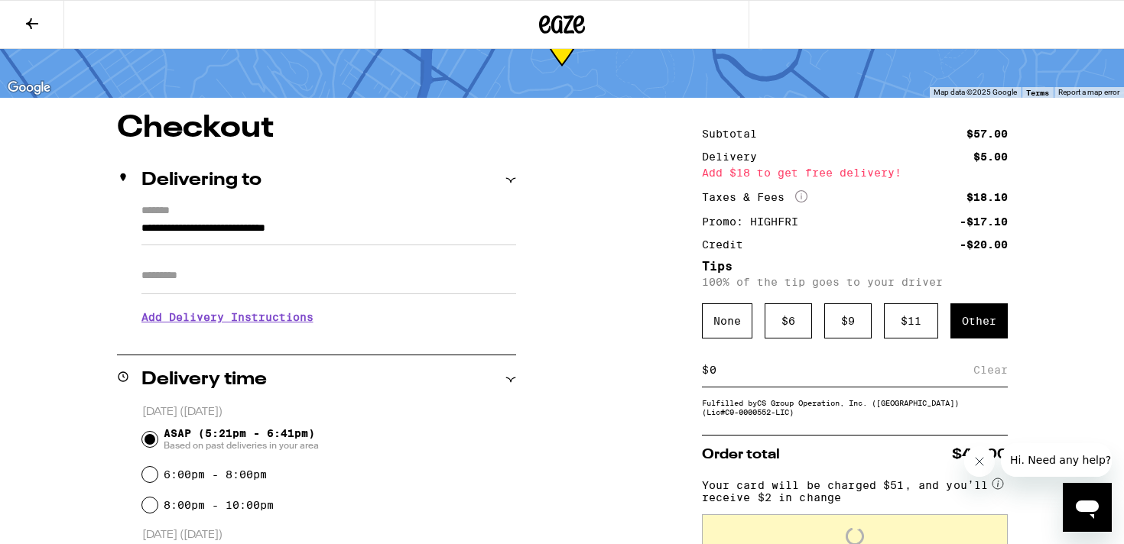
click at [783, 375] on input at bounding box center [841, 370] width 265 height 14
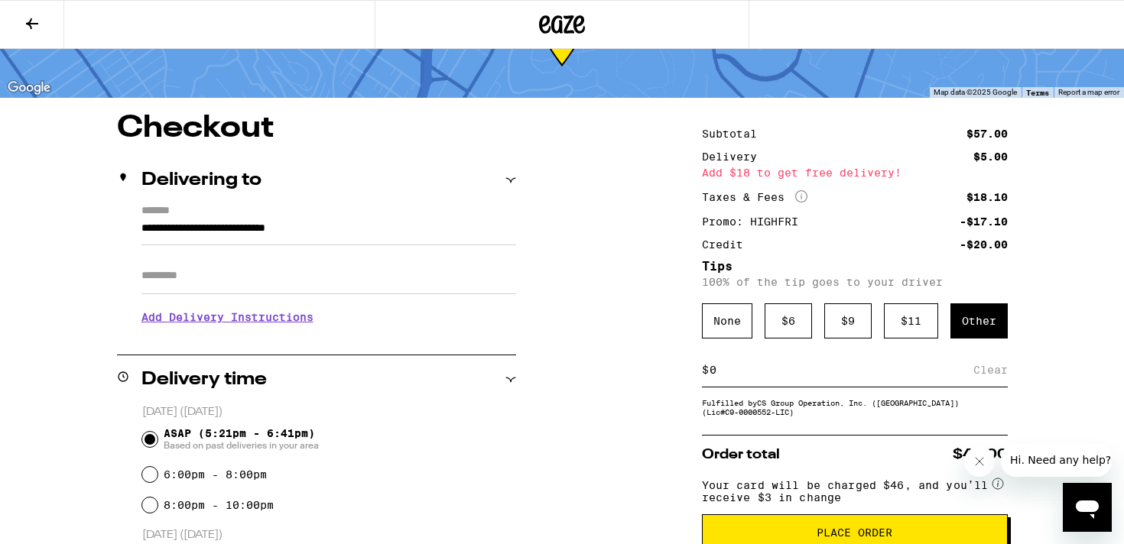
scroll to position [133, 0]
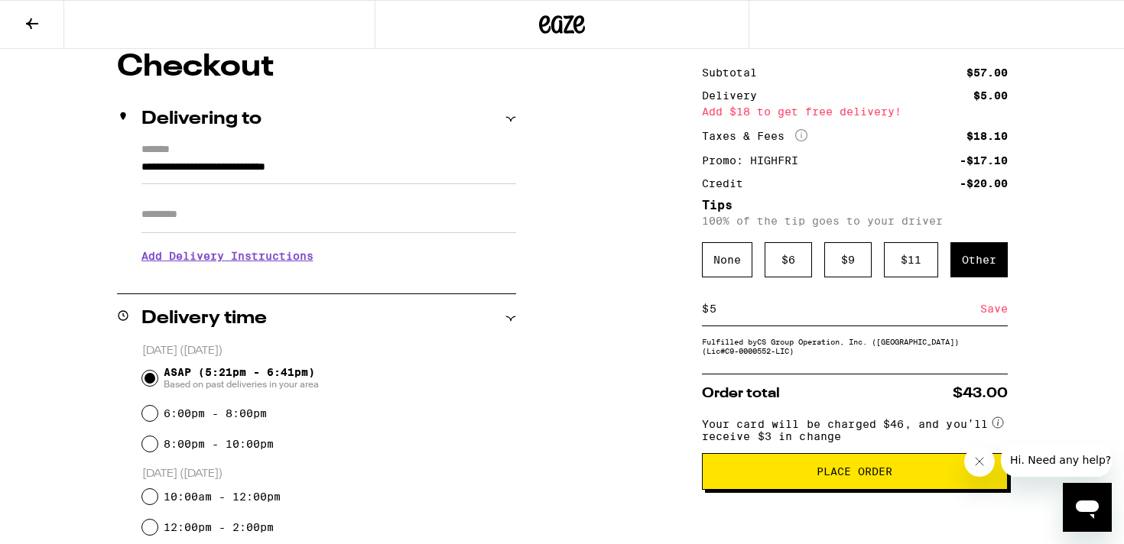
type input "5"
click at [998, 305] on div "Save" at bounding box center [994, 309] width 28 height 34
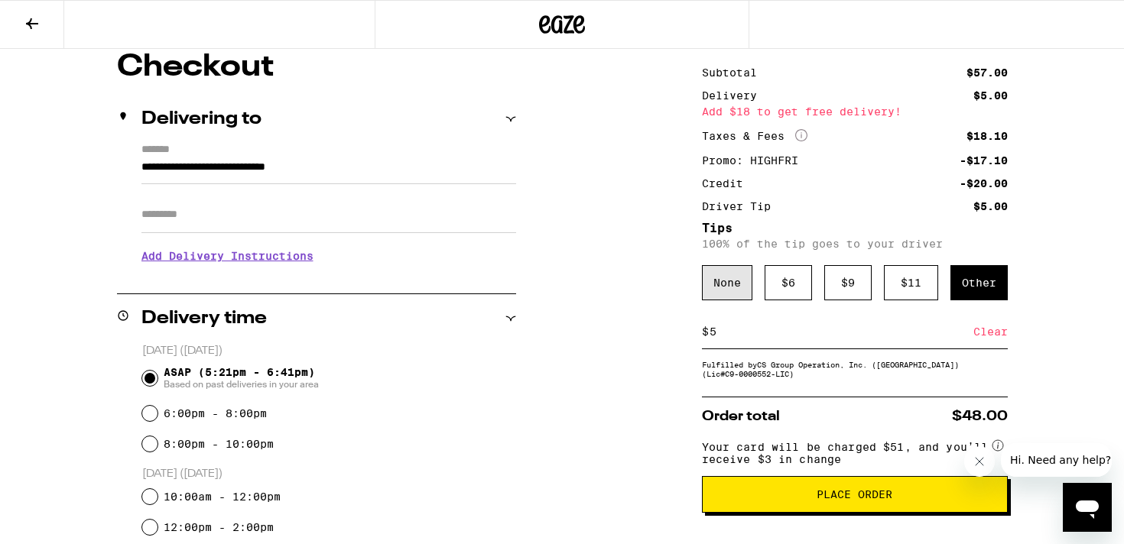
click at [730, 288] on div "None" at bounding box center [727, 282] width 50 height 35
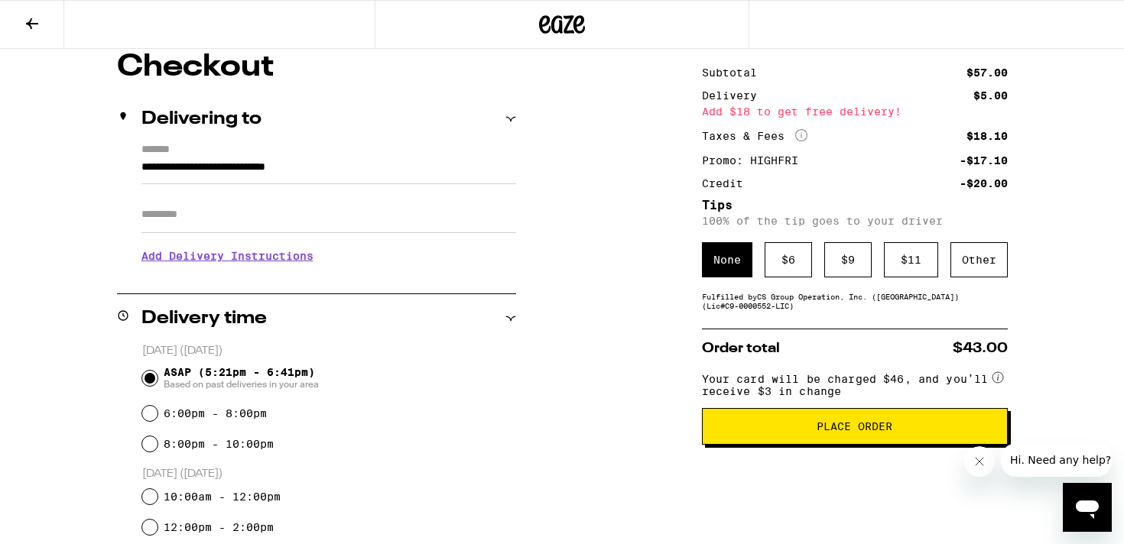
click at [730, 288] on div "Subtotal $57.00 Delivery $5.00 Add $18 to get free delivery! Taxes & Fees More …" at bounding box center [855, 483] width 306 height 863
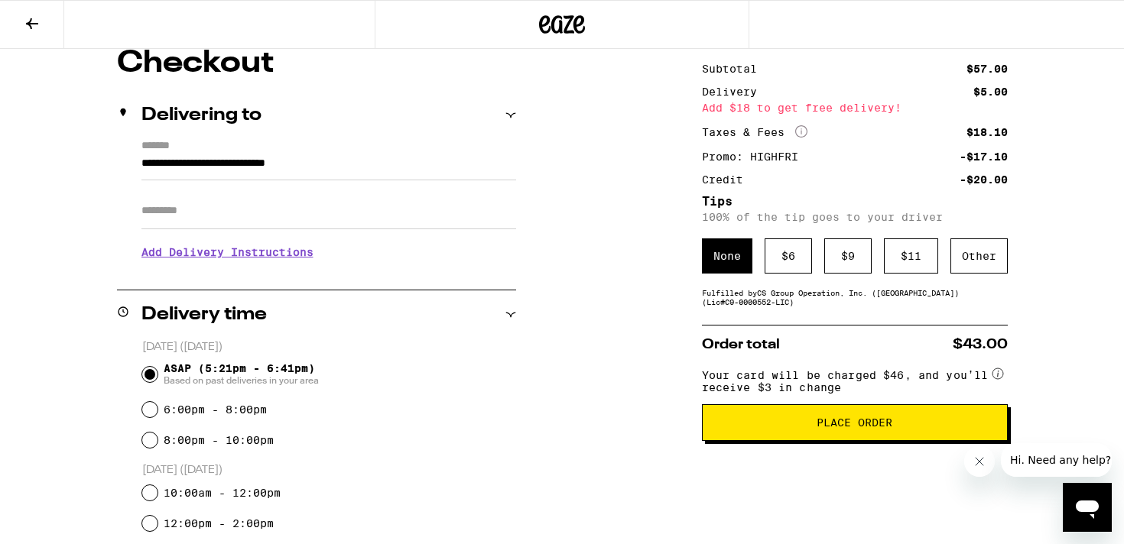
scroll to position [222, 0]
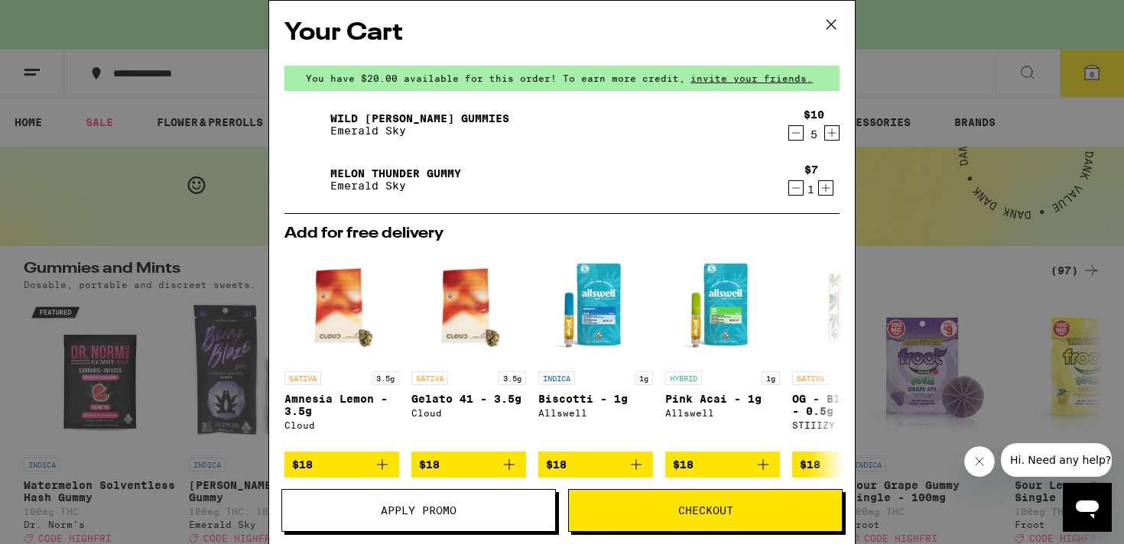
click at [792, 184] on icon "Decrement" at bounding box center [796, 188] width 14 height 18
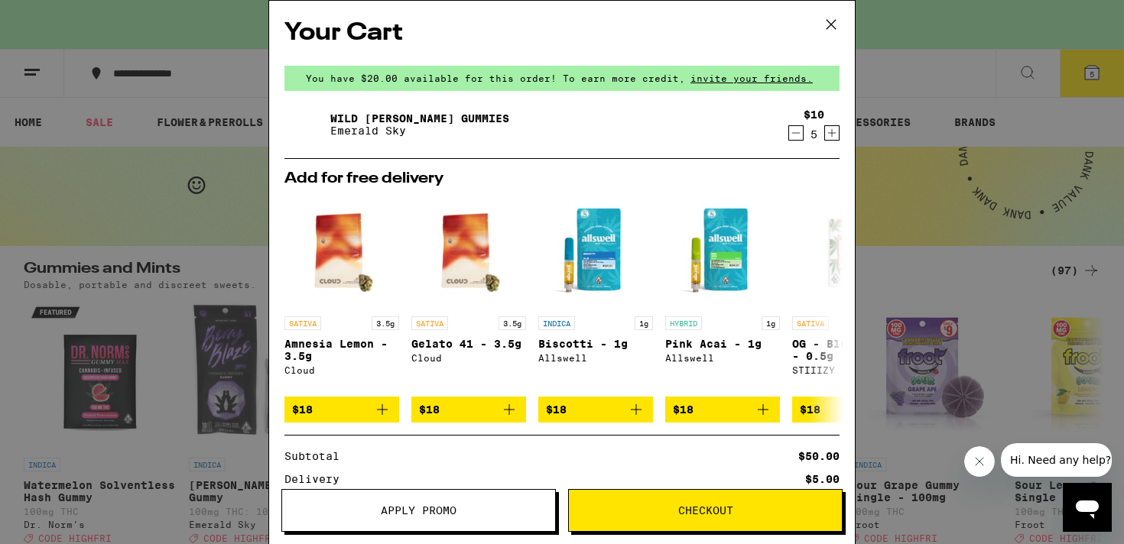
click at [694, 501] on button "Checkout" at bounding box center [705, 510] width 275 height 43
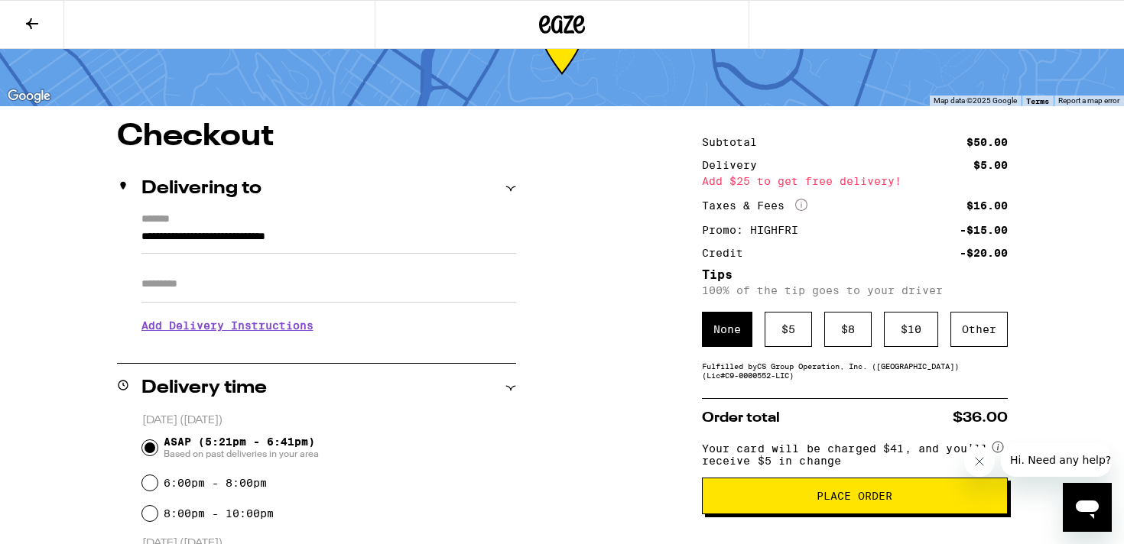
scroll to position [64, 0]
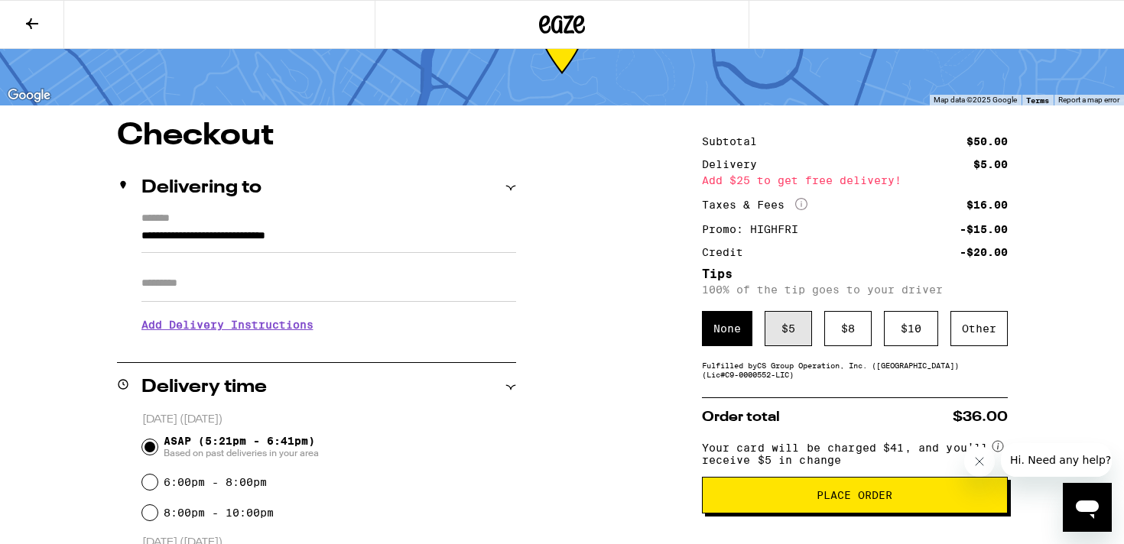
click at [795, 330] on div "$ 5" at bounding box center [788, 328] width 47 height 35
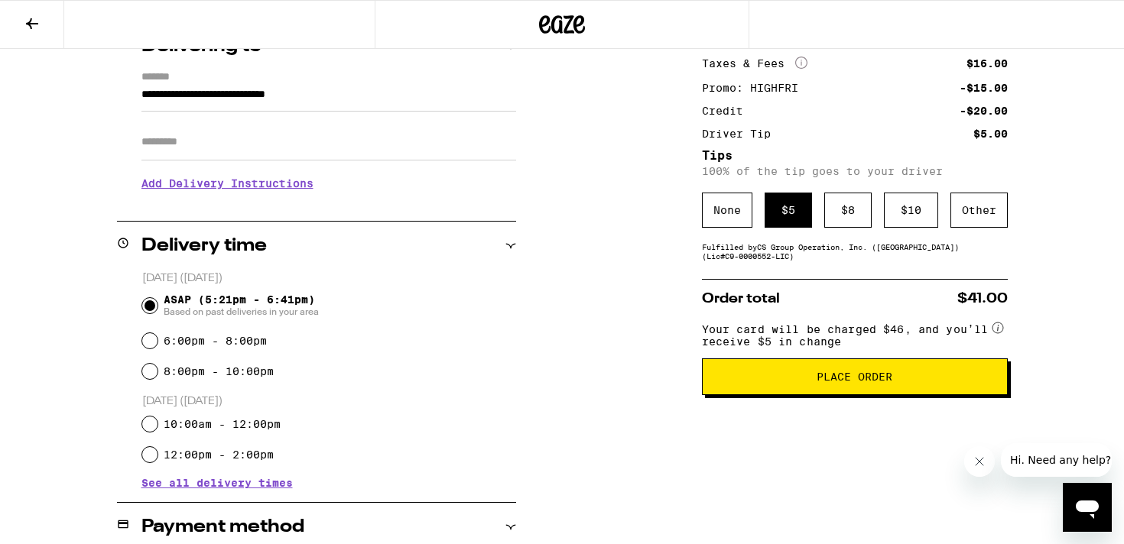
scroll to position [241, 0]
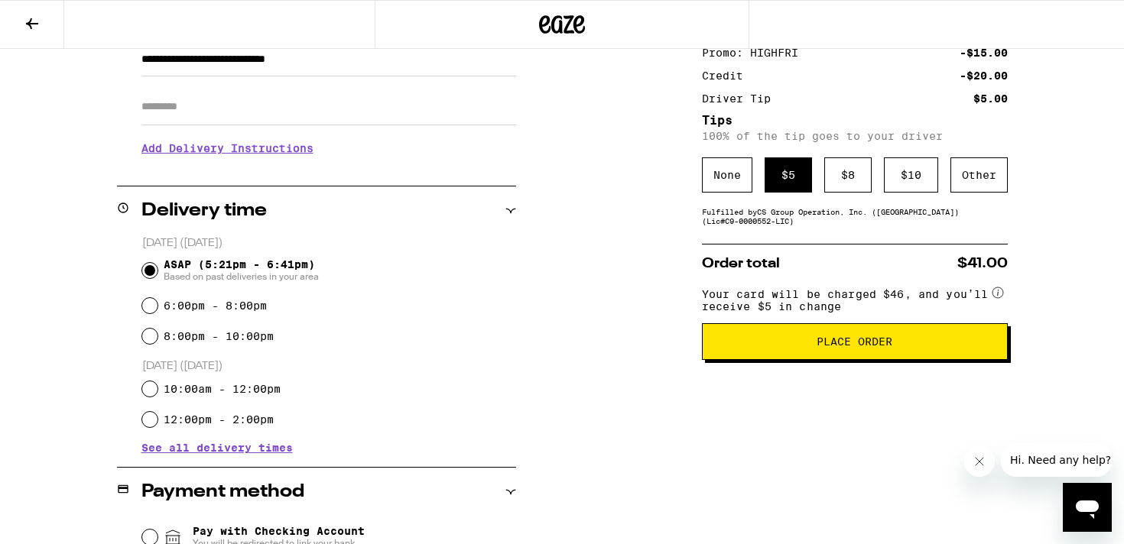
click at [815, 347] on span "Place Order" at bounding box center [855, 341] width 280 height 11
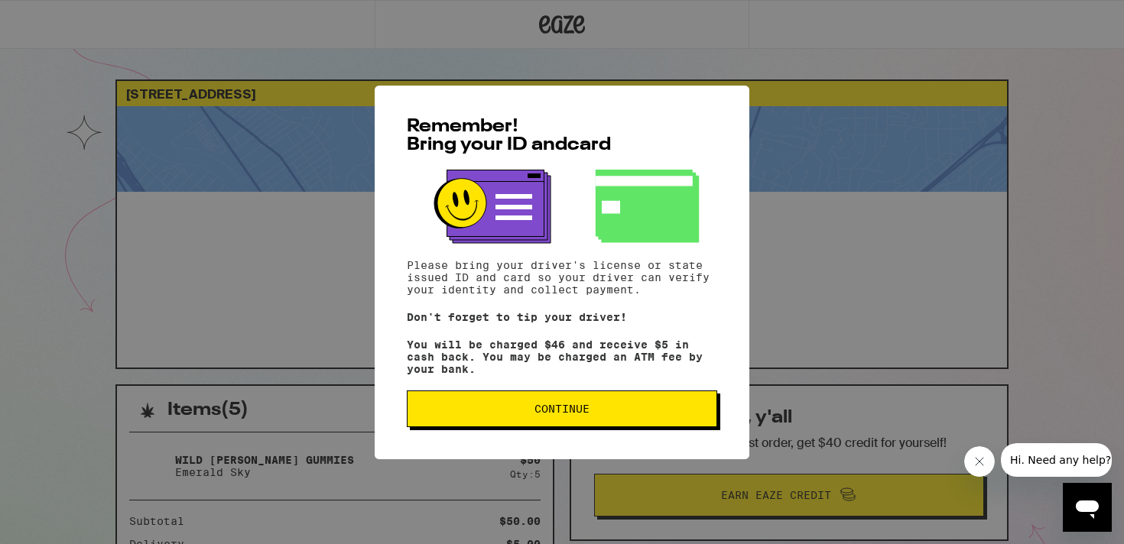
click at [694, 405] on button "Continue" at bounding box center [562, 409] width 310 height 37
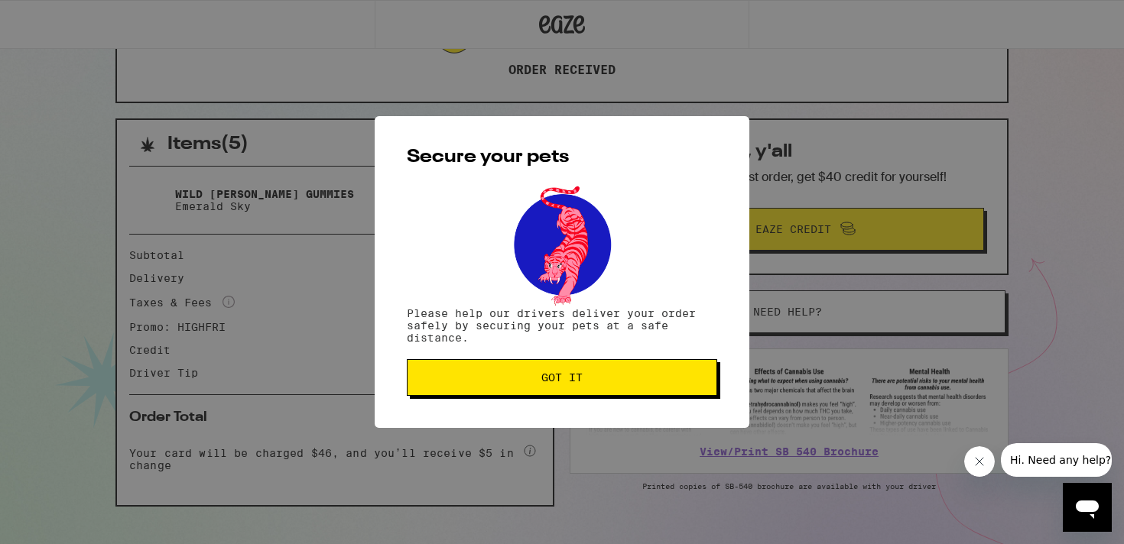
scroll to position [294, 0]
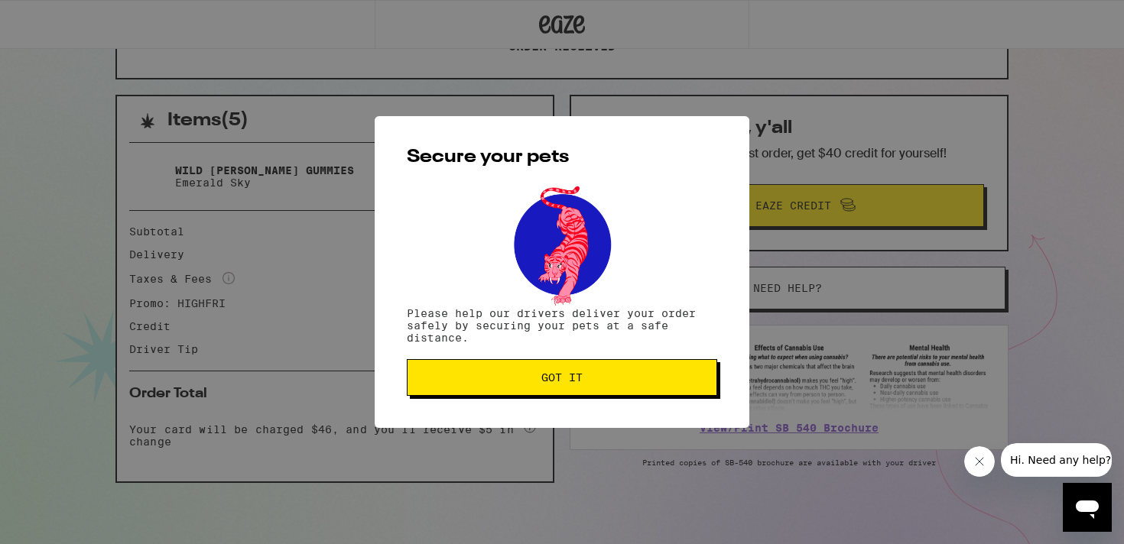
click at [685, 383] on span "Got it" at bounding box center [562, 377] width 284 height 11
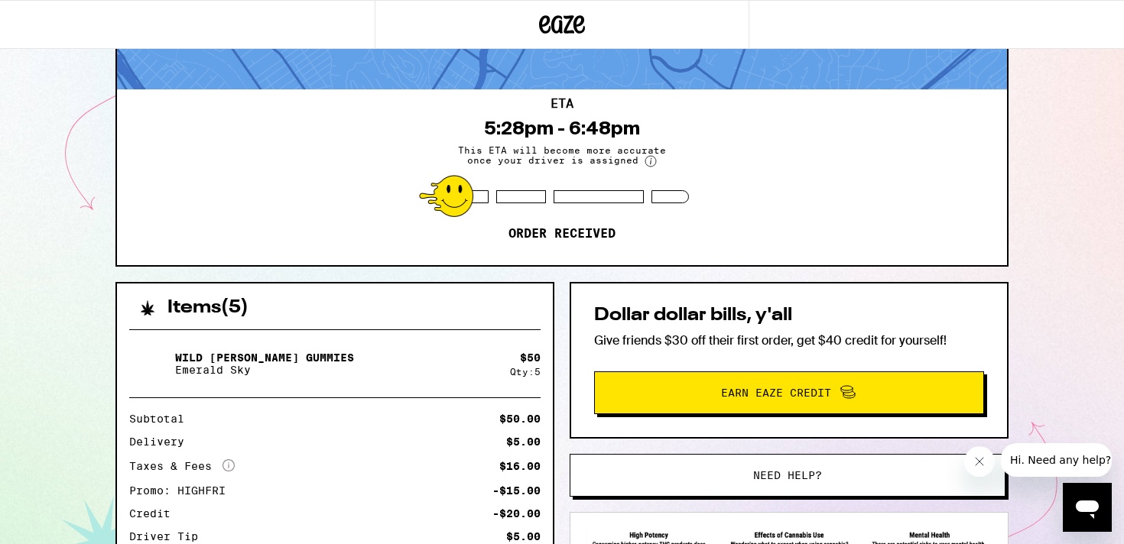
scroll to position [0, 0]
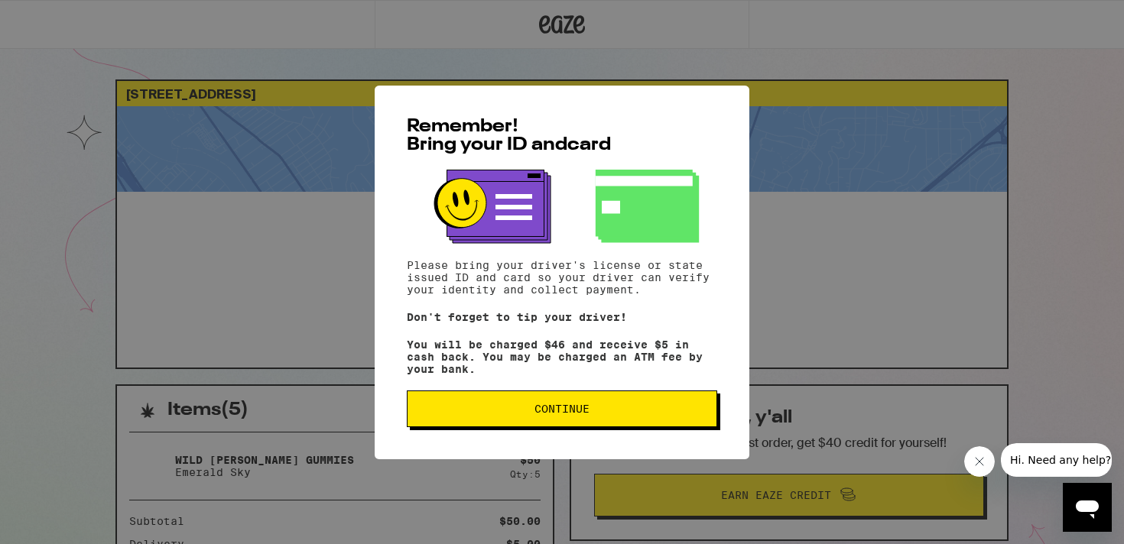
click at [534, 424] on button "Continue" at bounding box center [562, 409] width 310 height 37
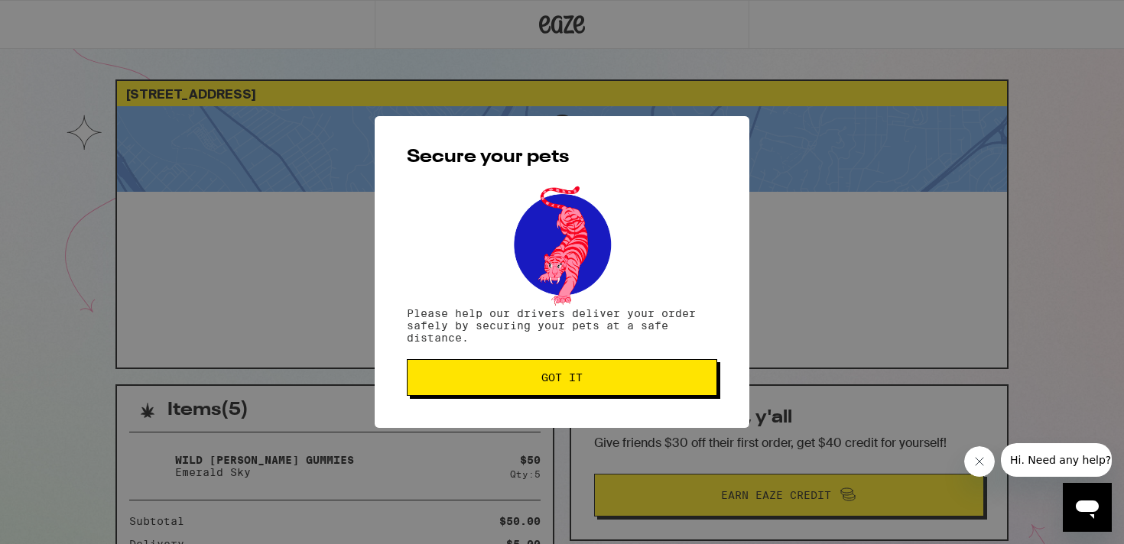
click at [548, 383] on span "Got it" at bounding box center [561, 377] width 41 height 11
